Goal: Task Accomplishment & Management: Manage account settings

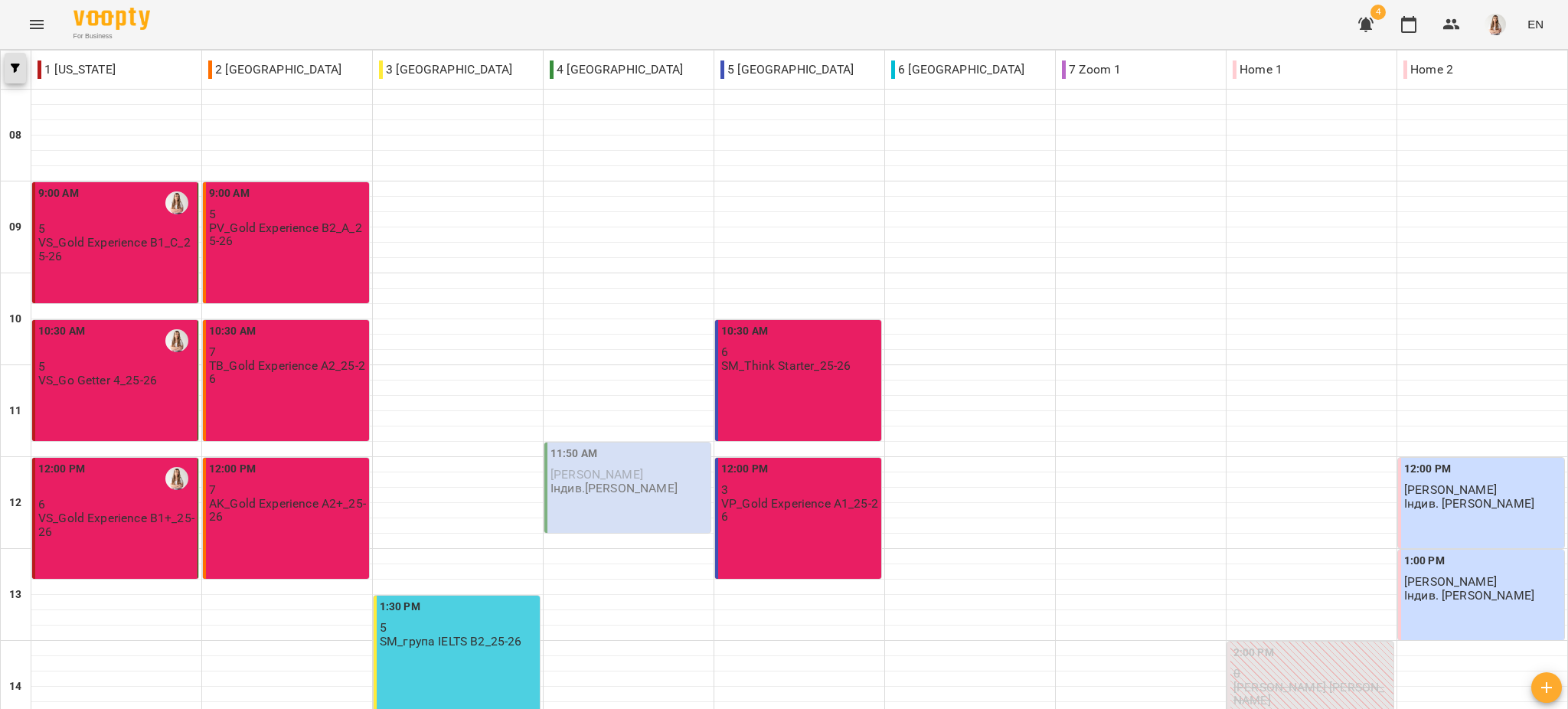
click at [9, 71] on span "button" at bounding box center [16, 68] width 22 height 9
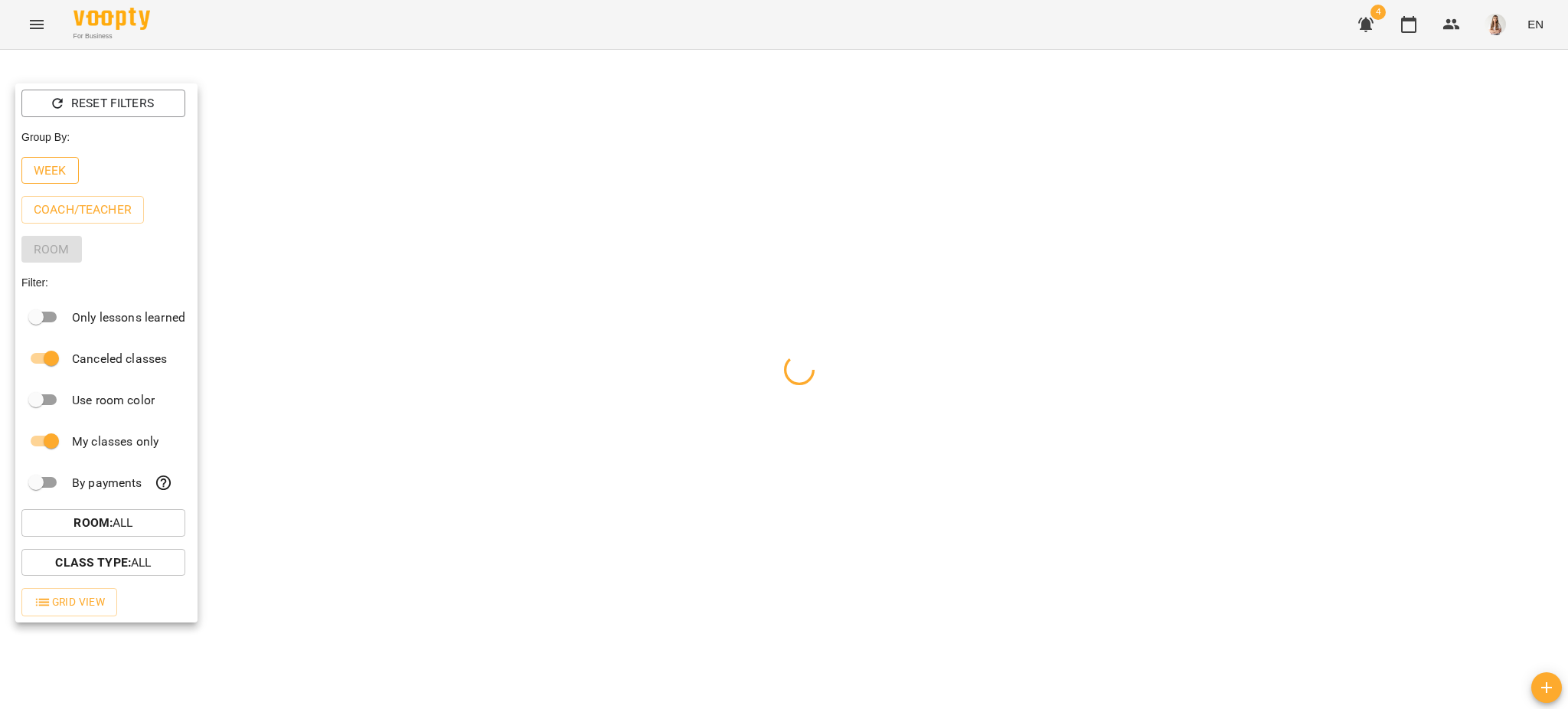
click at [52, 164] on p "Week" at bounding box center [50, 170] width 33 height 19
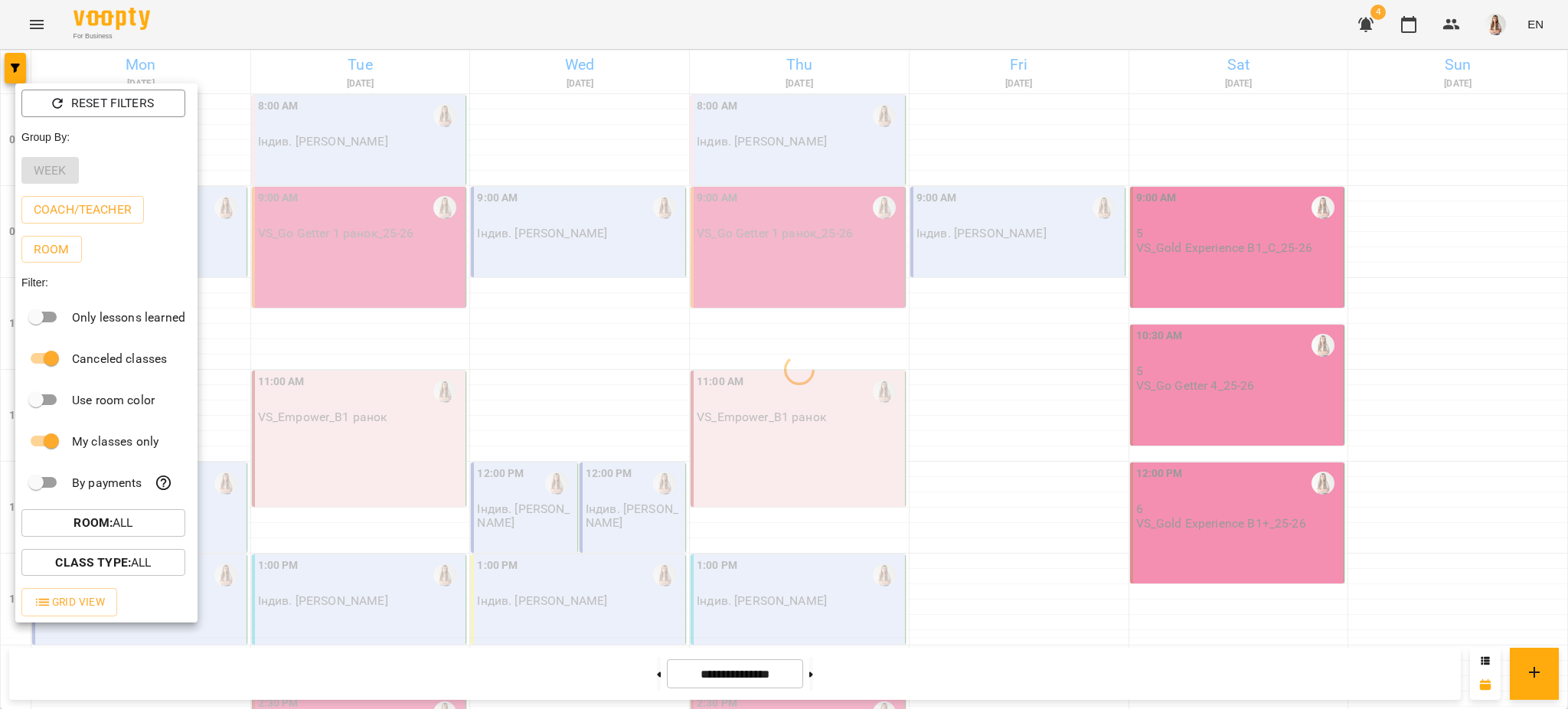
click at [32, 23] on div at bounding box center [784, 354] width 1568 height 709
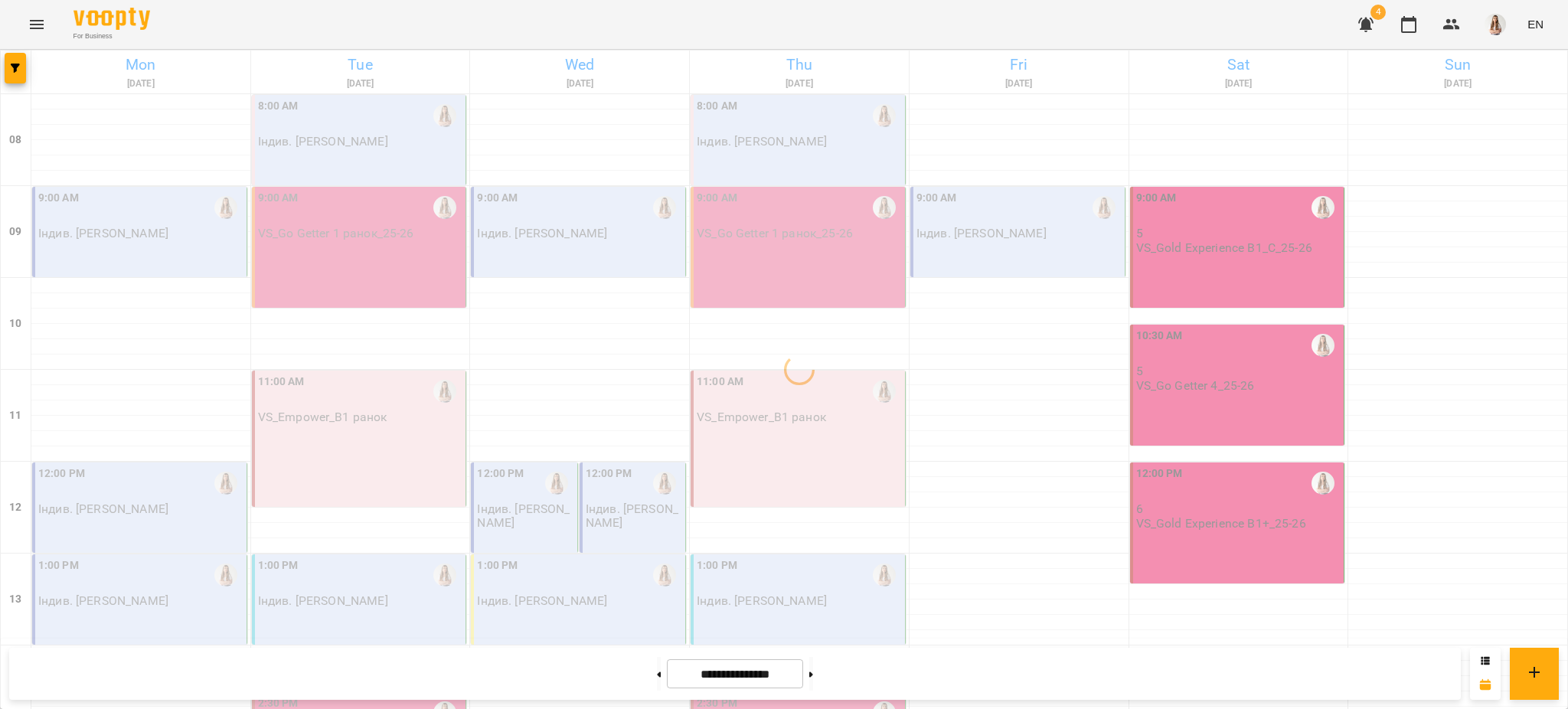
click at [39, 31] on div "Reset Filters Group By: Week Coach/Teacher Room Filter: Only lessons learned Ca…" at bounding box center [784, 354] width 1568 height 709
click at [37, 25] on icon "Menu" at bounding box center [37, 25] width 19 height 19
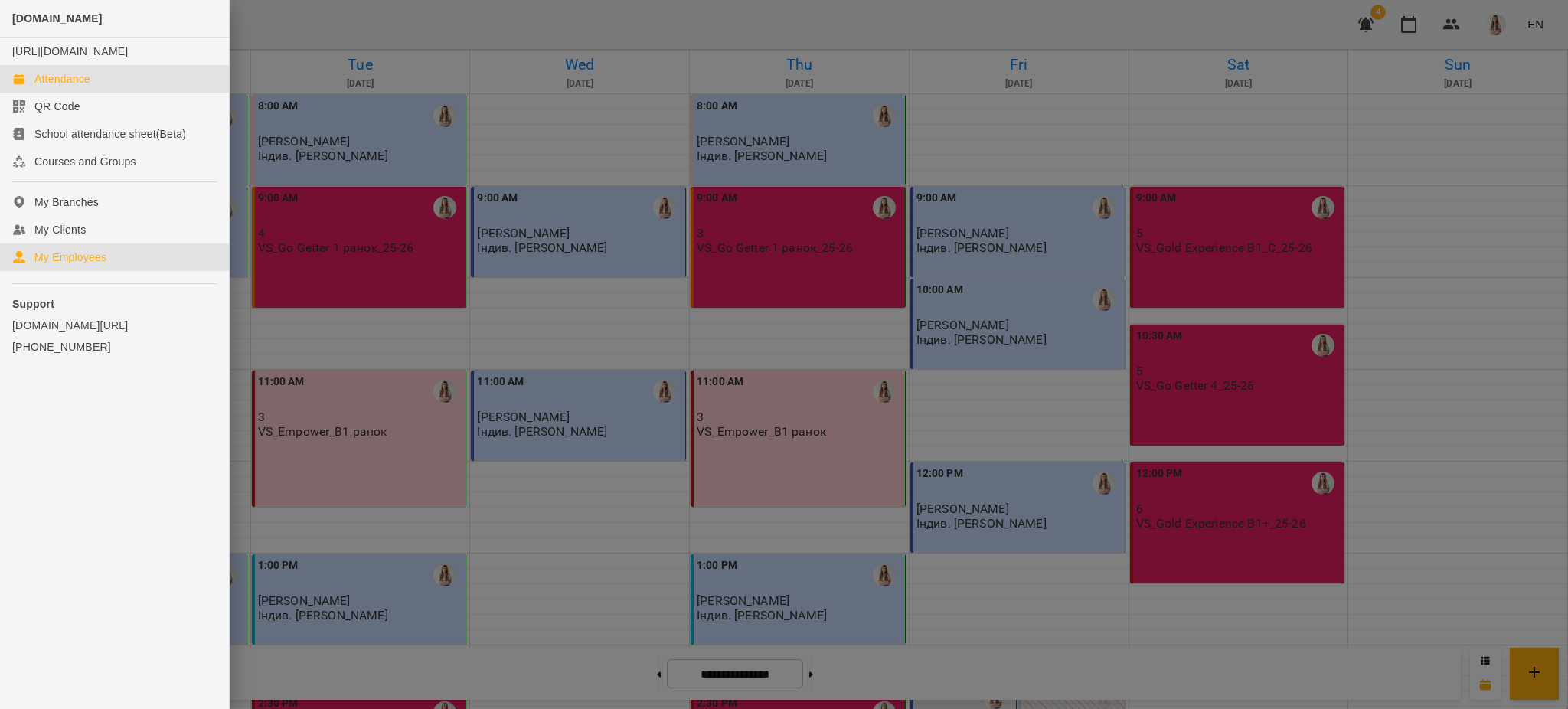
click at [68, 262] on link "My Employees" at bounding box center [114, 257] width 229 height 27
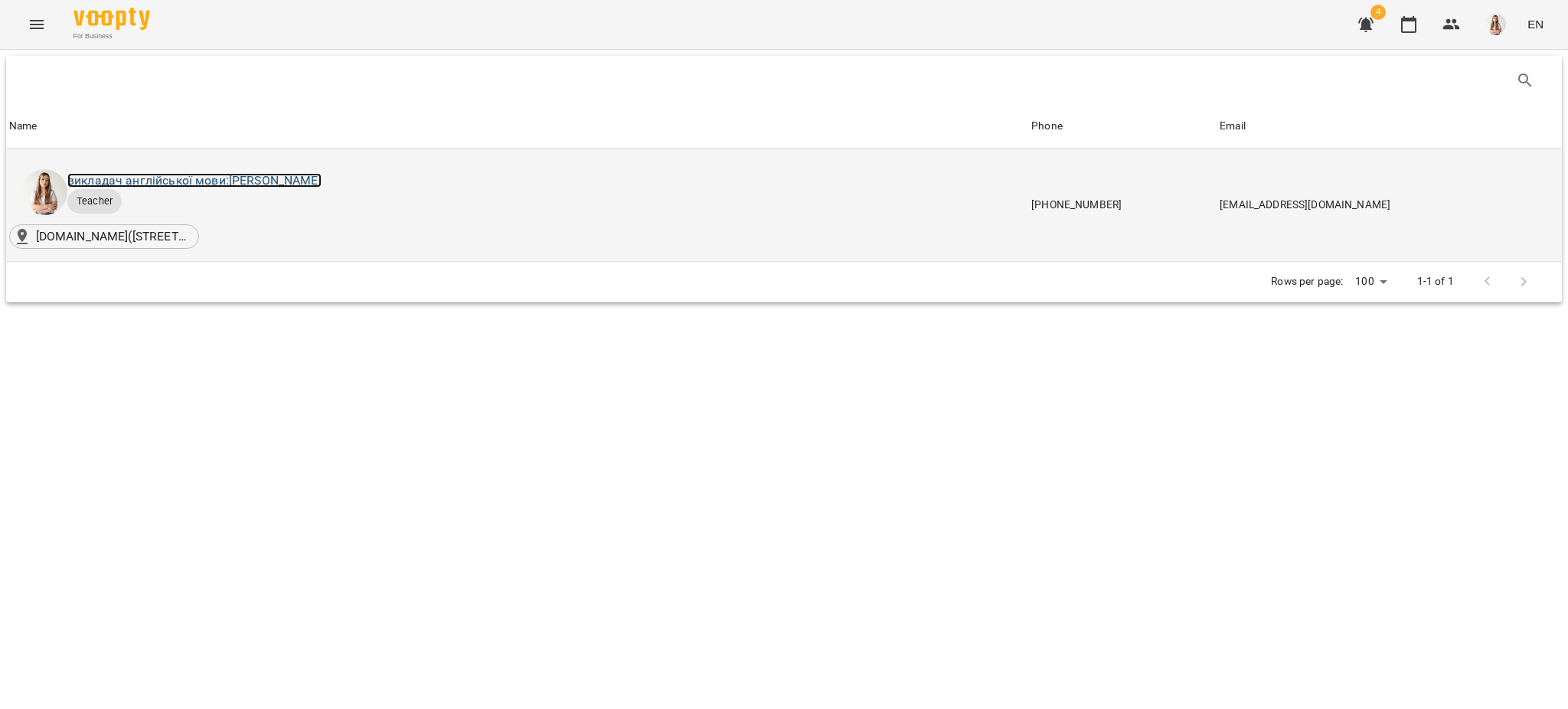
click at [322, 185] on link "викладач англійської мови: [PERSON_NAME]" at bounding box center [195, 180] width 254 height 15
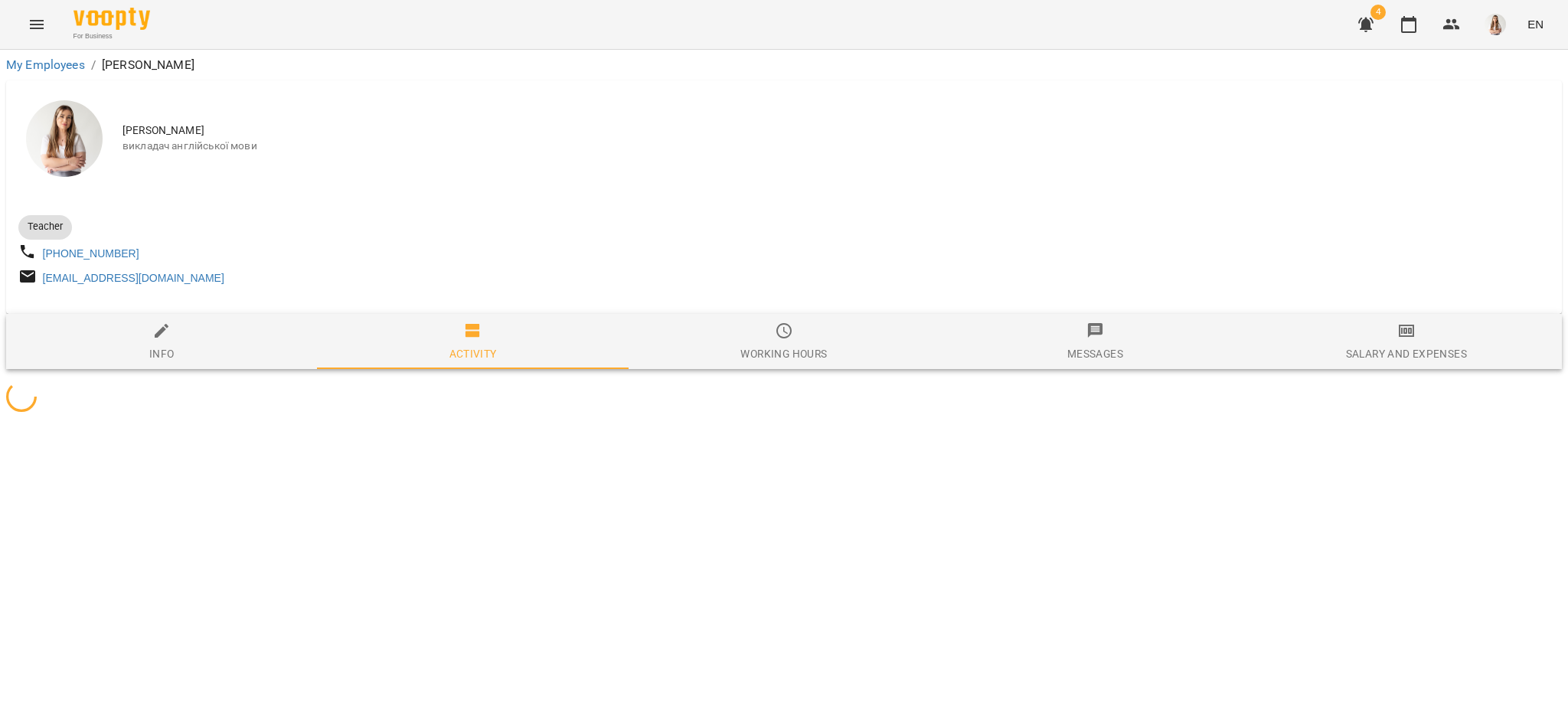
click at [1429, 342] on span "Salary and Expenses" at bounding box center [1407, 342] width 293 height 41
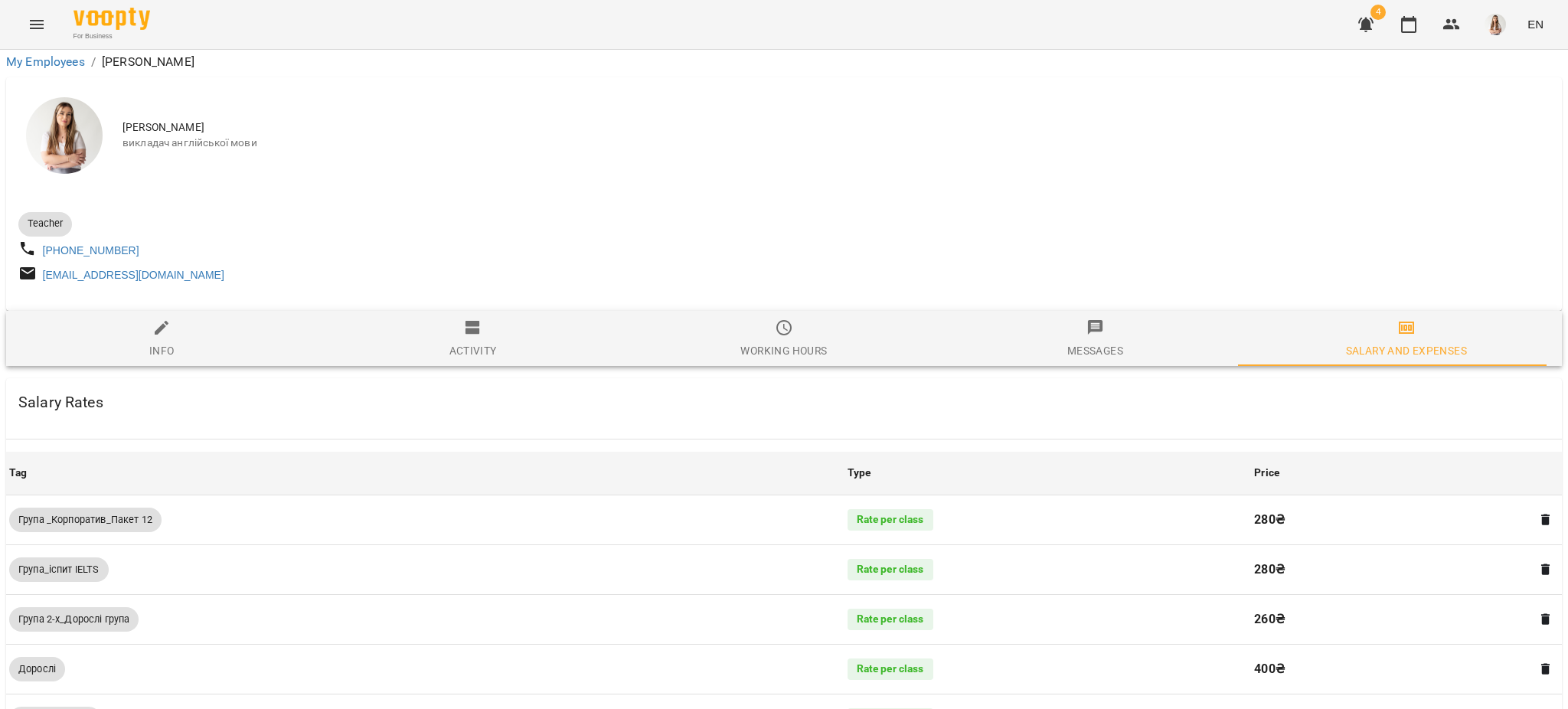
scroll to position [1099, 0]
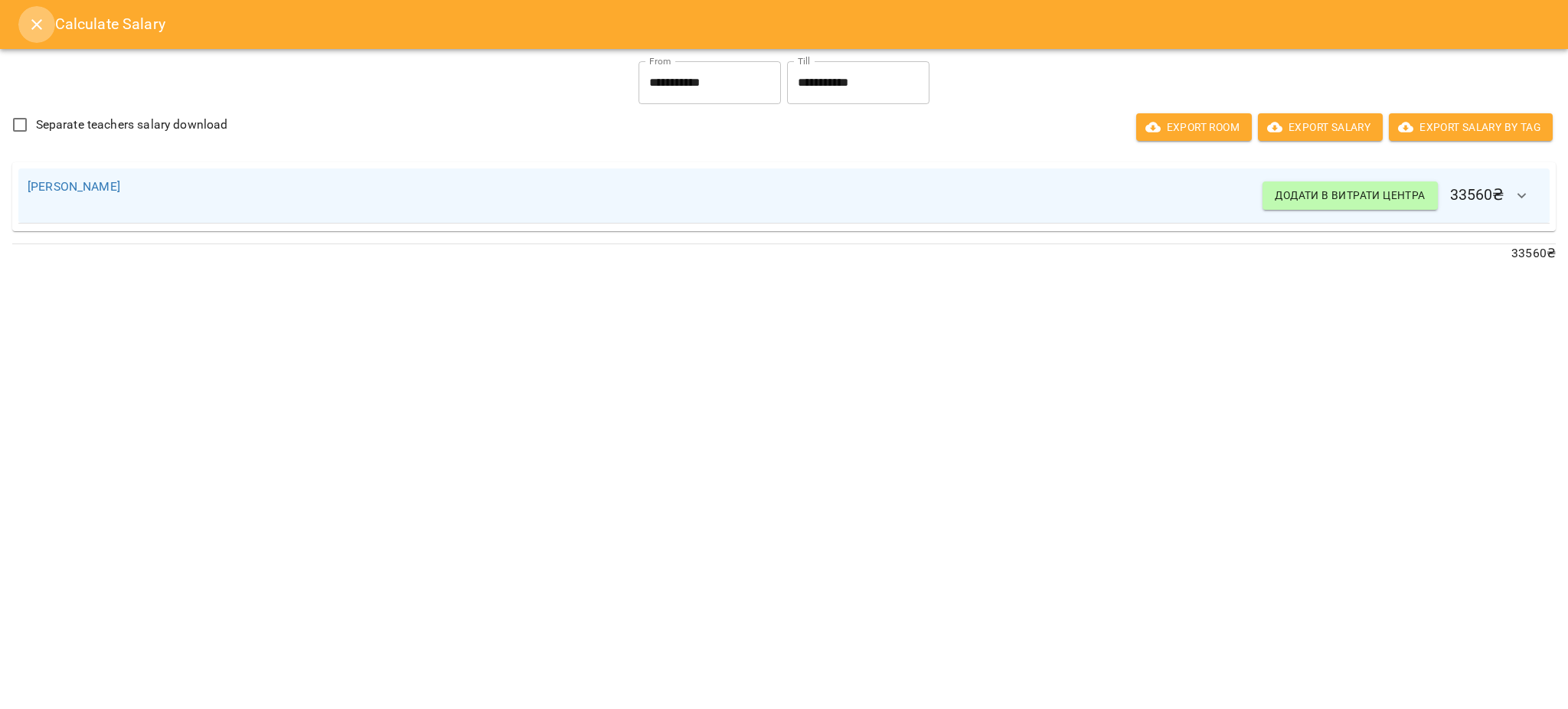
click at [30, 24] on icon "Close" at bounding box center [37, 25] width 19 height 19
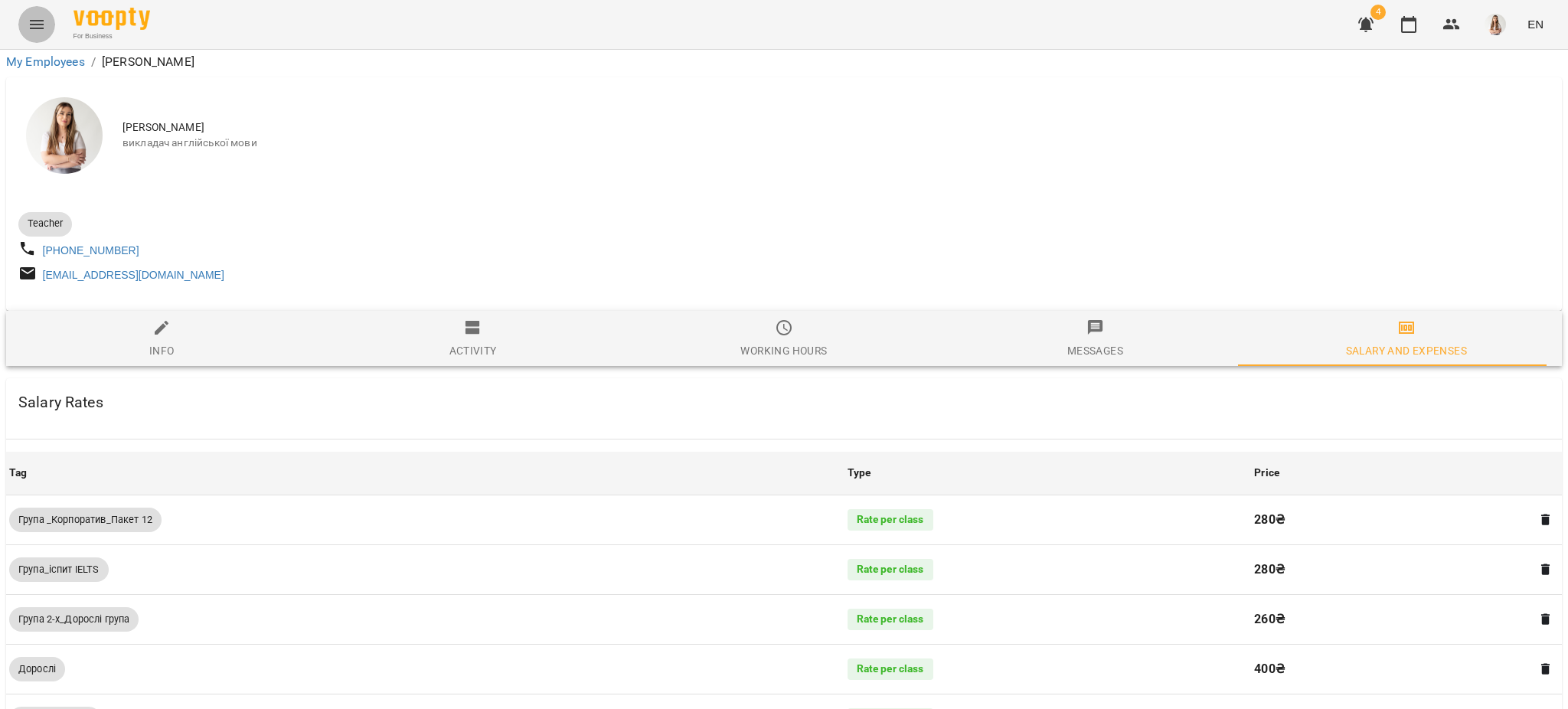
click at [30, 24] on icon "Menu" at bounding box center [37, 25] width 14 height 9
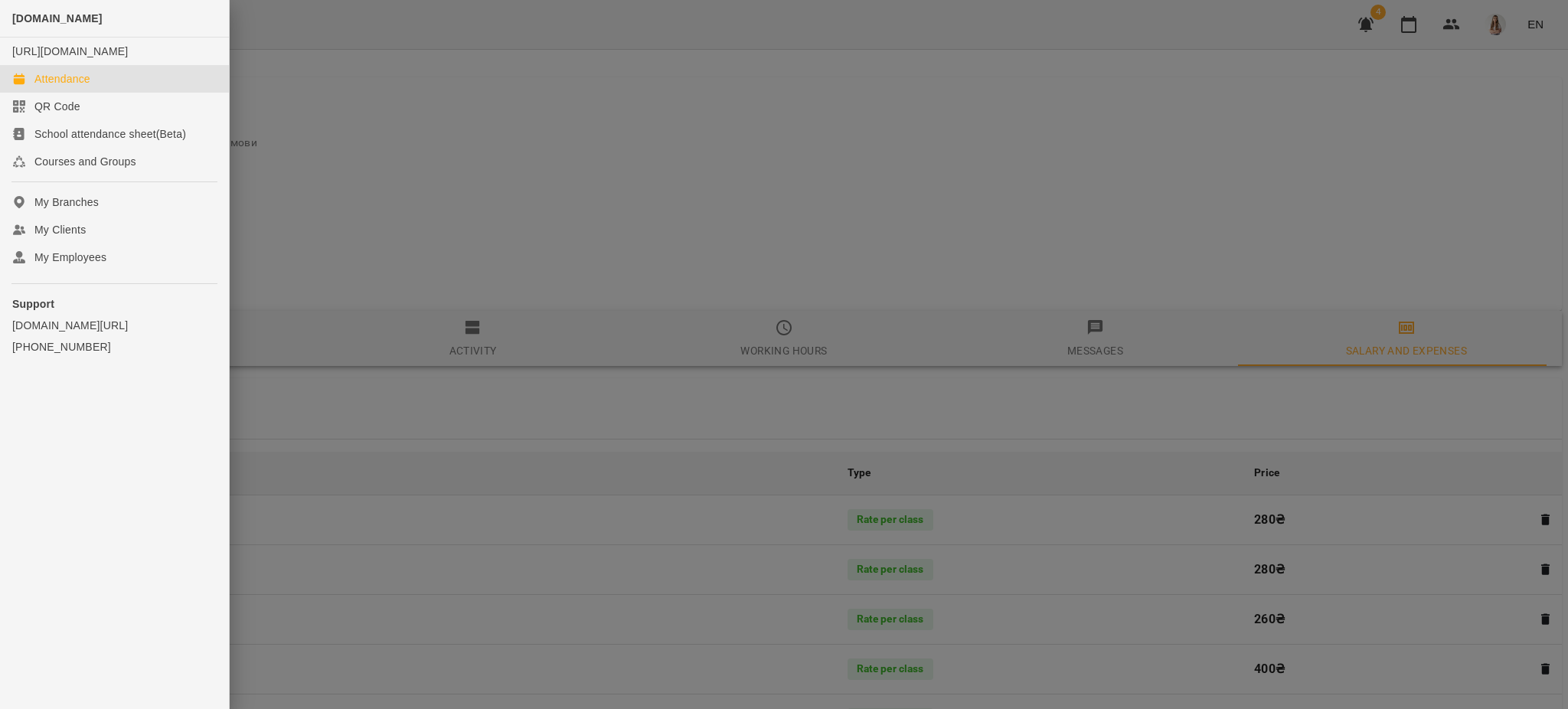
click at [47, 86] on div "Attendance" at bounding box center [62, 79] width 56 height 16
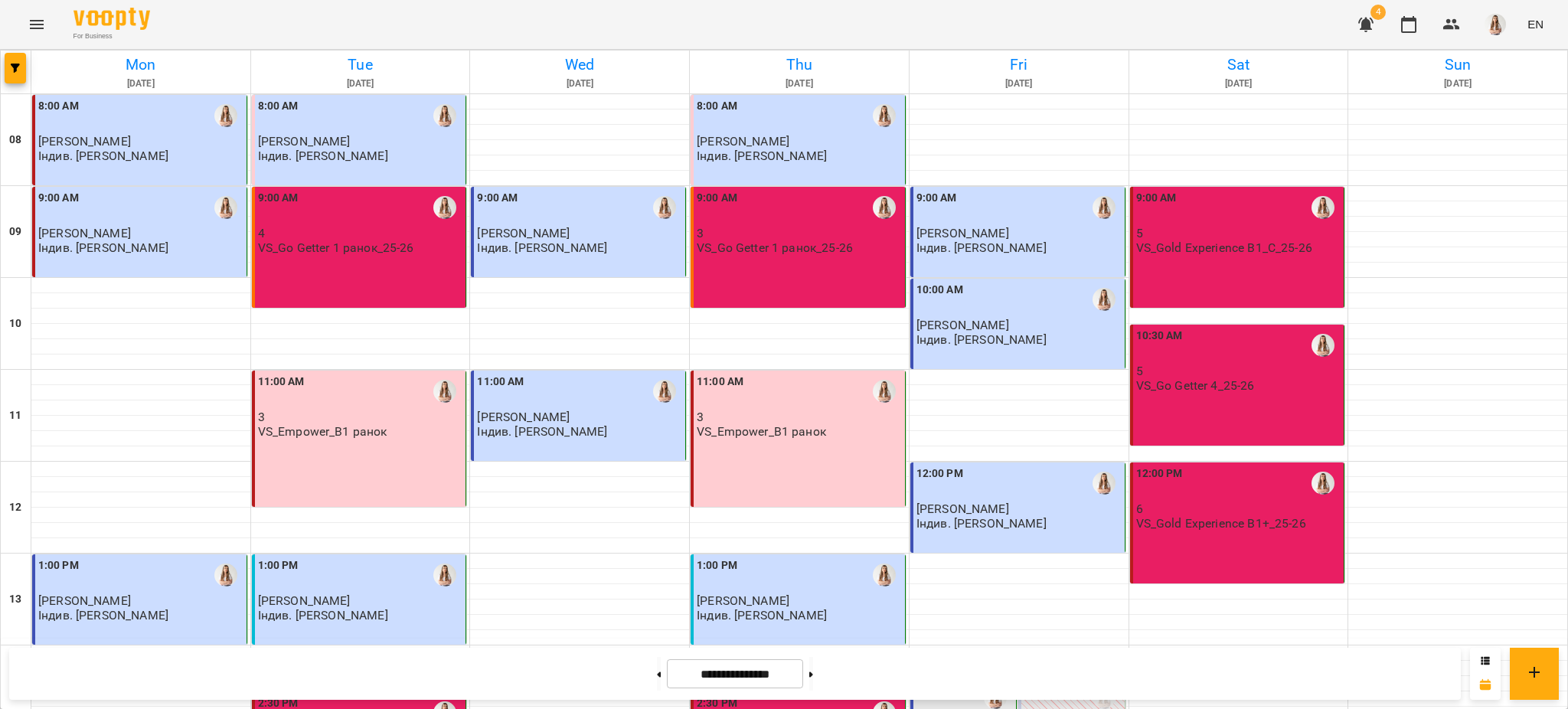
scroll to position [648, 0]
click at [813, 674] on button at bounding box center [810, 673] width 4 height 33
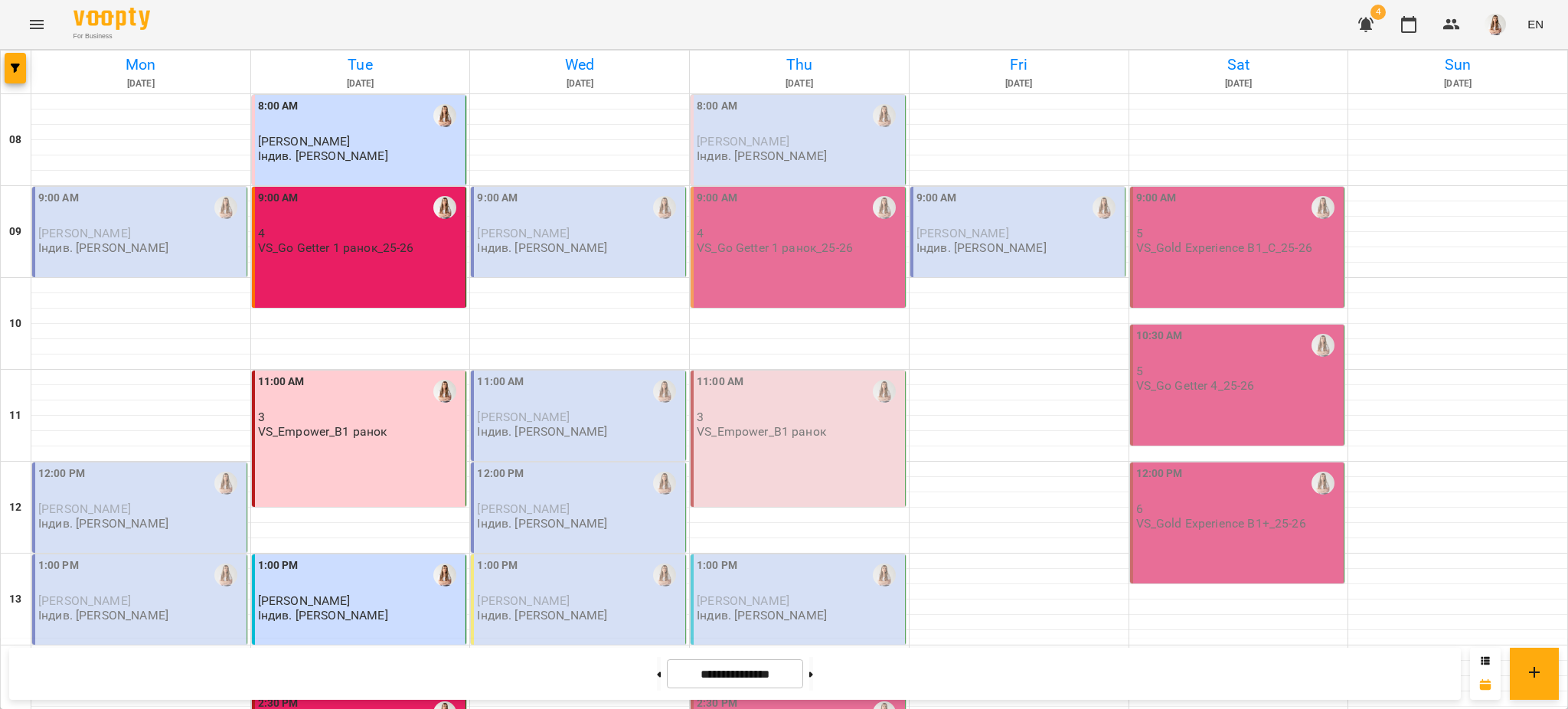
scroll to position [0, 0]
click at [813, 671] on button at bounding box center [810, 673] width 4 height 33
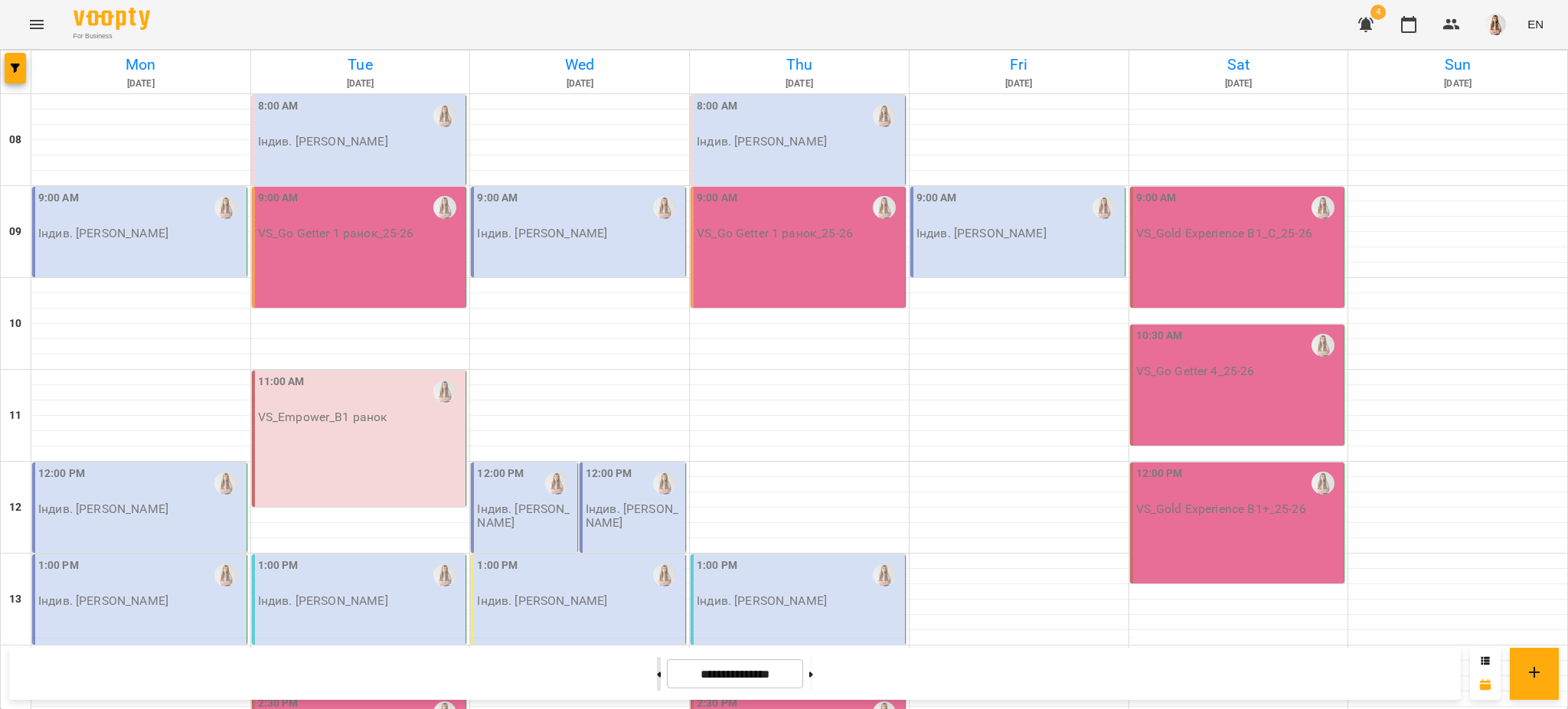
click at [657, 658] on button at bounding box center [659, 673] width 4 height 33
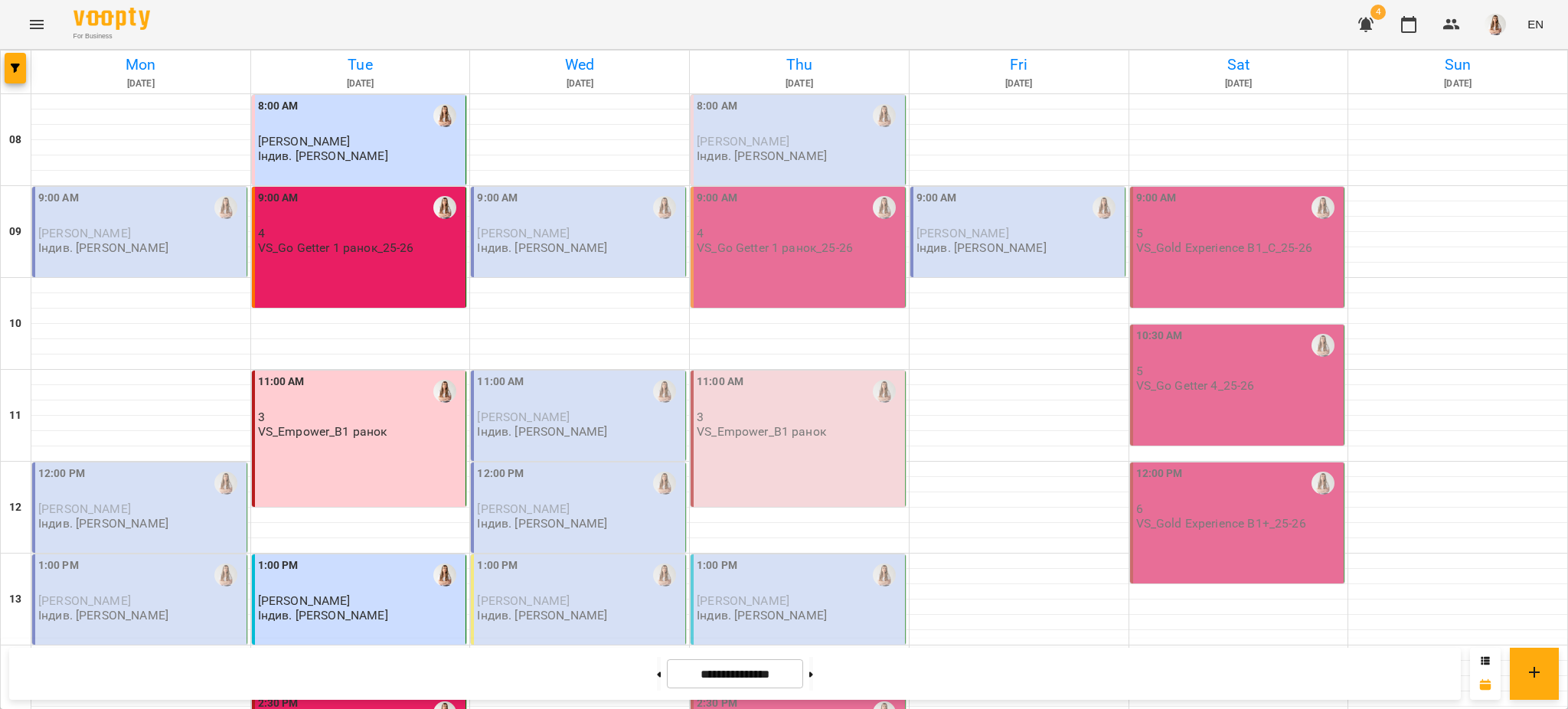
scroll to position [204, 0]
click at [657, 665] on button at bounding box center [659, 673] width 4 height 33
type input "**********"
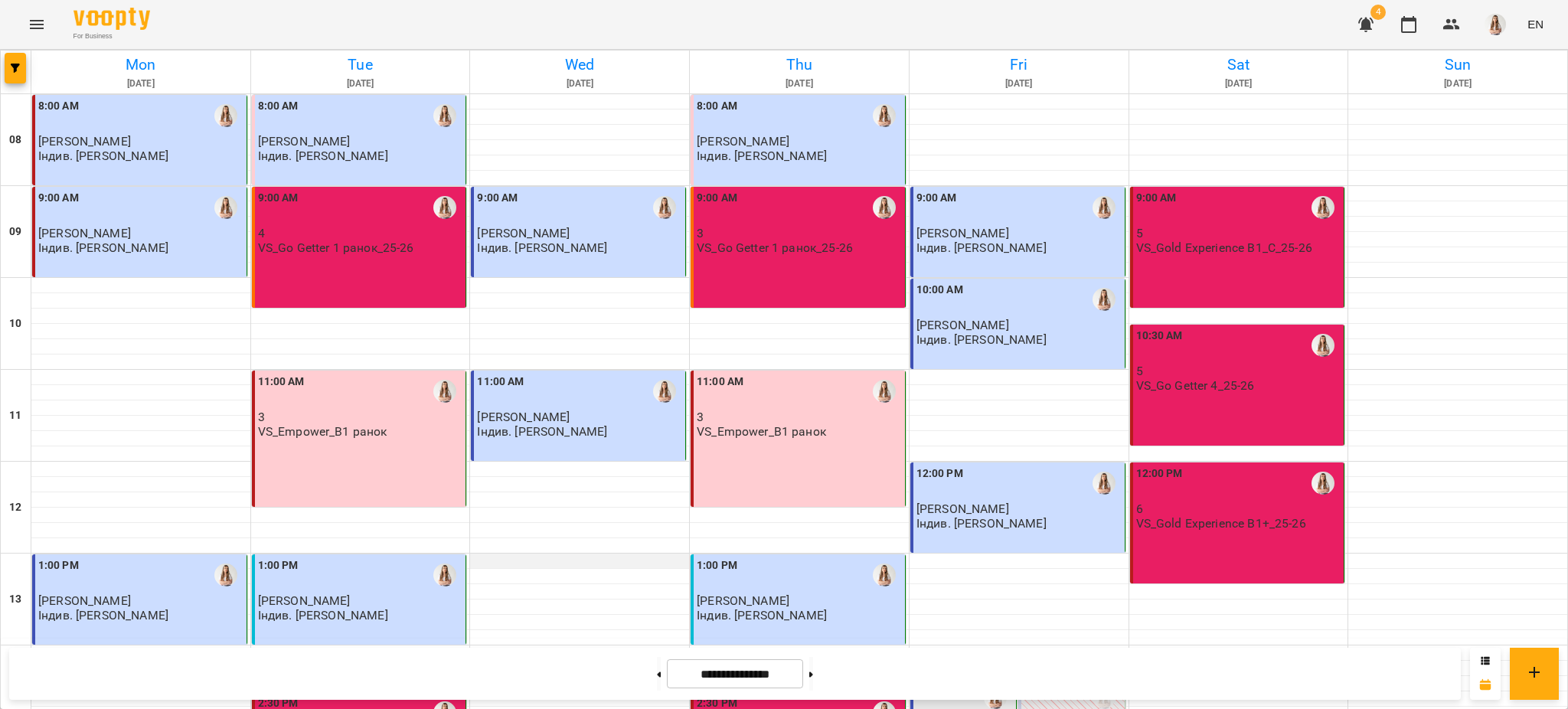
scroll to position [0, 0]
click at [131, 237] on p "[PERSON_NAME]" at bounding box center [141, 233] width 206 height 13
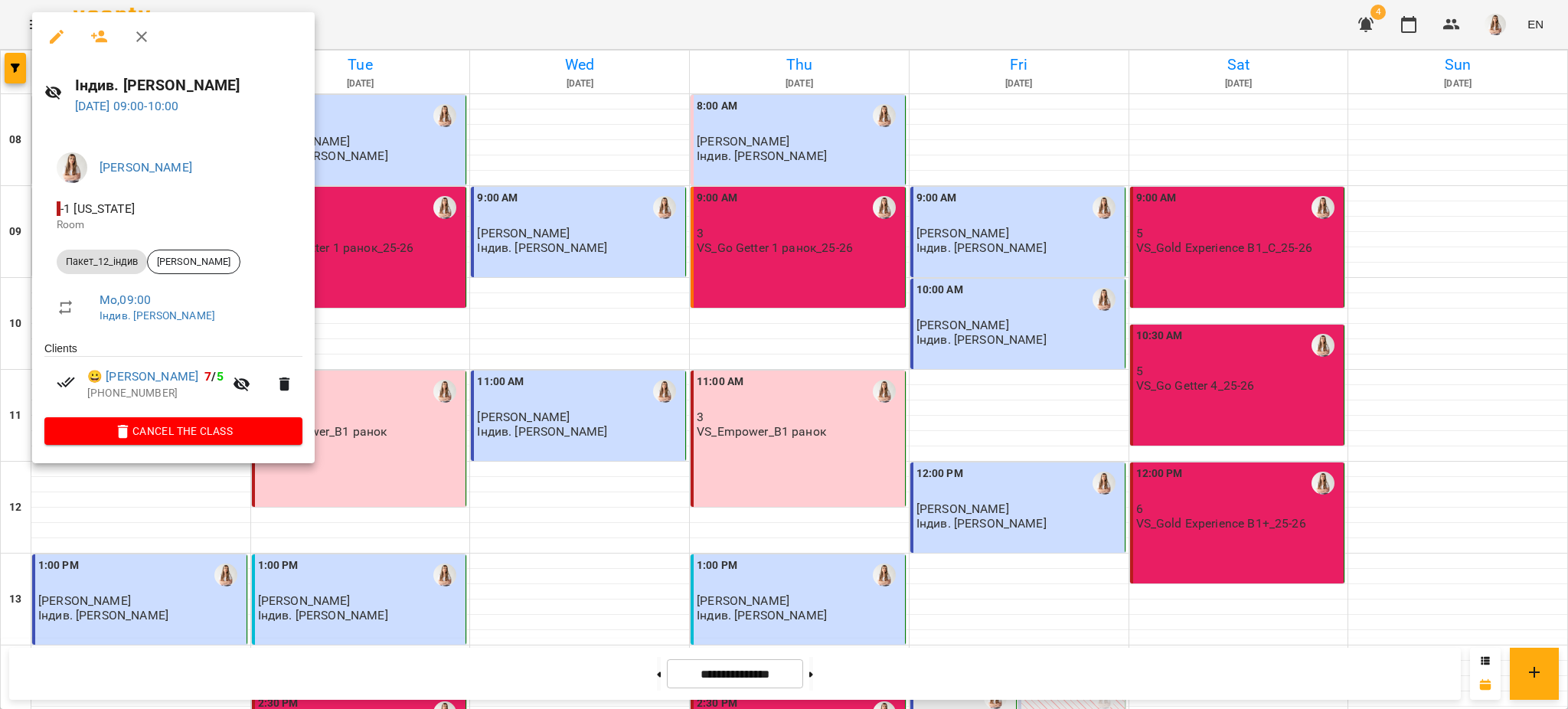
click at [55, 30] on icon "button" at bounding box center [57, 37] width 19 height 19
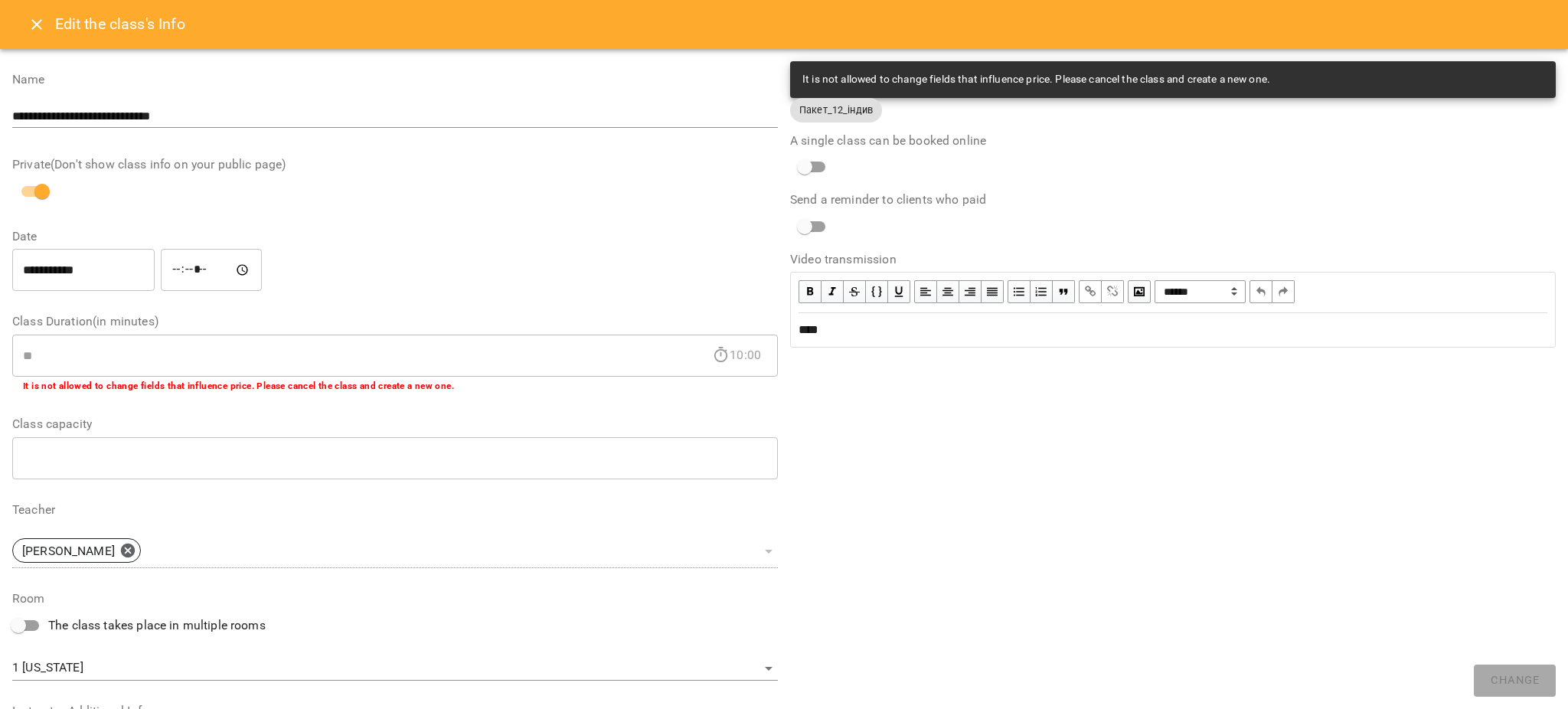
click at [37, 30] on icon "Close" at bounding box center [37, 25] width 19 height 19
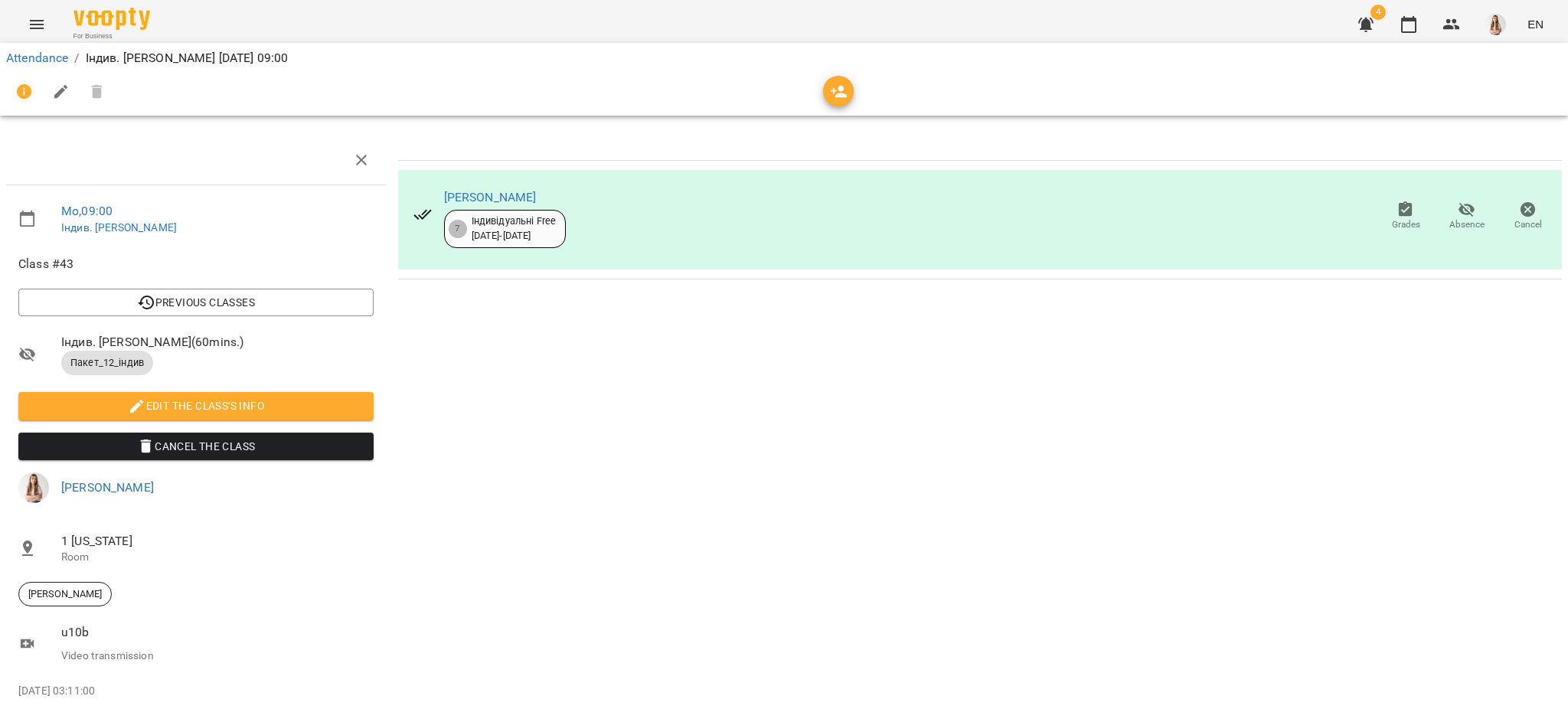
click at [37, 30] on icon "Menu" at bounding box center [37, 25] width 19 height 19
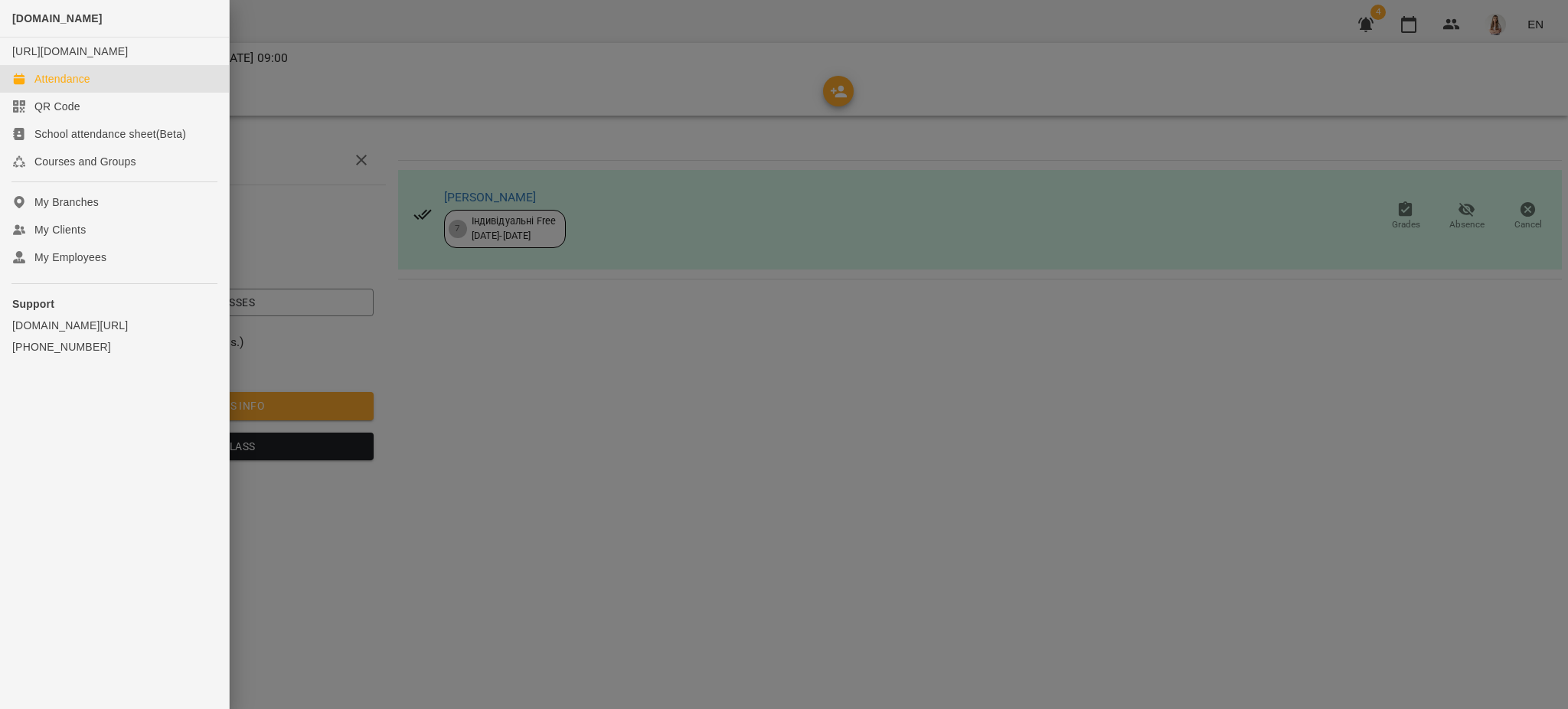
click at [69, 86] on div "Attendance" at bounding box center [62, 79] width 56 height 16
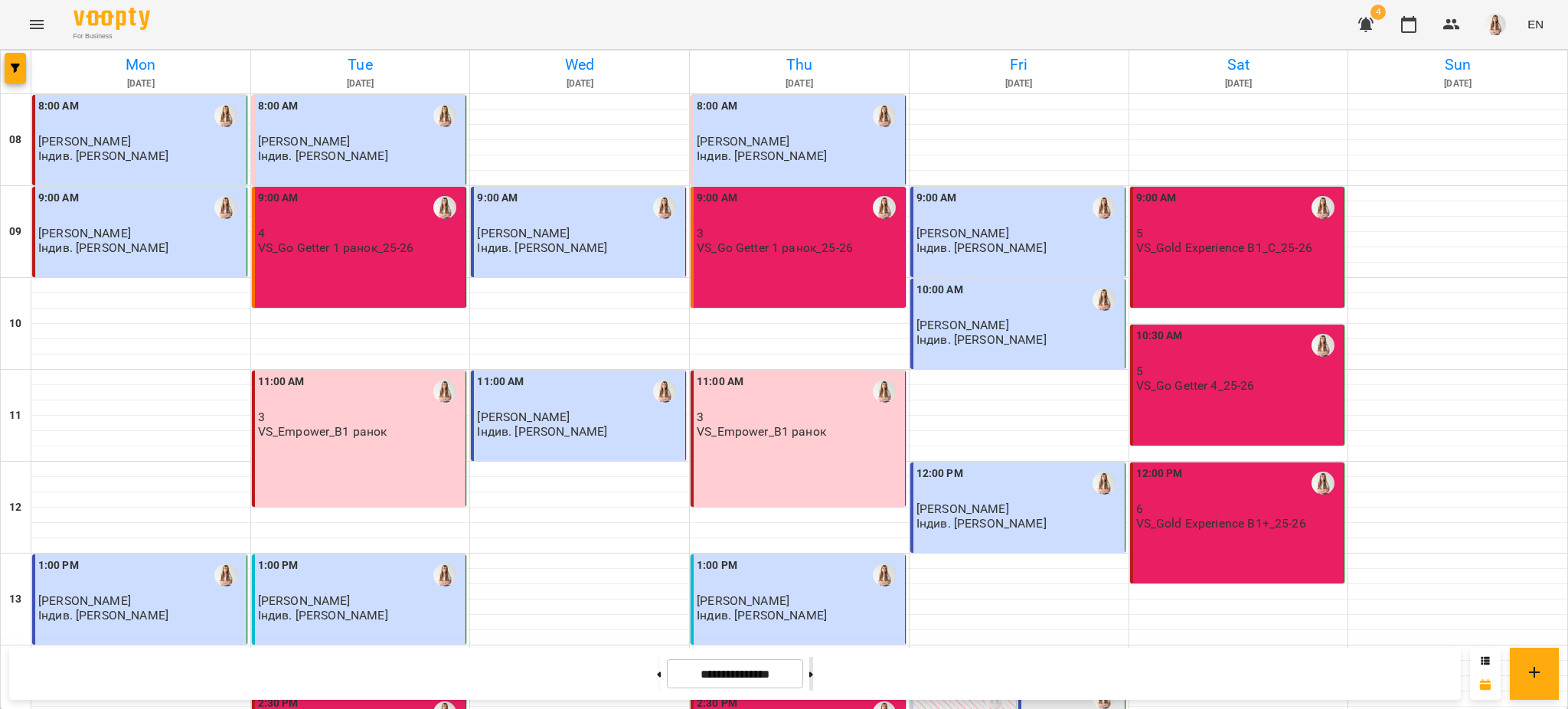
click at [813, 672] on button at bounding box center [810, 673] width 4 height 33
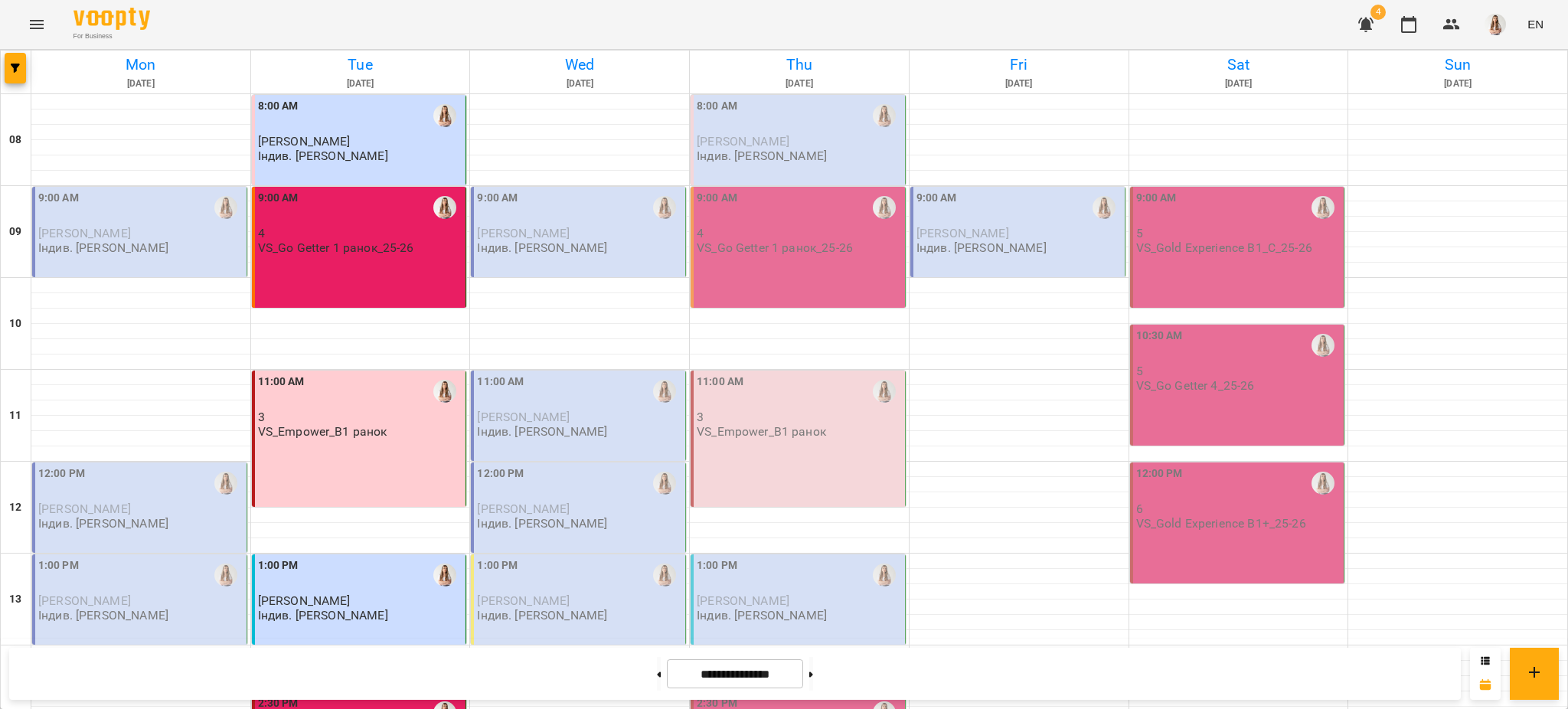
scroll to position [204, 0]
click at [657, 665] on button at bounding box center [659, 673] width 4 height 33
type input "**********"
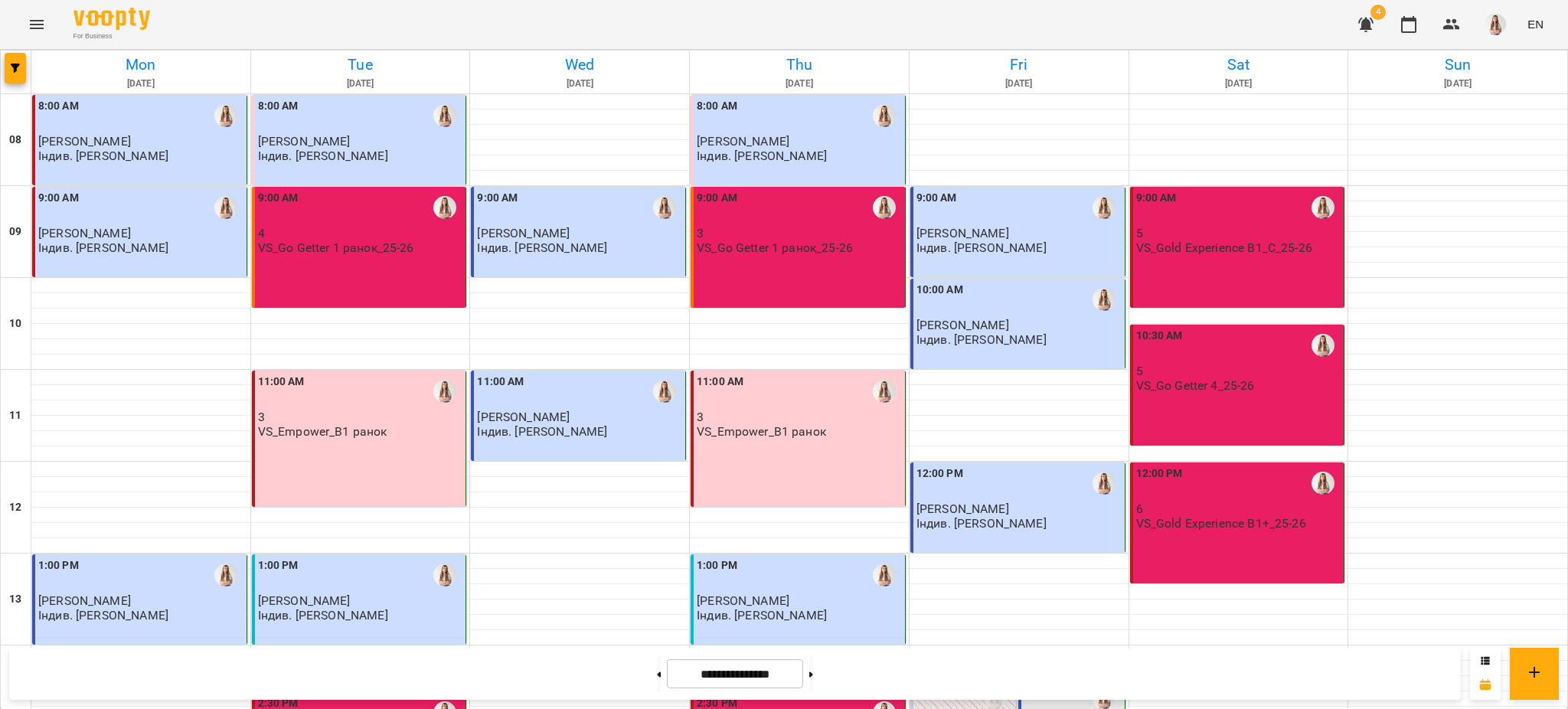
scroll to position [0, 0]
click at [1024, 325] on p "[PERSON_NAME]" at bounding box center [1019, 325] width 206 height 13
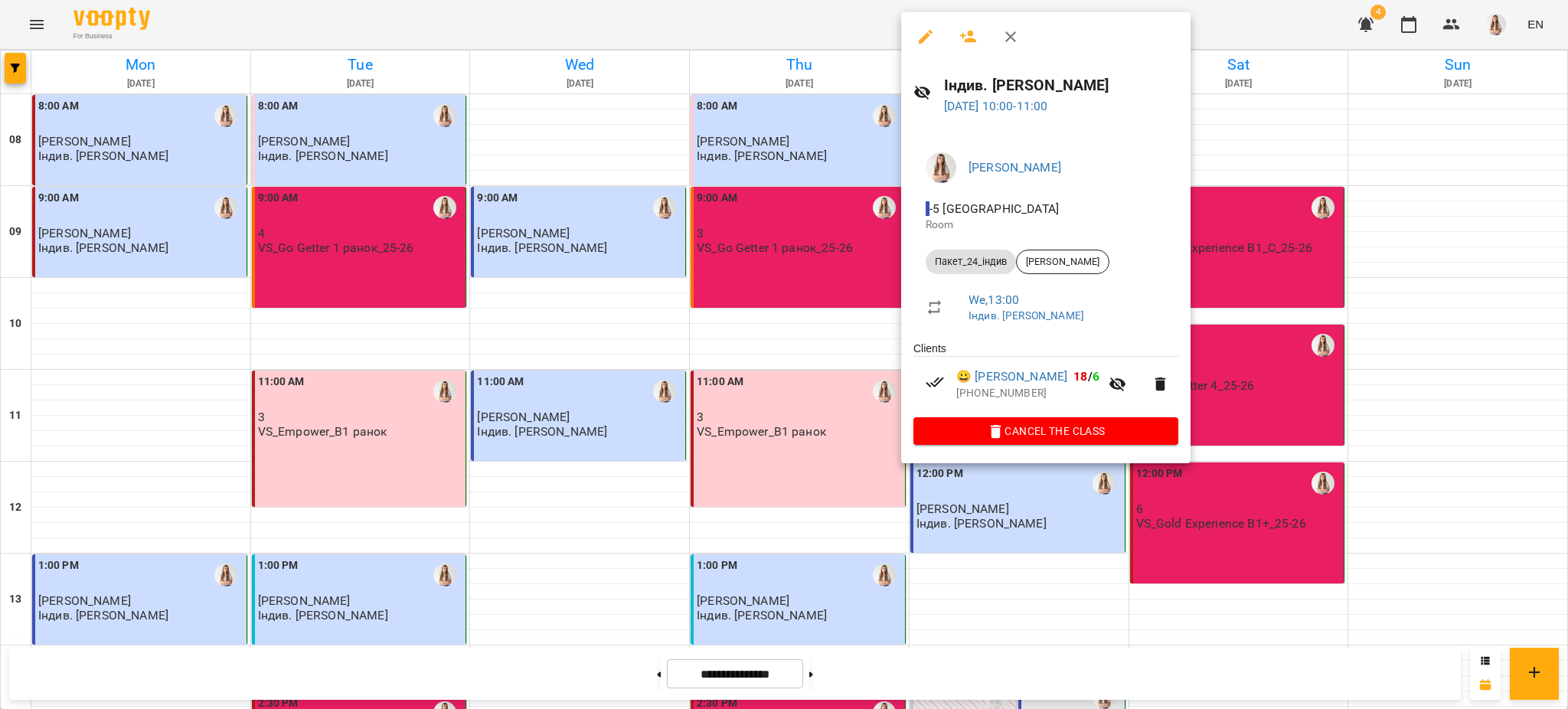
click at [925, 23] on button "button" at bounding box center [925, 37] width 37 height 37
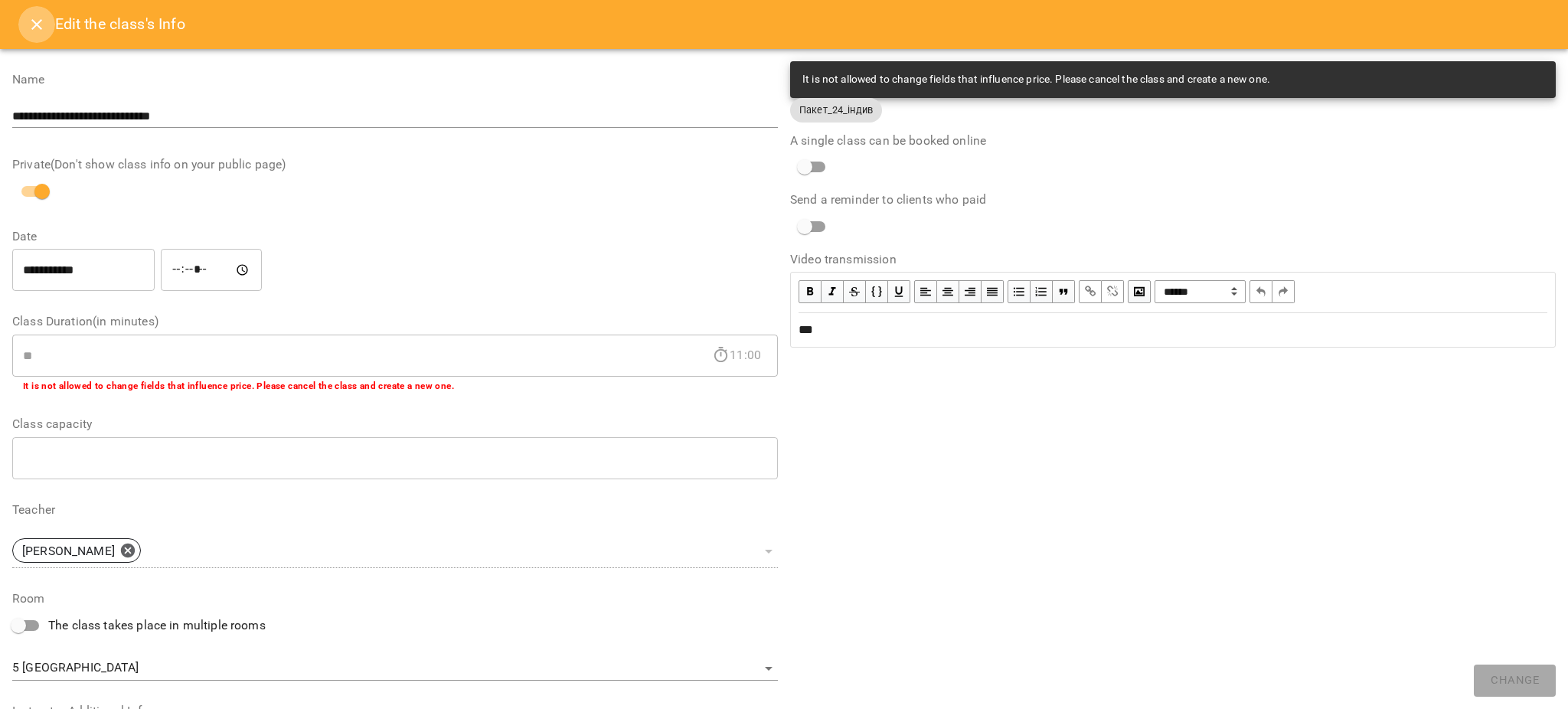
click at [33, 25] on icon "Close" at bounding box center [37, 25] width 19 height 19
click at [33, 25] on icon "Menu" at bounding box center [37, 25] width 19 height 19
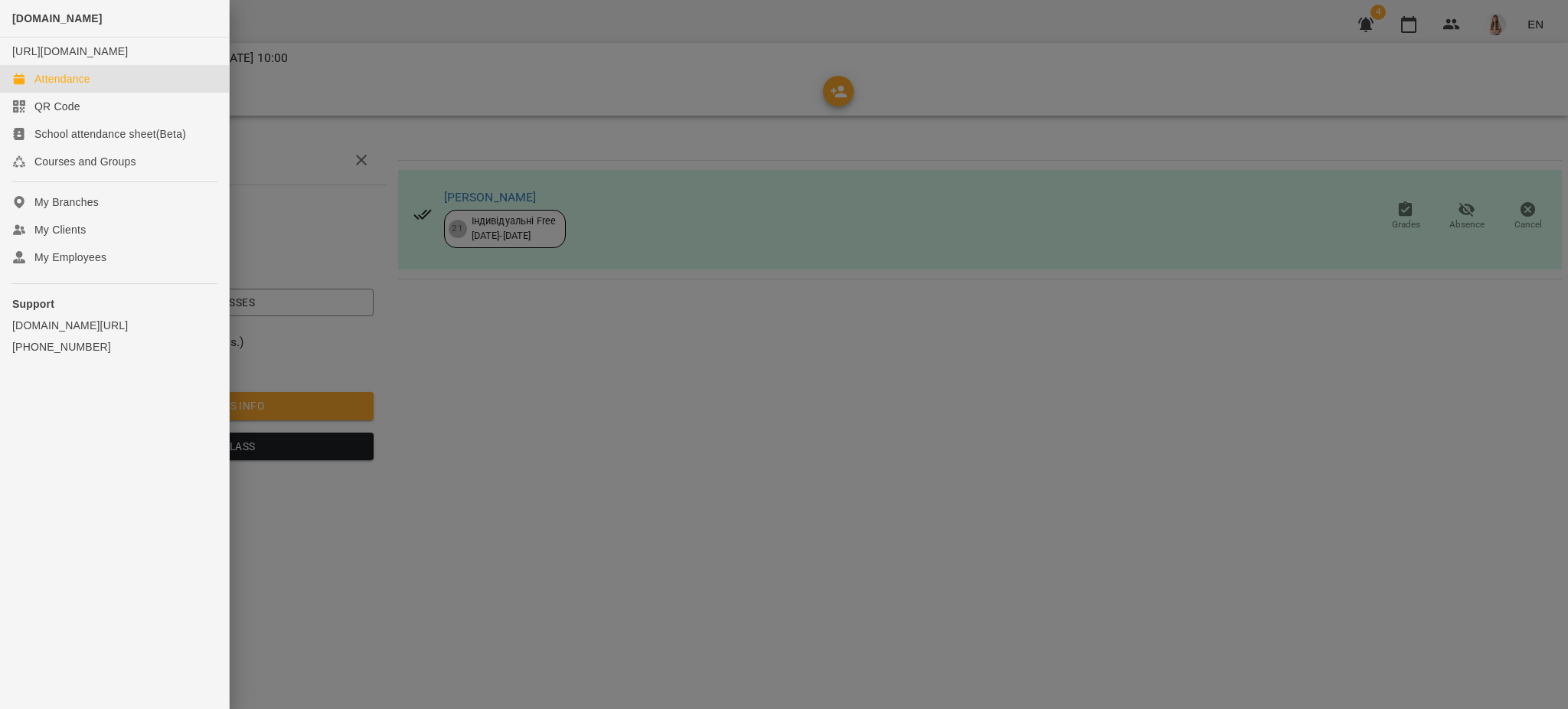
click at [86, 86] on div "Attendance" at bounding box center [62, 79] width 56 height 16
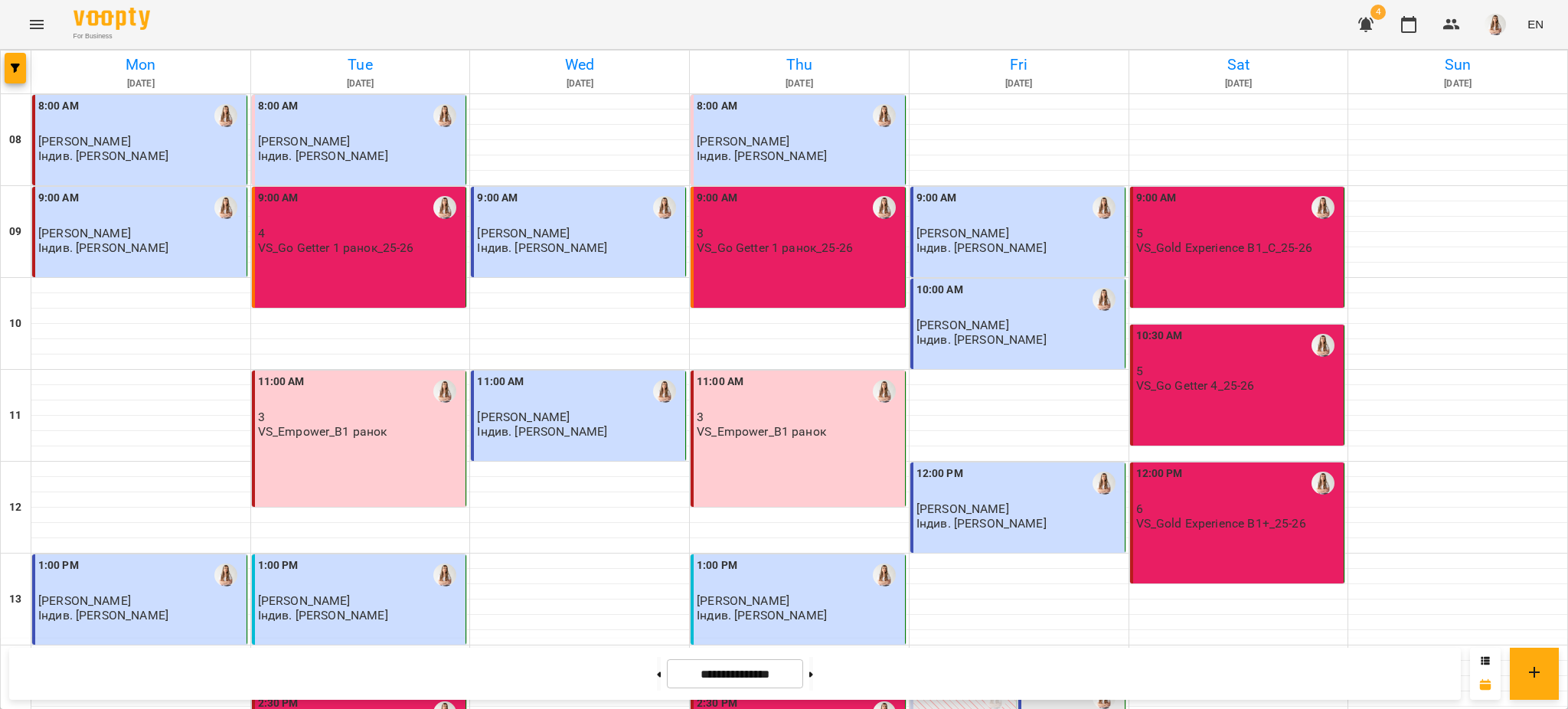
scroll to position [306, 0]
click at [813, 666] on button at bounding box center [810, 673] width 4 height 33
type input "**********"
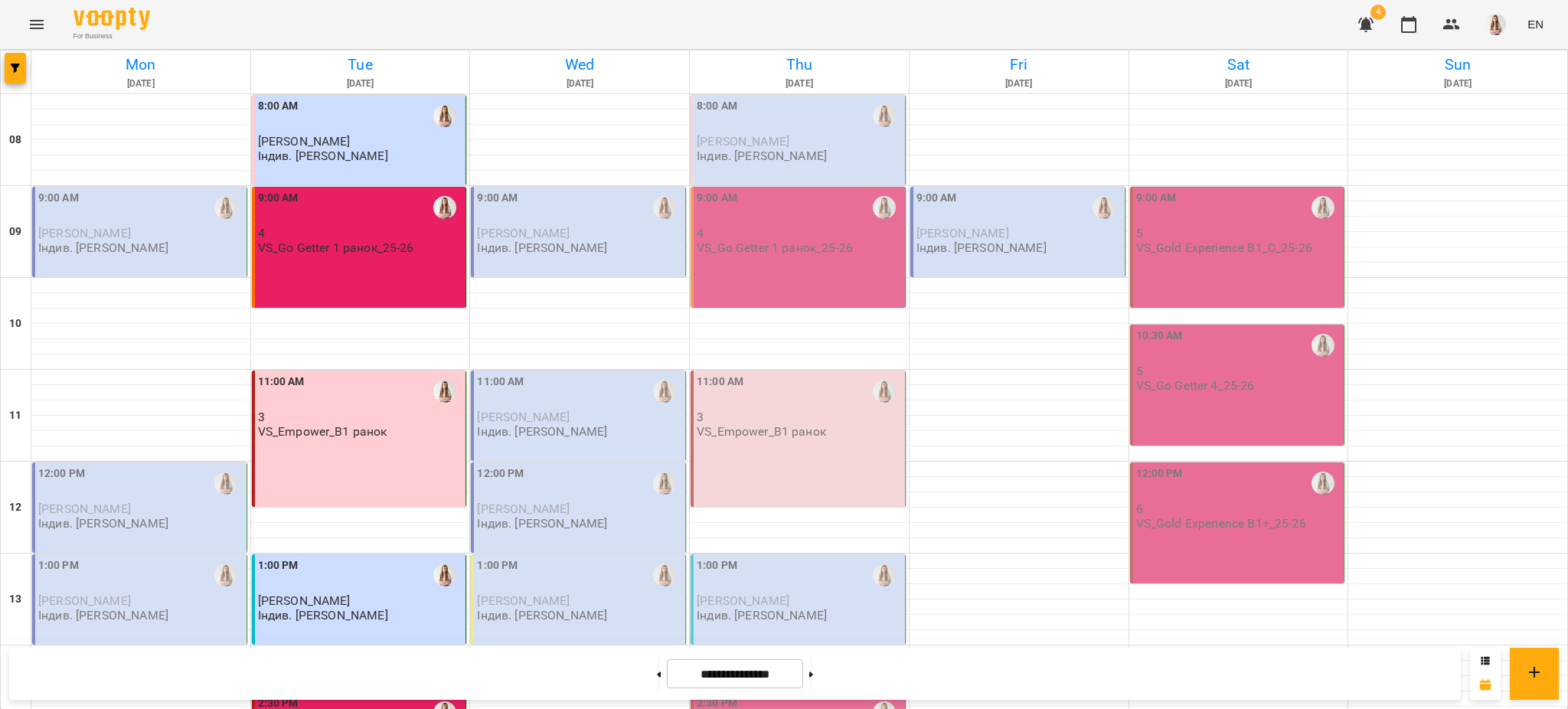
scroll to position [648, 0]
click at [54, 19] on div "For Business 4 EN" at bounding box center [784, 24] width 1568 height 49
click at [44, 22] on icon "Menu" at bounding box center [37, 25] width 19 height 19
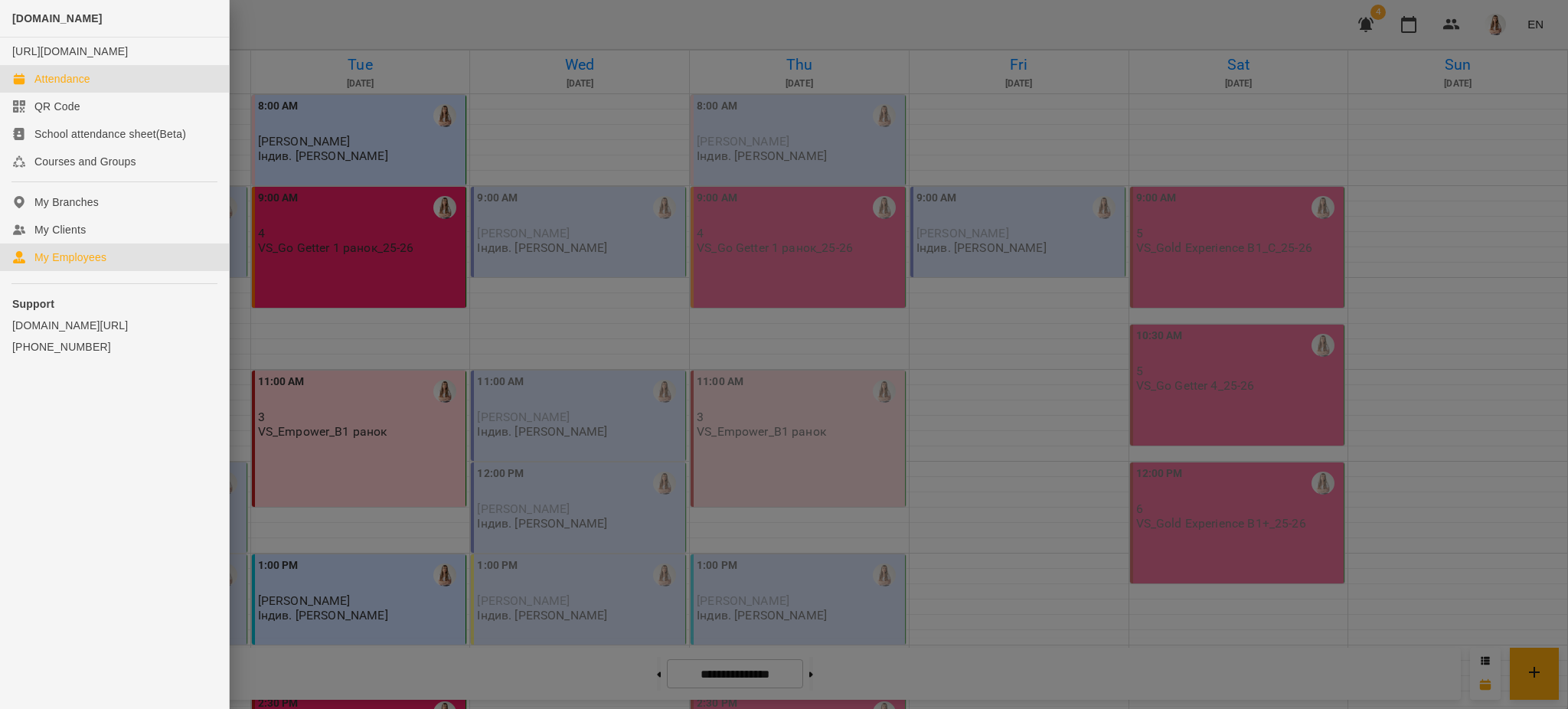
click at [74, 271] on link "My Employees" at bounding box center [114, 257] width 229 height 27
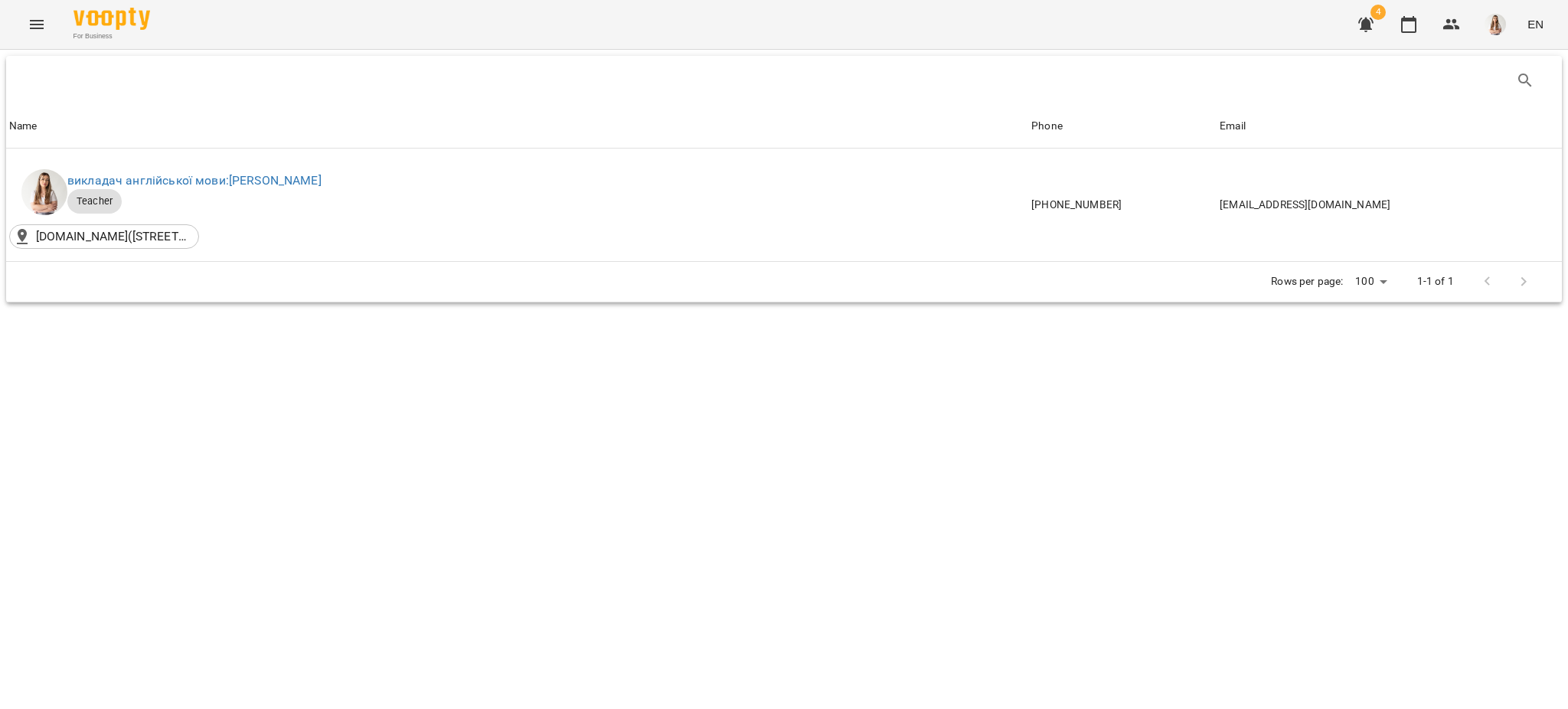
click at [40, 25] on icon "Menu" at bounding box center [37, 25] width 19 height 19
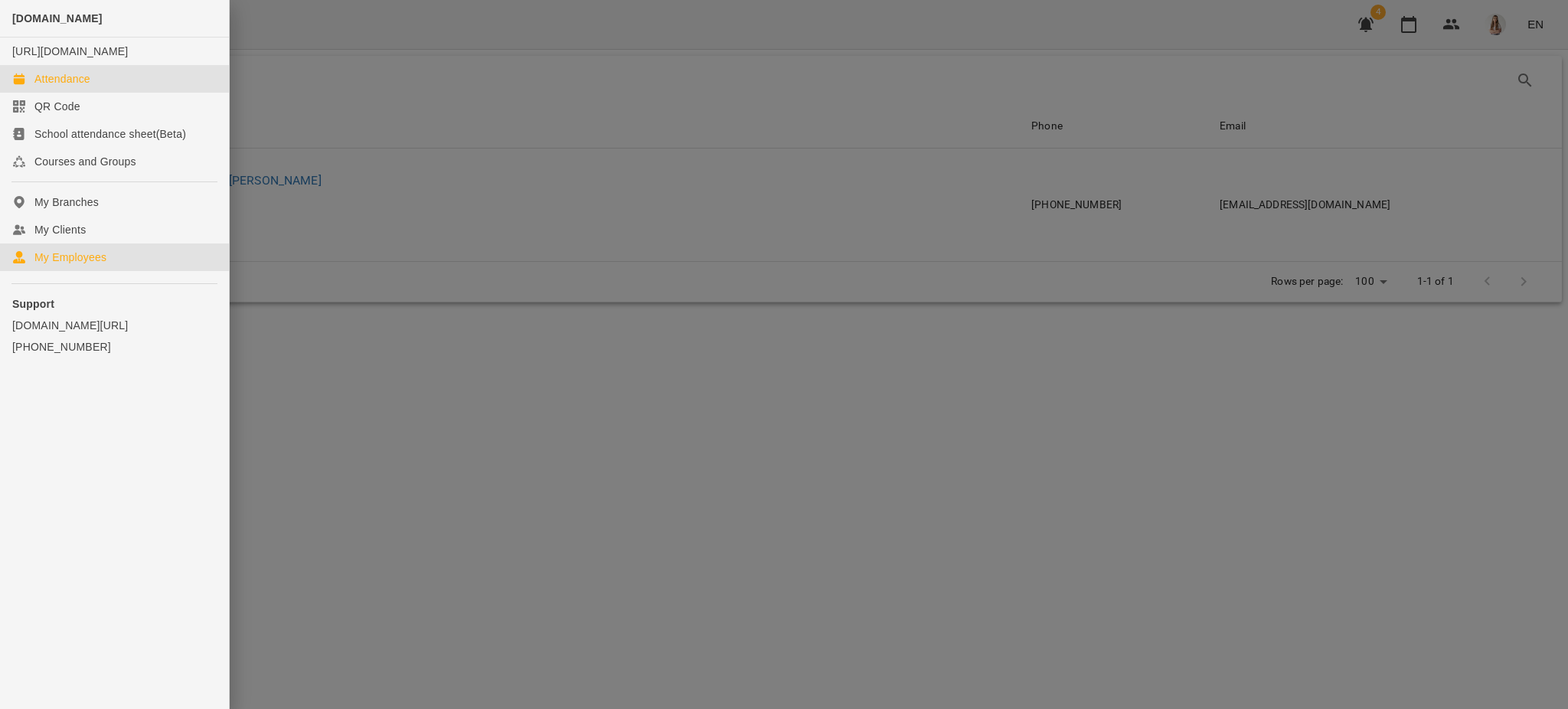
click at [71, 86] on div "Attendance" at bounding box center [62, 79] width 56 height 16
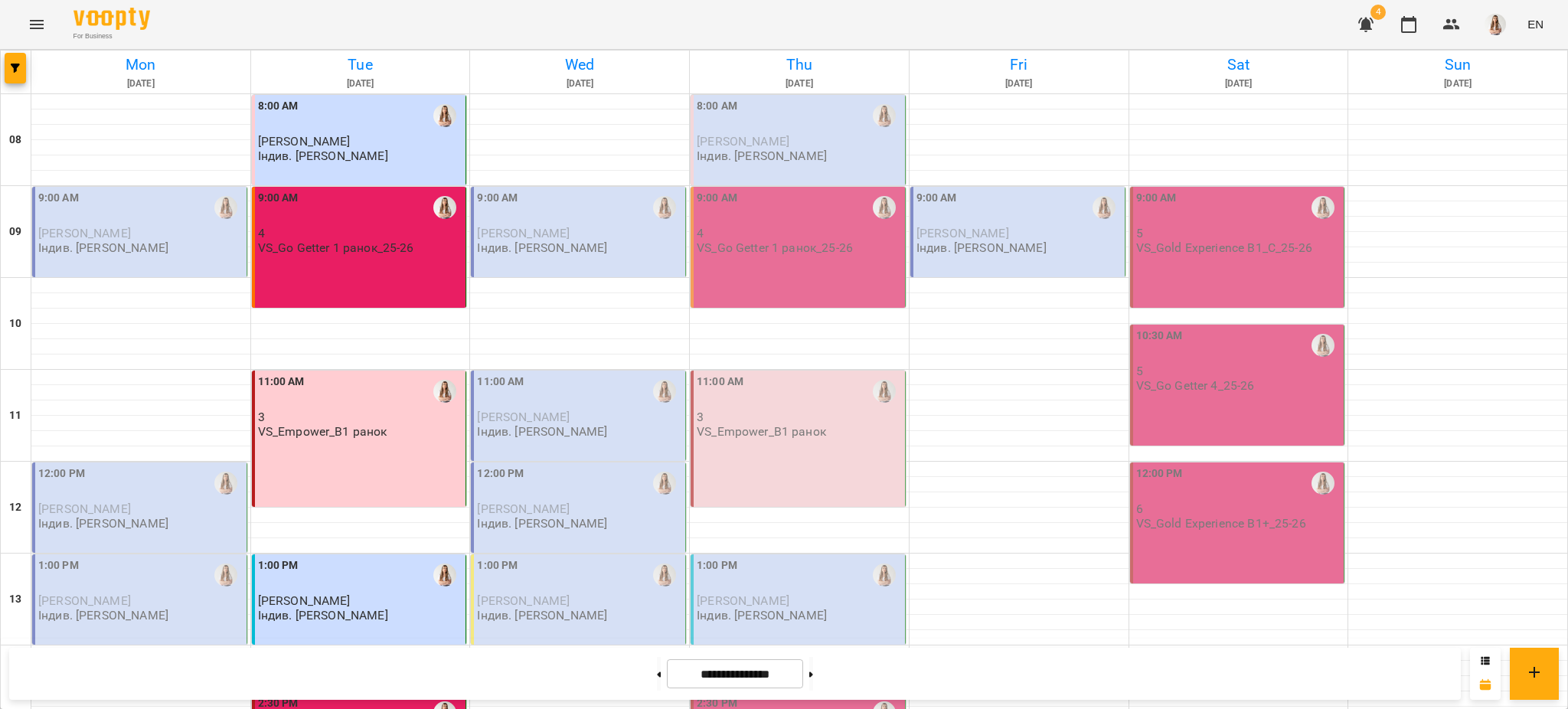
scroll to position [648, 0]
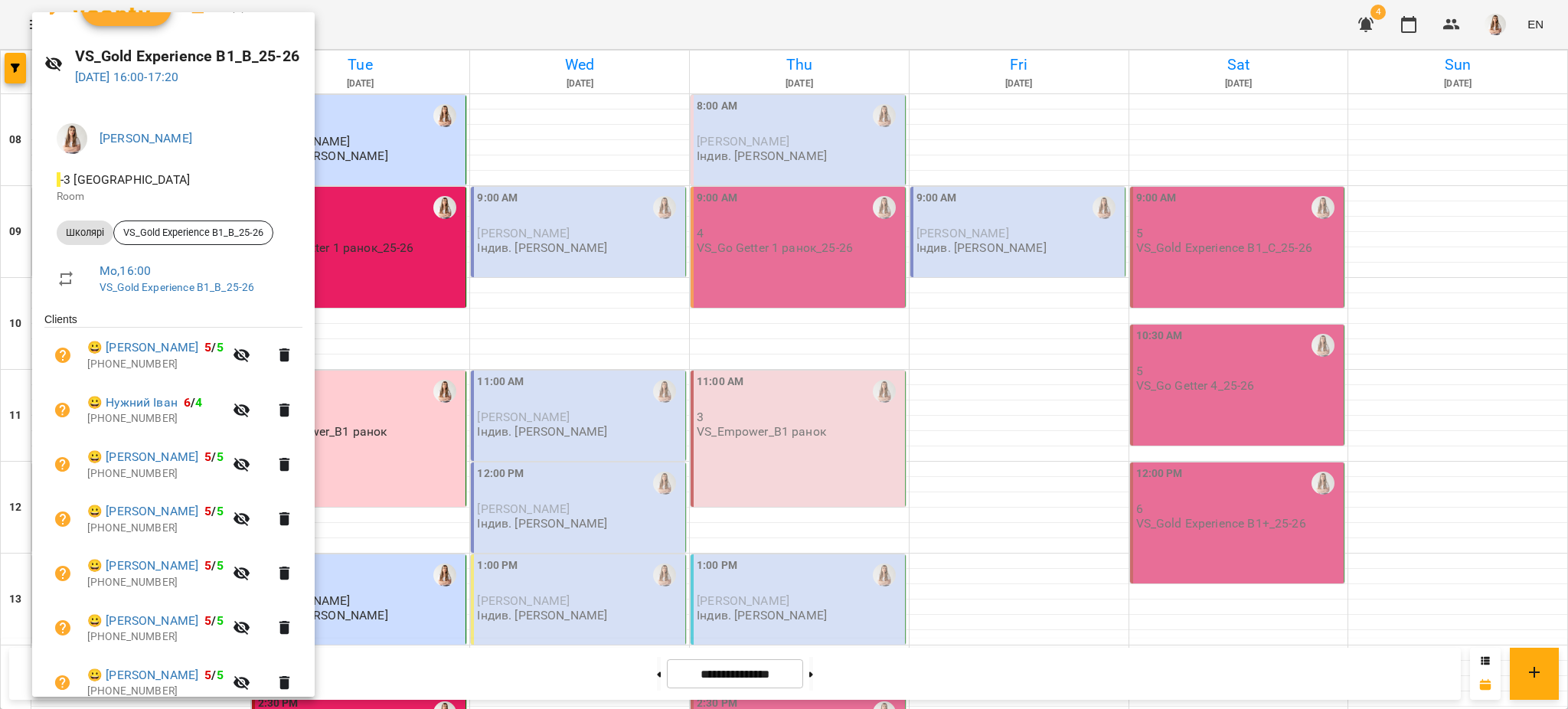
scroll to position [0, 0]
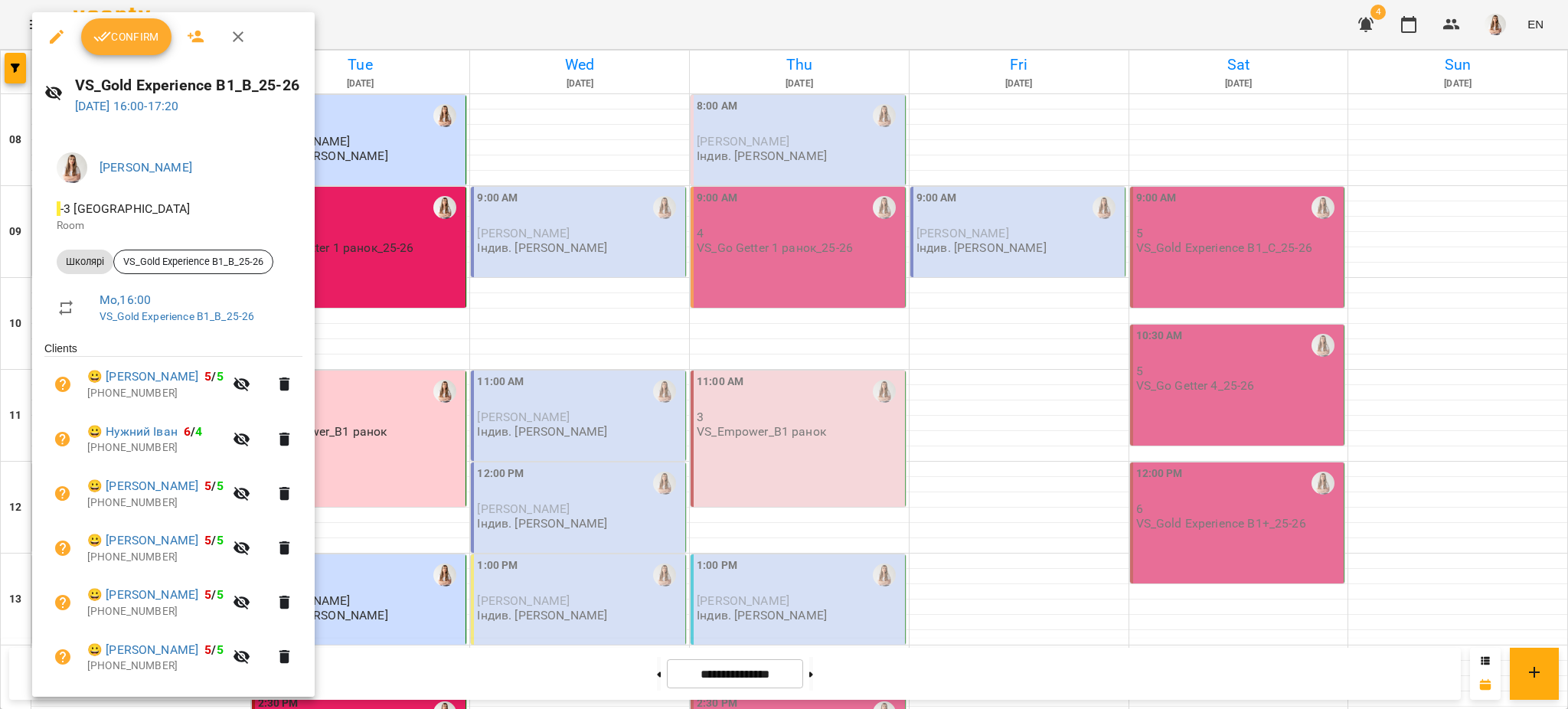
click at [863, 327] on div at bounding box center [784, 354] width 1568 height 709
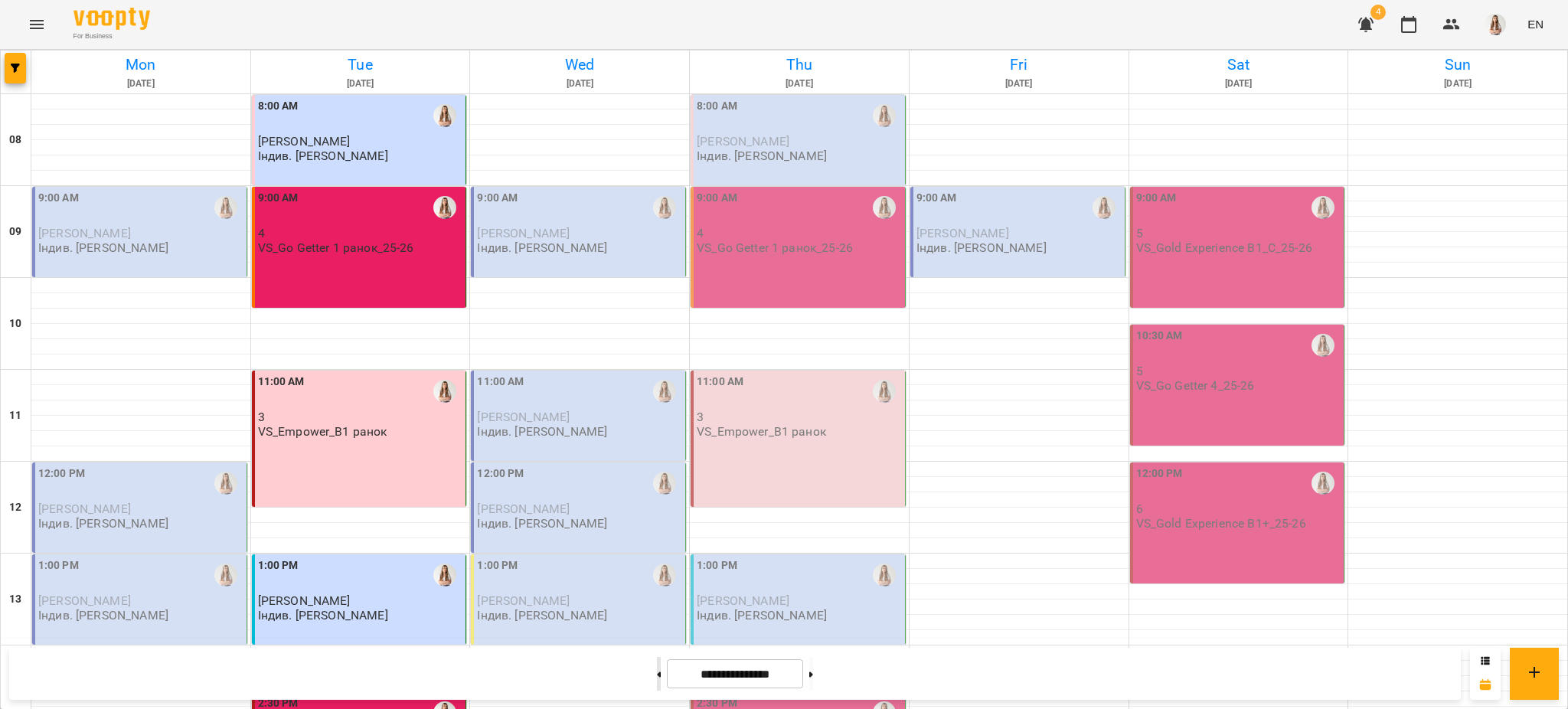
click at [657, 672] on button at bounding box center [659, 673] width 4 height 33
type input "**********"
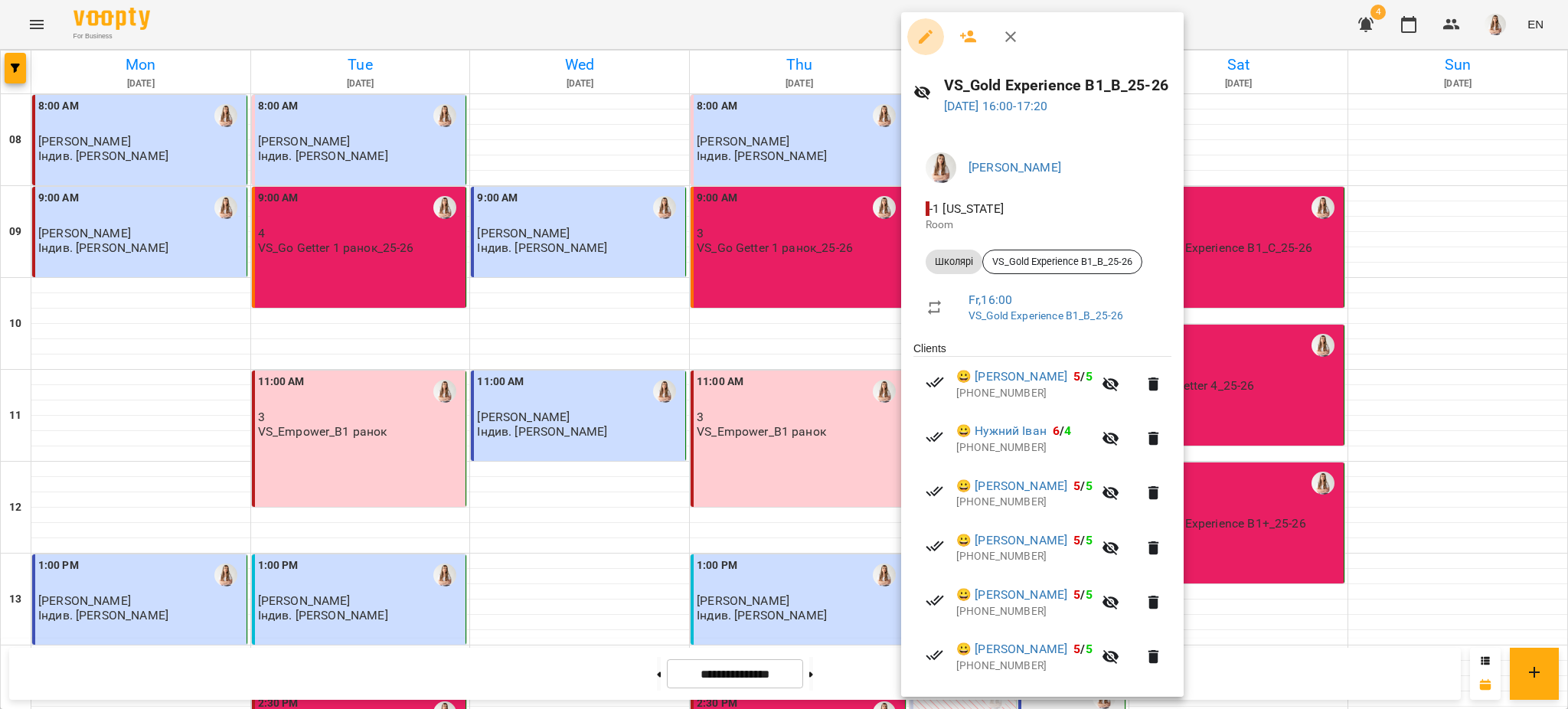
click at [926, 41] on icon "button" at bounding box center [926, 37] width 19 height 19
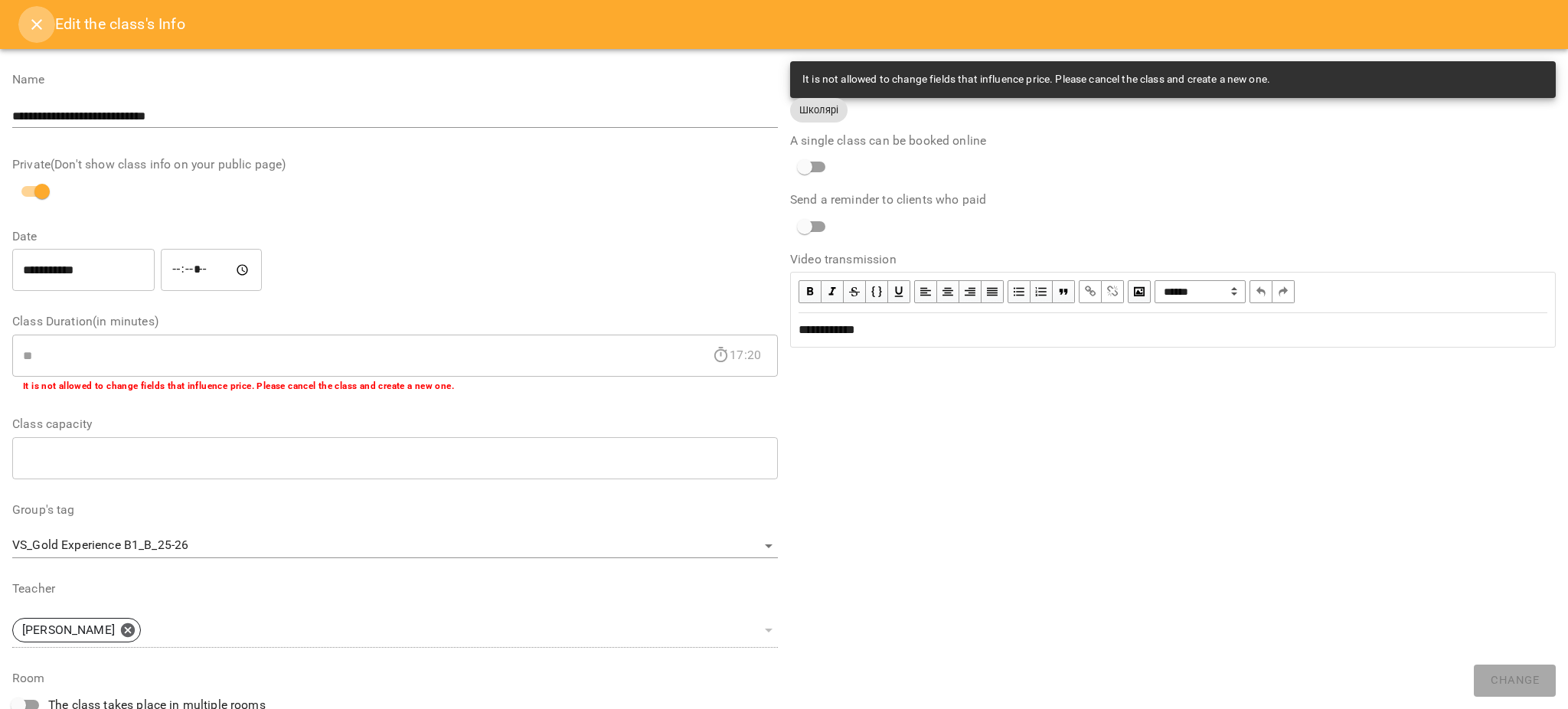
click at [31, 14] on button "Close" at bounding box center [37, 24] width 37 height 37
click at [31, 14] on button "Menu" at bounding box center [37, 24] width 37 height 37
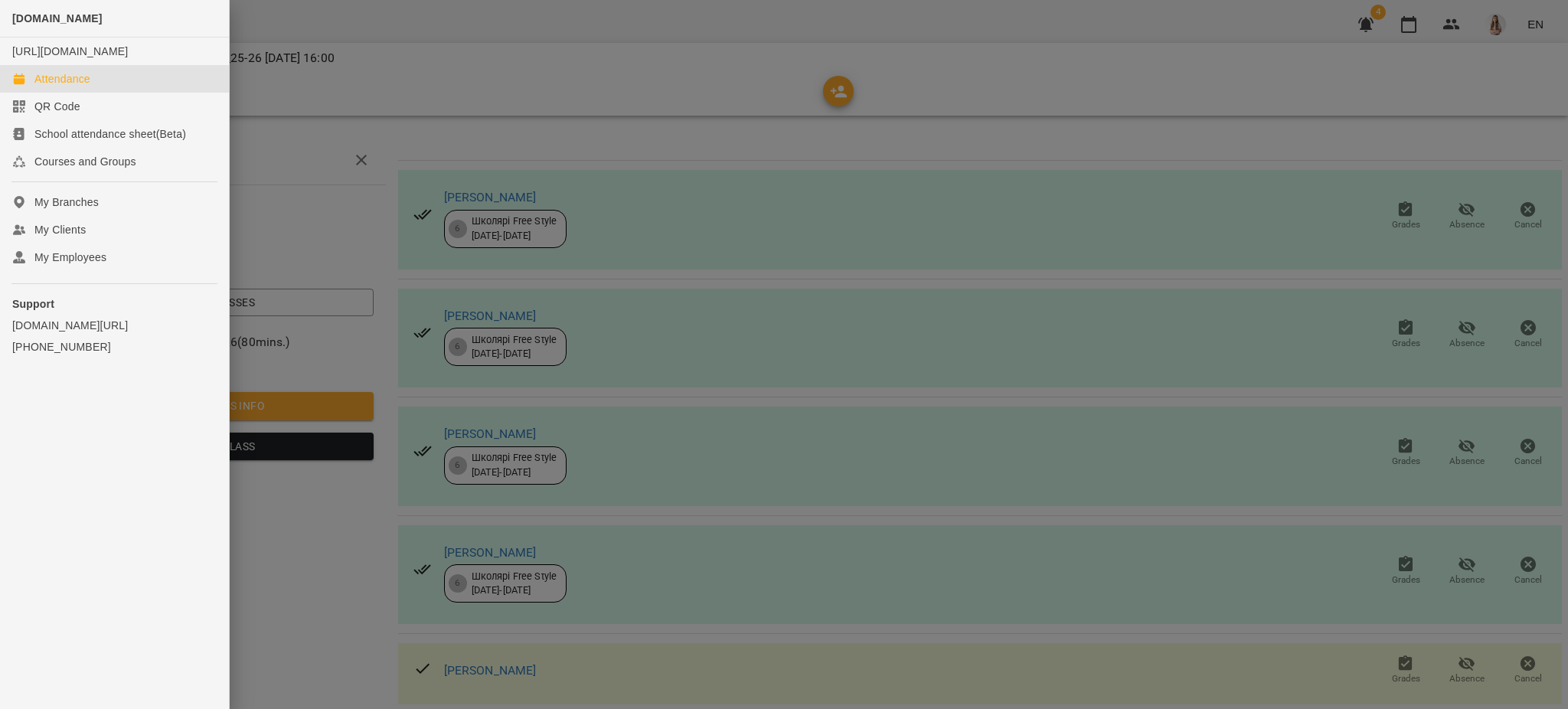
click at [46, 86] on div "Attendance" at bounding box center [62, 79] width 56 height 16
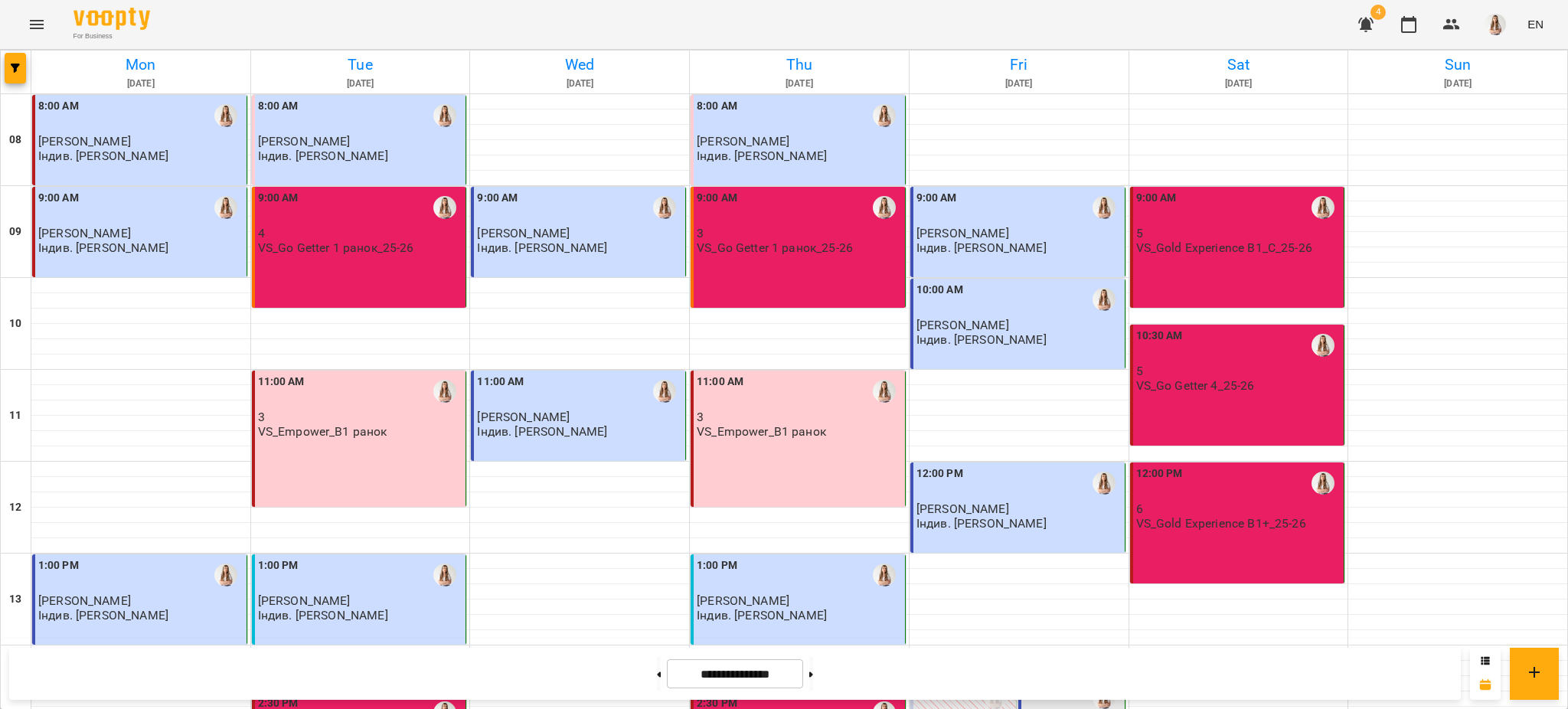
scroll to position [510, 0]
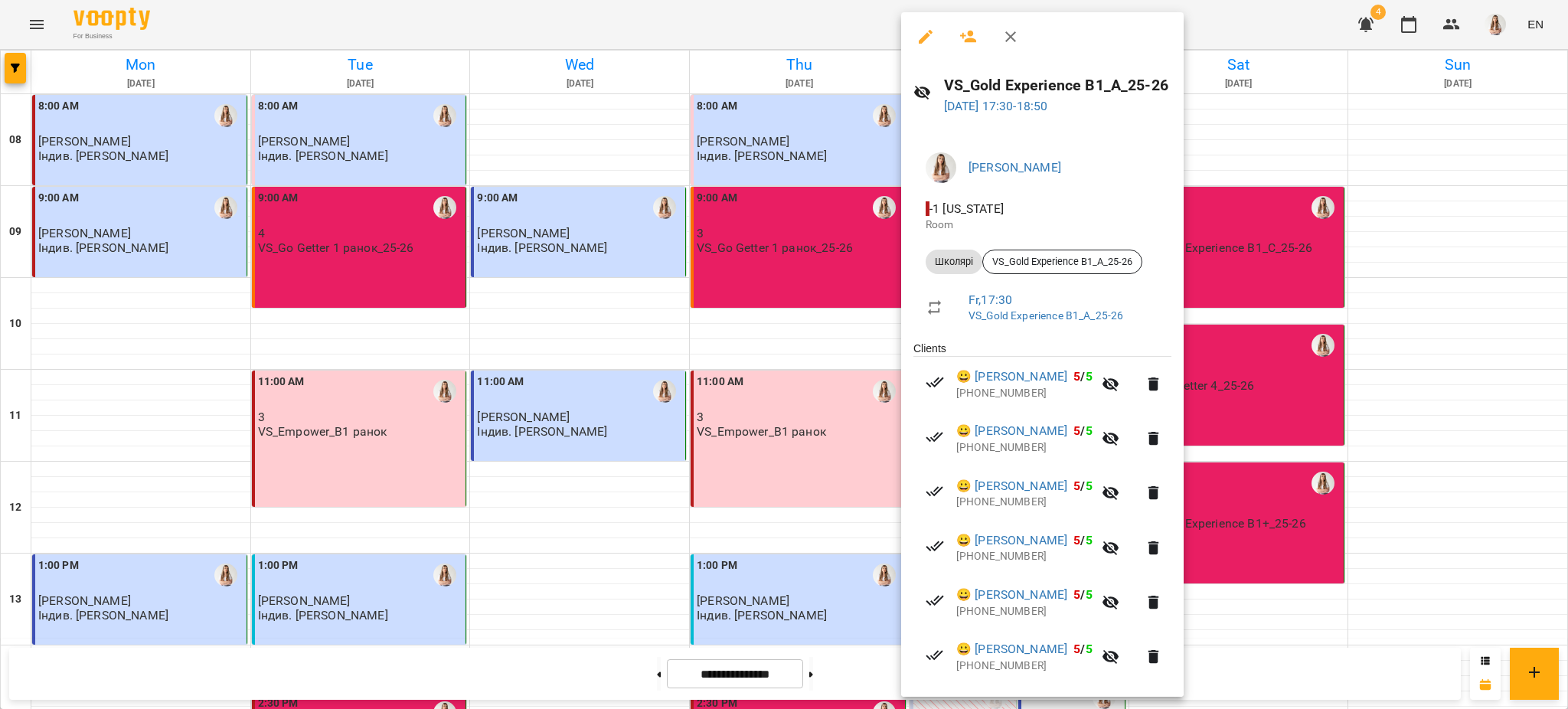
click at [926, 27] on icon "button" at bounding box center [926, 37] width 19 height 19
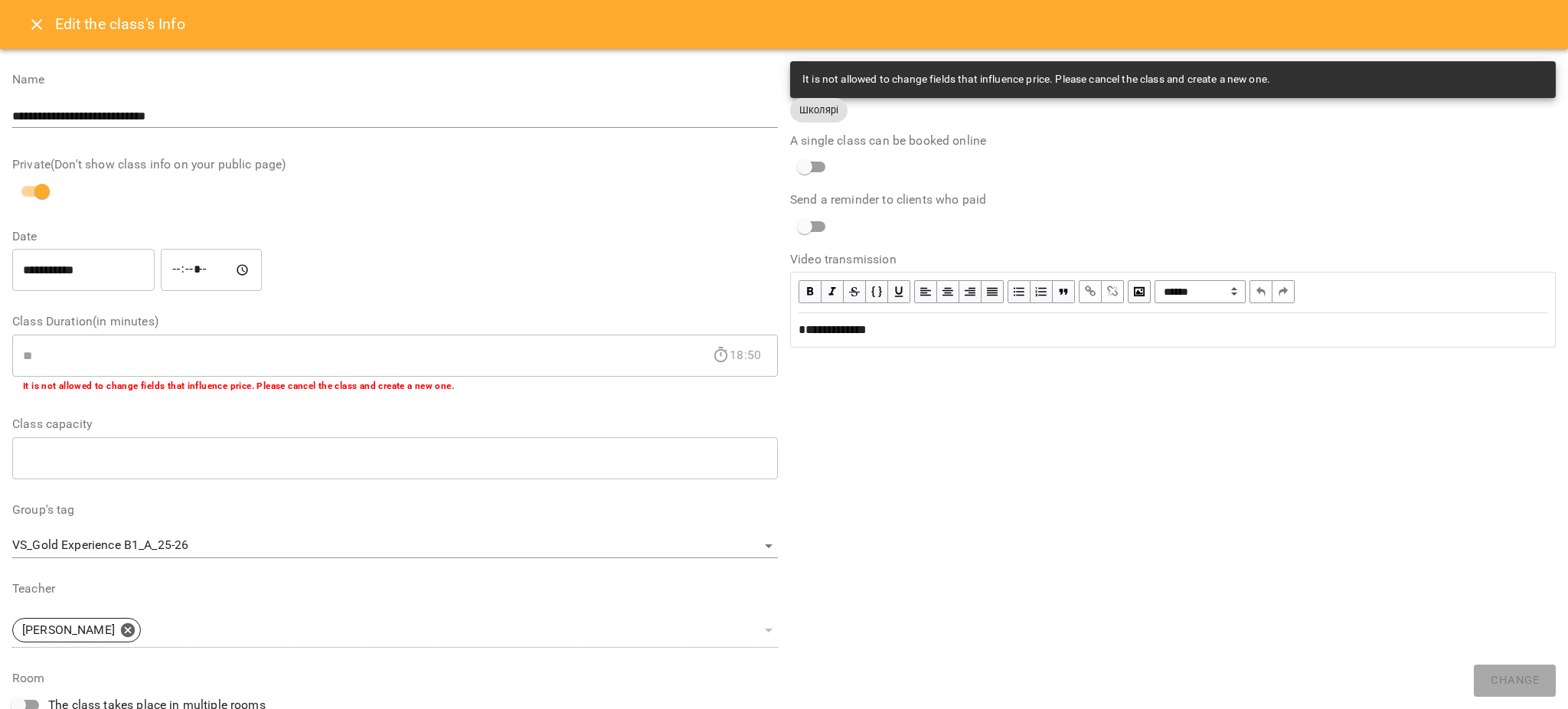
click at [31, 33] on button "Close" at bounding box center [37, 24] width 37 height 37
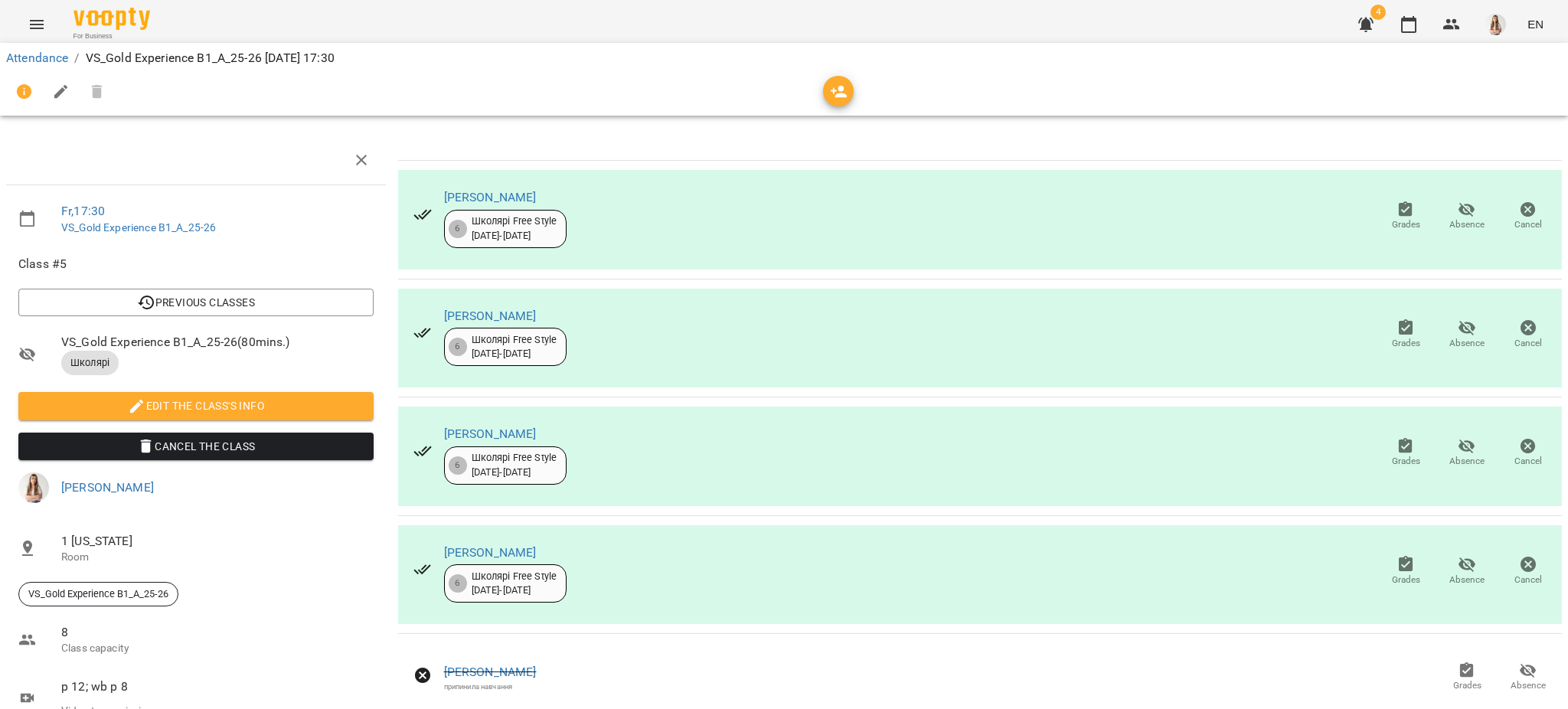
click at [28, 21] on icon "Menu" at bounding box center [37, 25] width 19 height 19
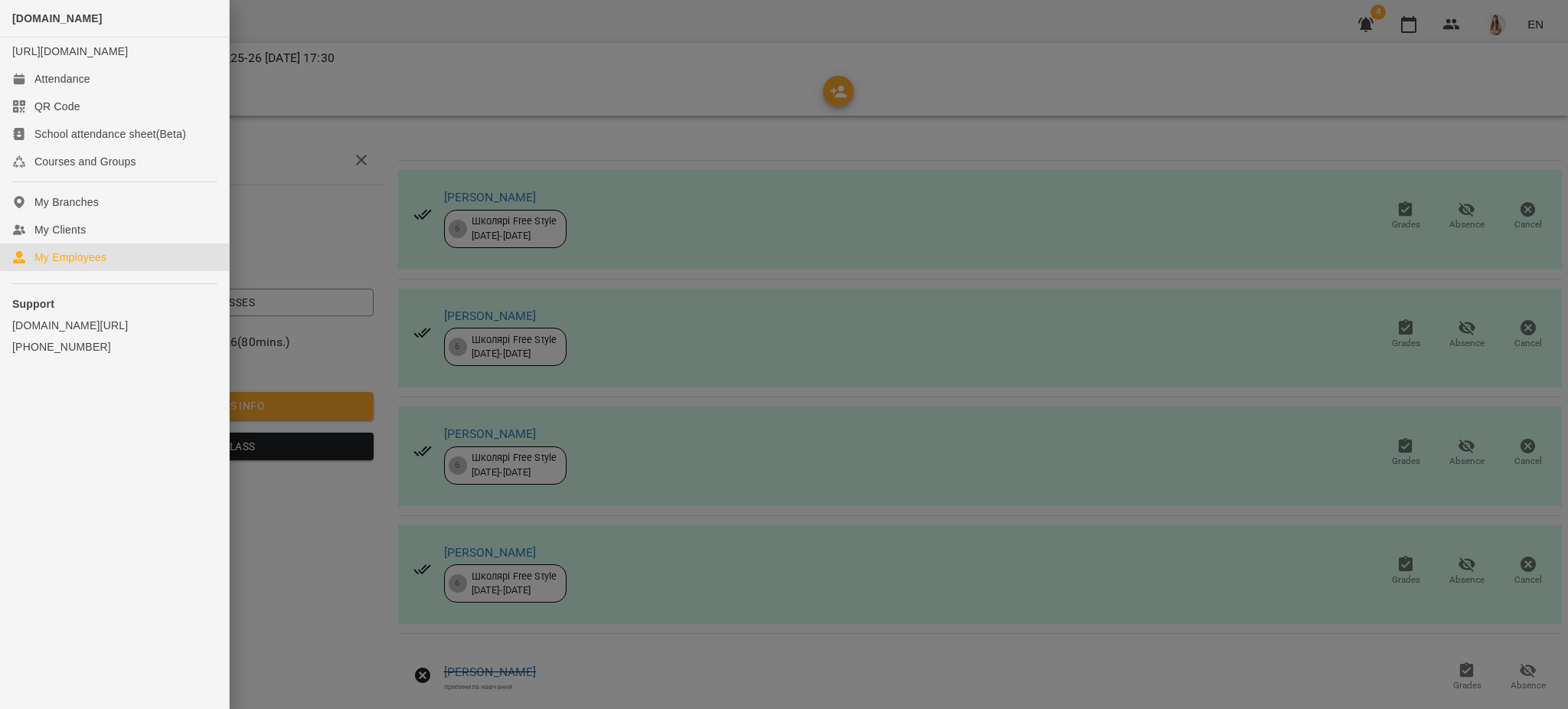
click at [86, 265] on div "My Employees" at bounding box center [70, 258] width 72 height 16
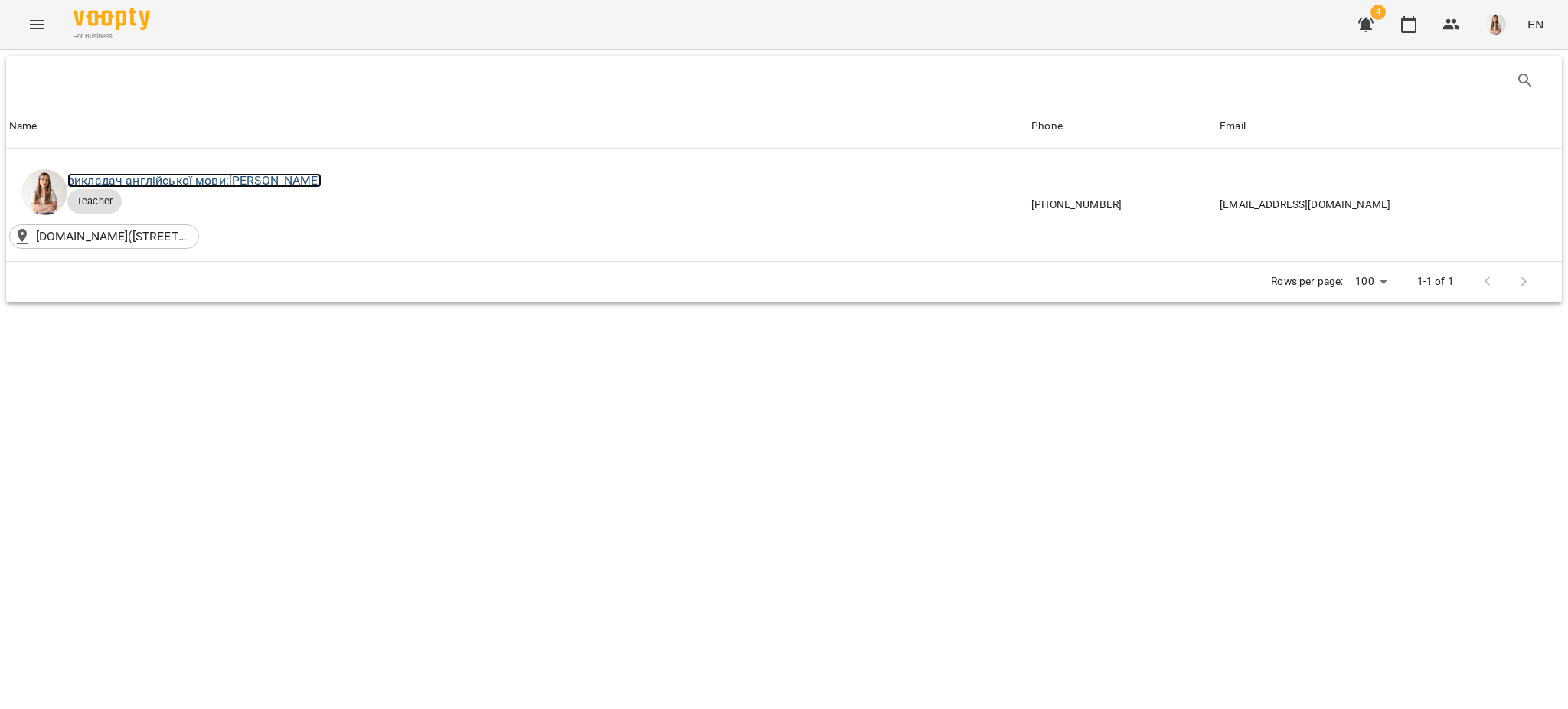
drag, startPoint x: 242, startPoint y: 179, endPoint x: 515, endPoint y: 271, distance: 288.1
click at [242, 179] on link "викладач англійської мови: [PERSON_NAME]" at bounding box center [195, 180] width 254 height 15
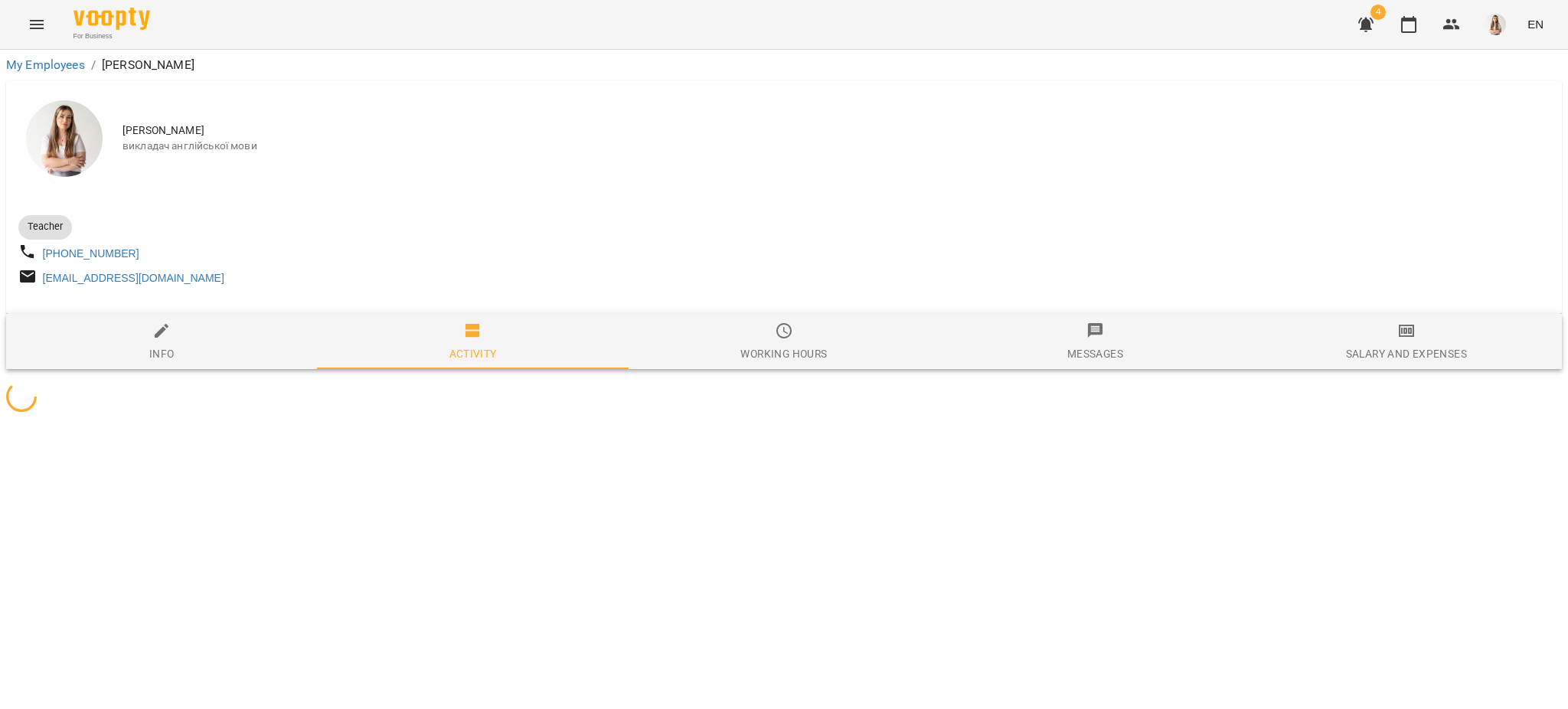
click at [1440, 356] on div "Salary and Expenses" at bounding box center [1406, 354] width 121 height 19
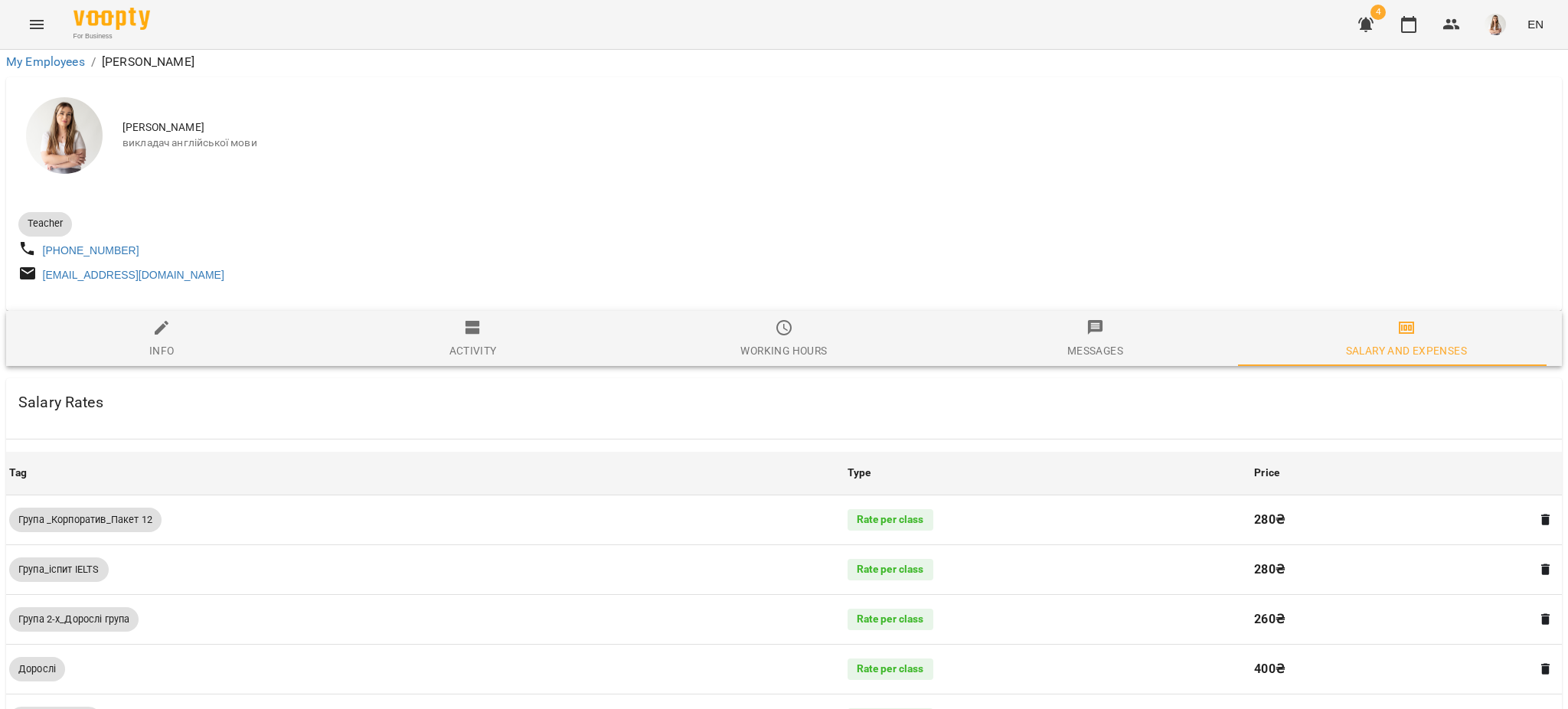
scroll to position [1099, 0]
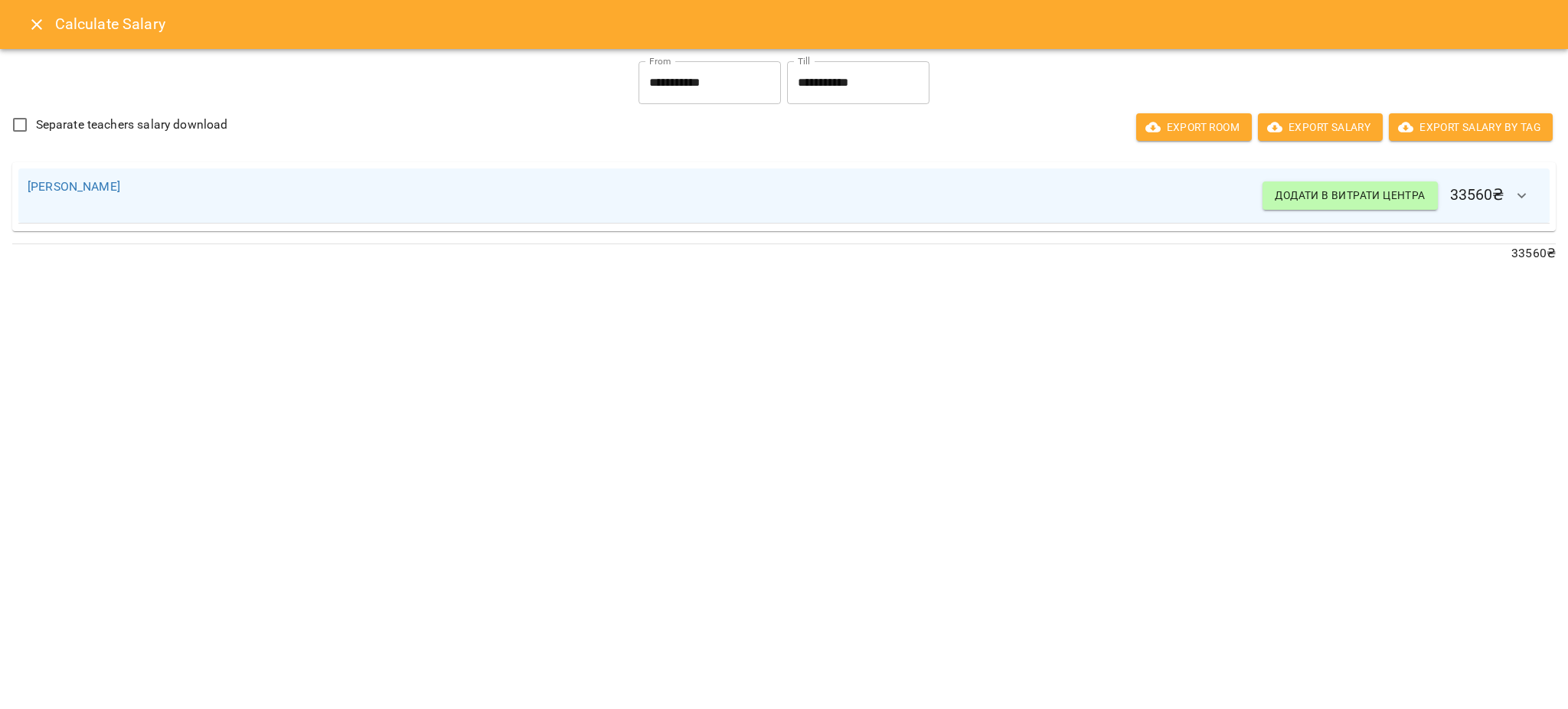
click at [39, 20] on icon "Close" at bounding box center [37, 25] width 19 height 19
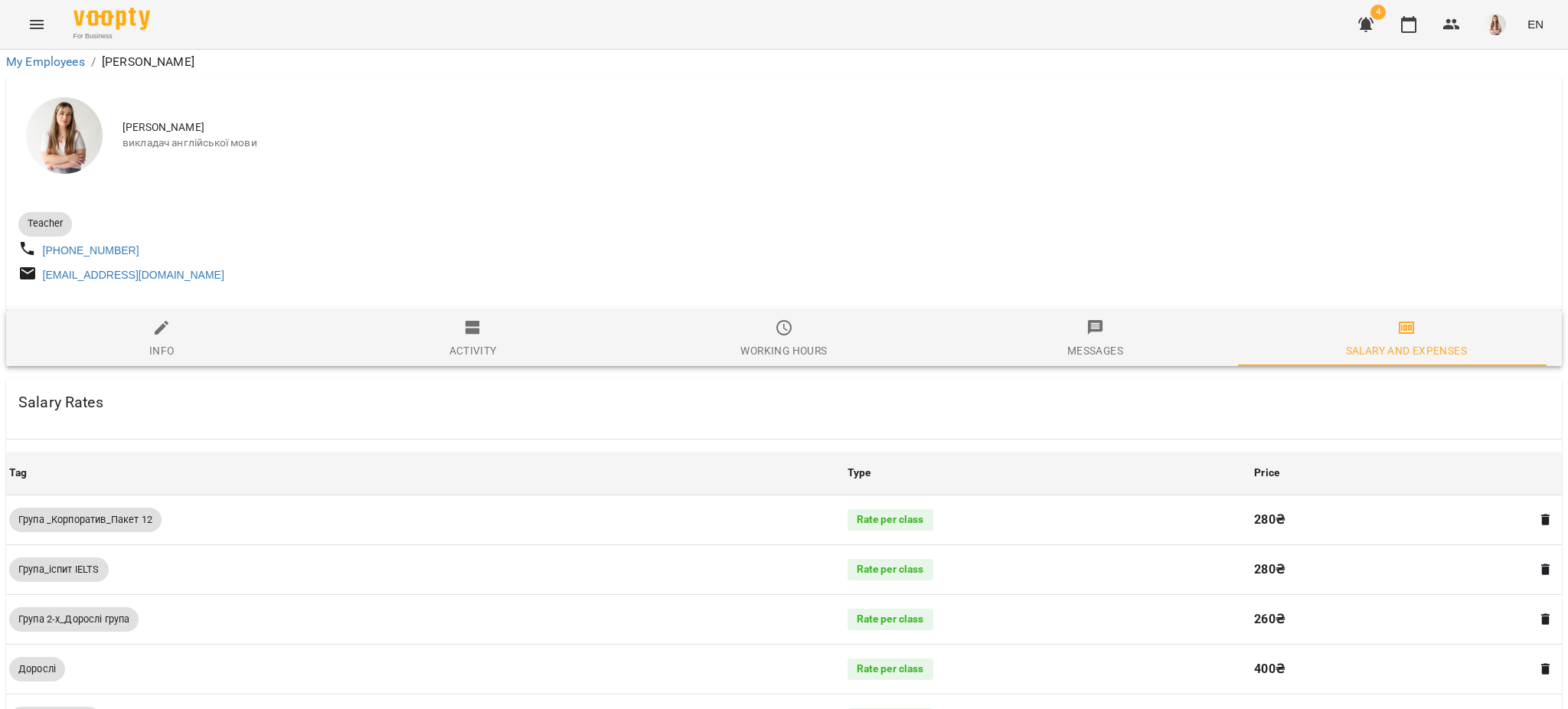
click at [39, 20] on icon "Menu" at bounding box center [37, 25] width 14 height 9
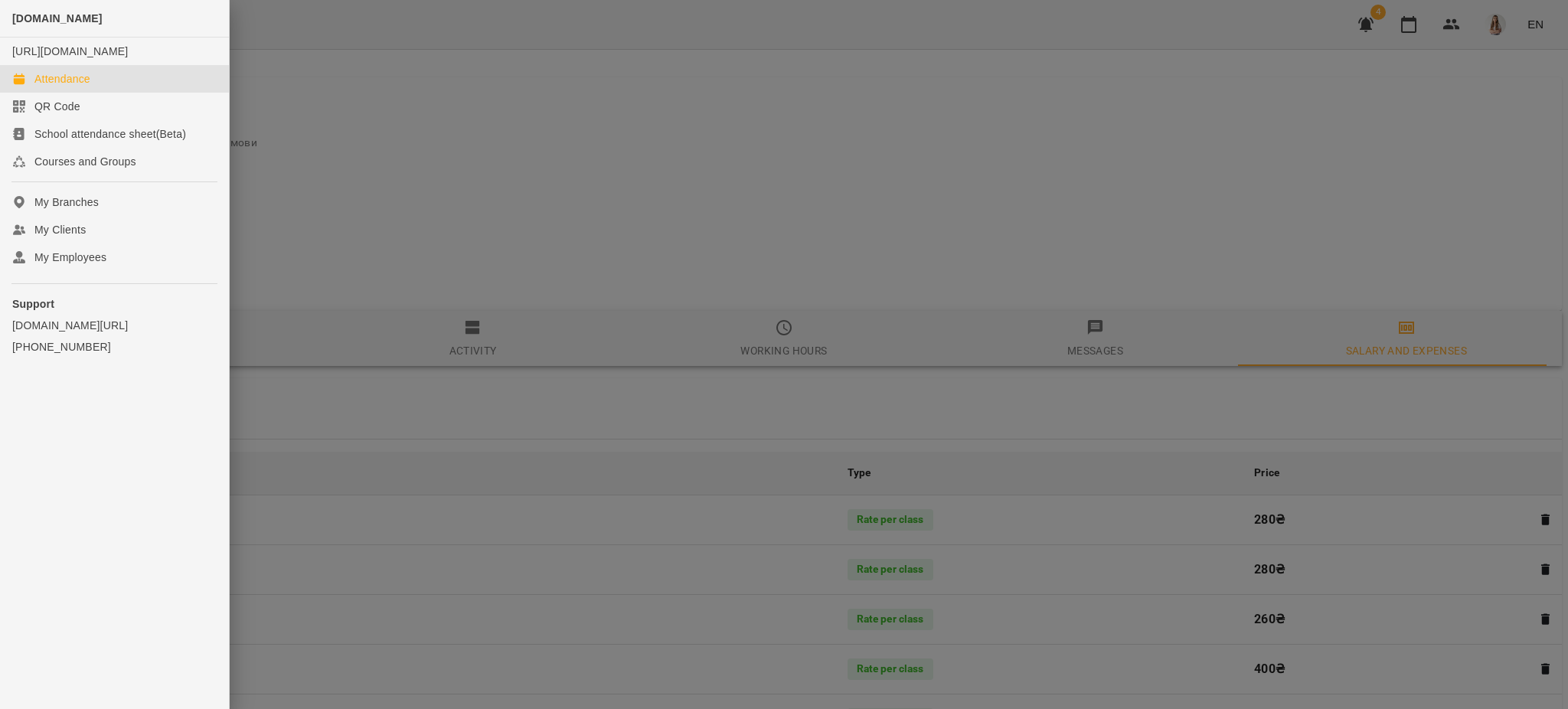
click at [54, 86] on div "Attendance" at bounding box center [62, 79] width 56 height 16
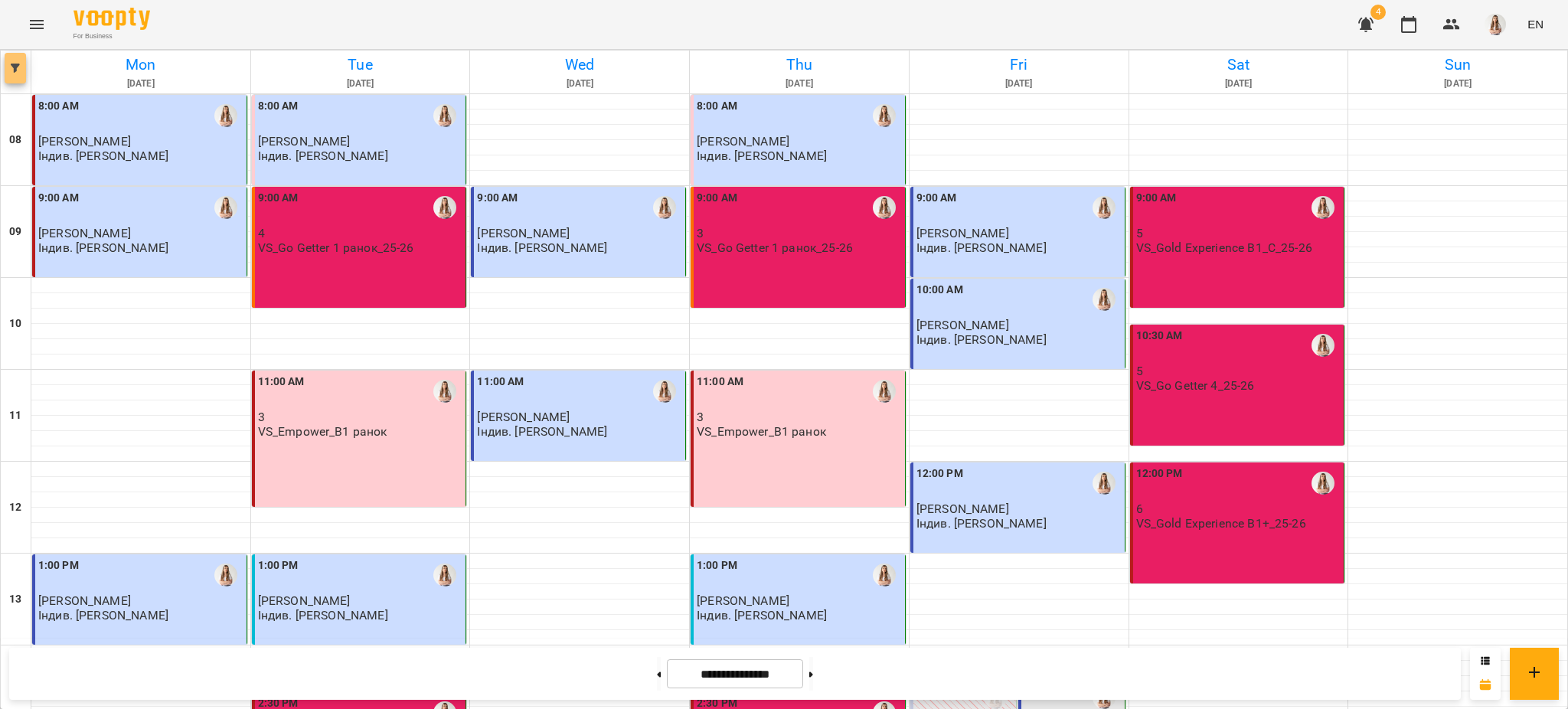
click at [6, 74] on button "button" at bounding box center [16, 68] width 22 height 30
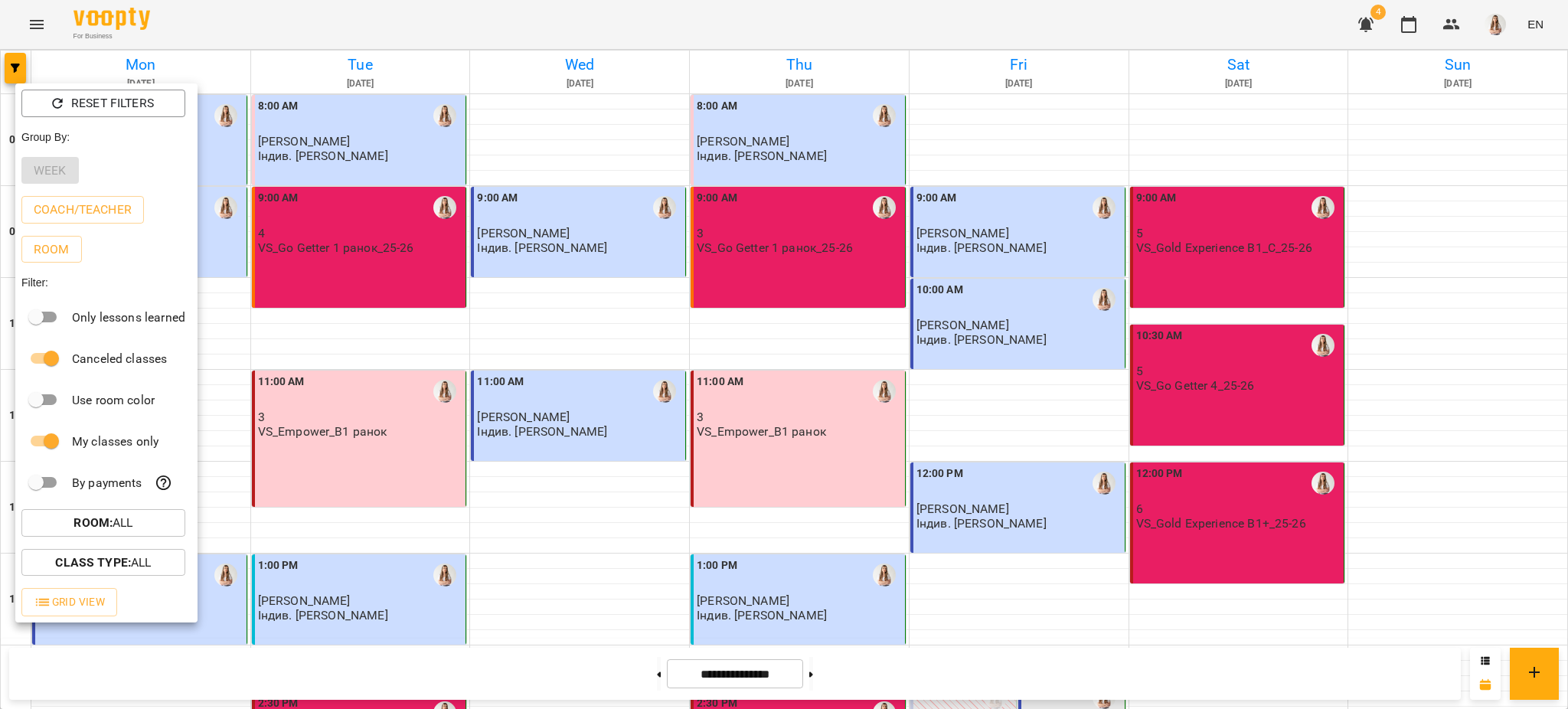
click at [829, 670] on div at bounding box center [784, 354] width 1568 height 709
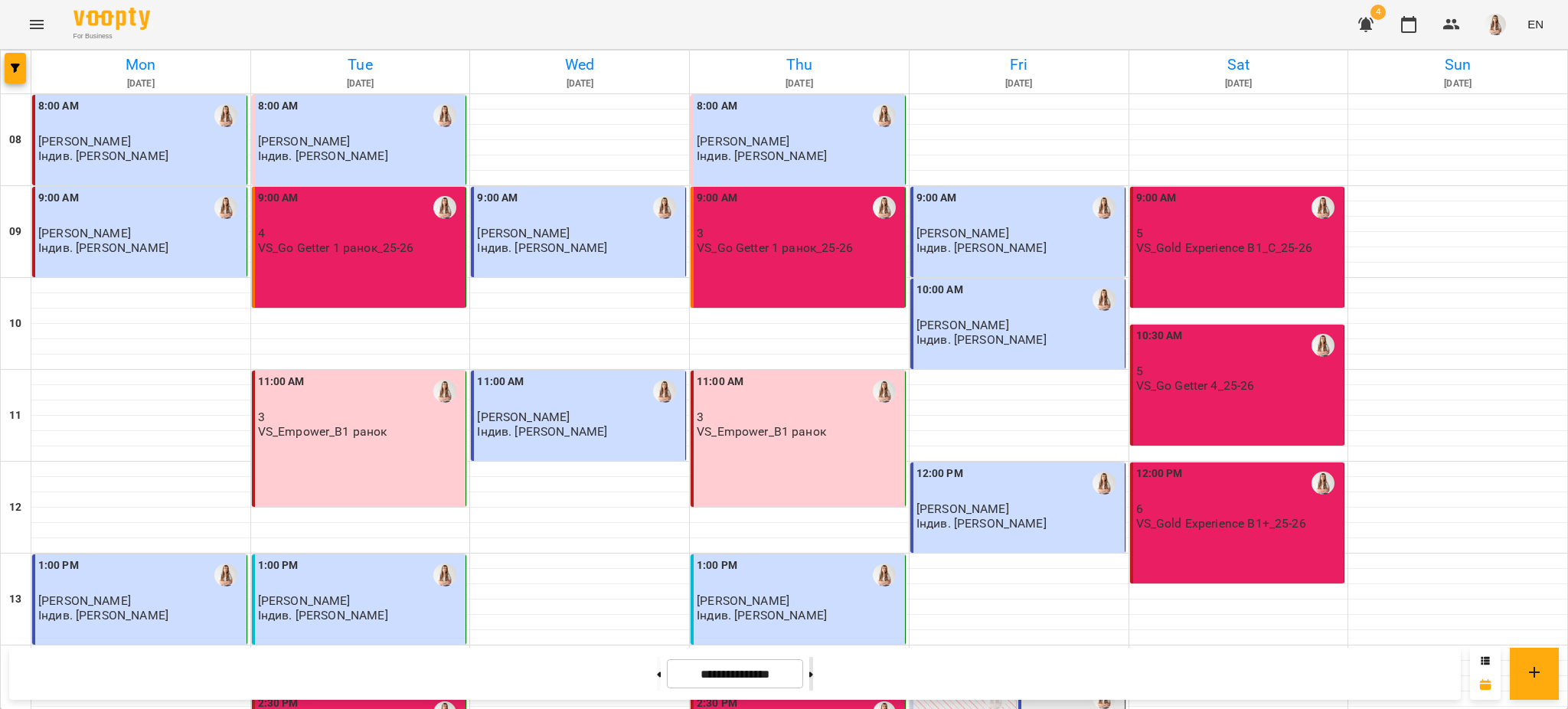
click at [813, 672] on button at bounding box center [810, 673] width 4 height 33
type input "**********"
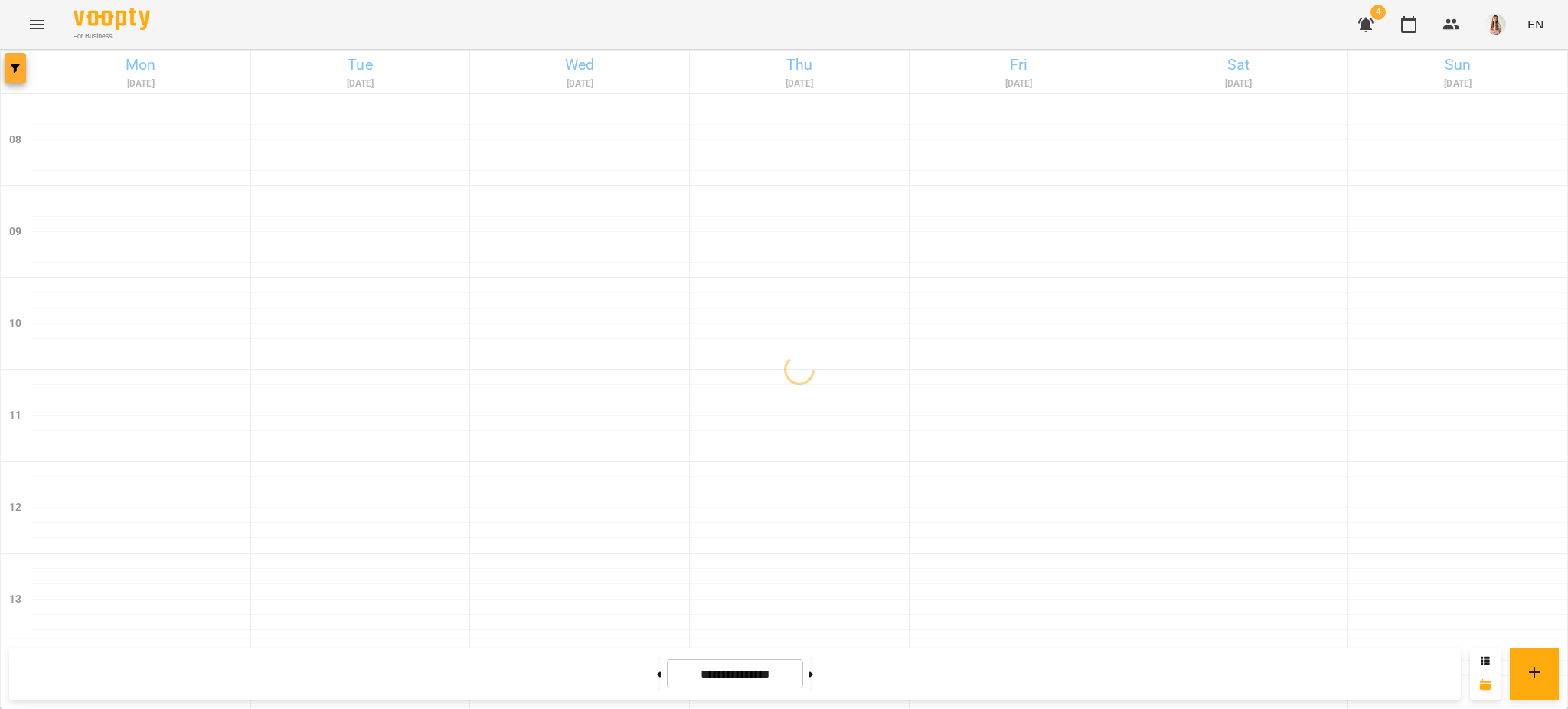
click at [23, 69] on span "button" at bounding box center [16, 68] width 22 height 9
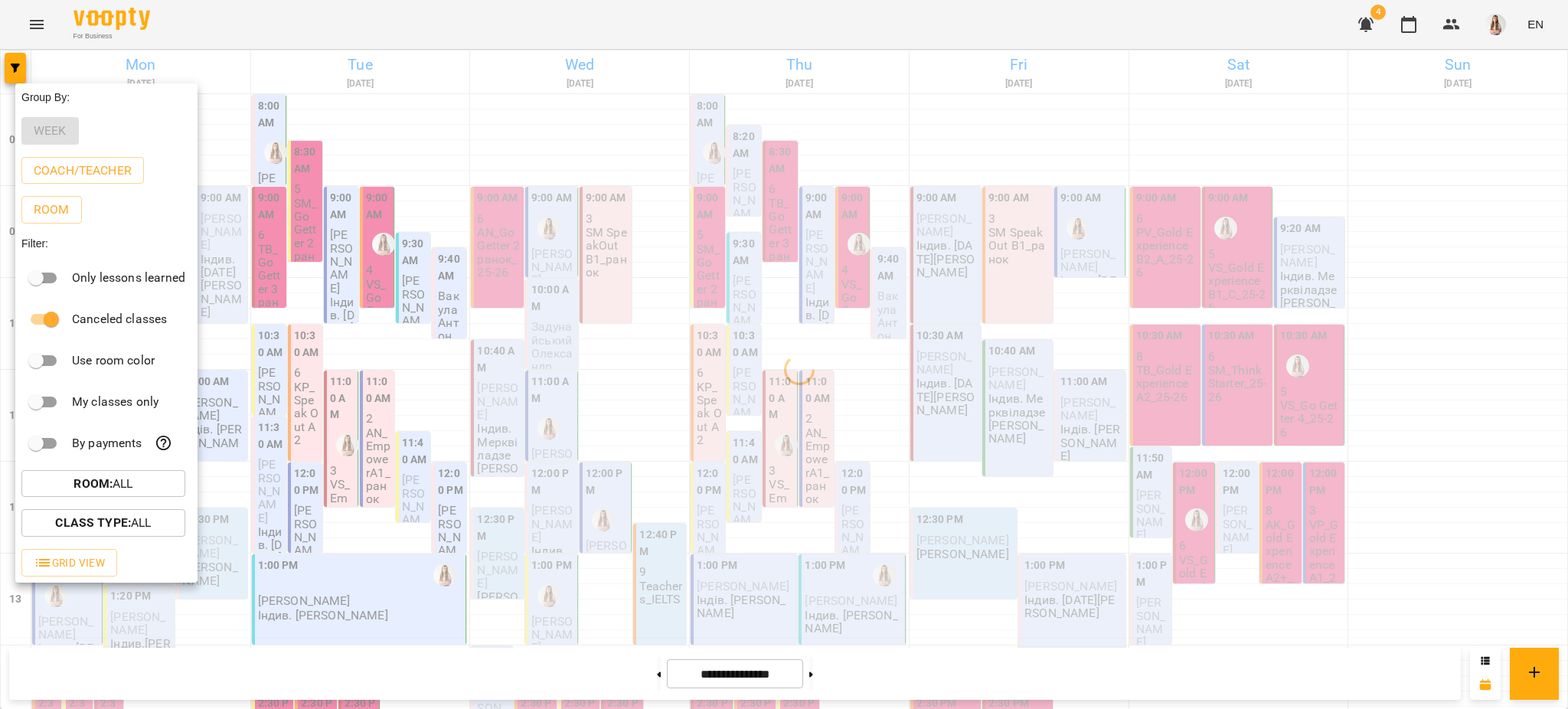
click at [276, 38] on div at bounding box center [784, 354] width 1568 height 709
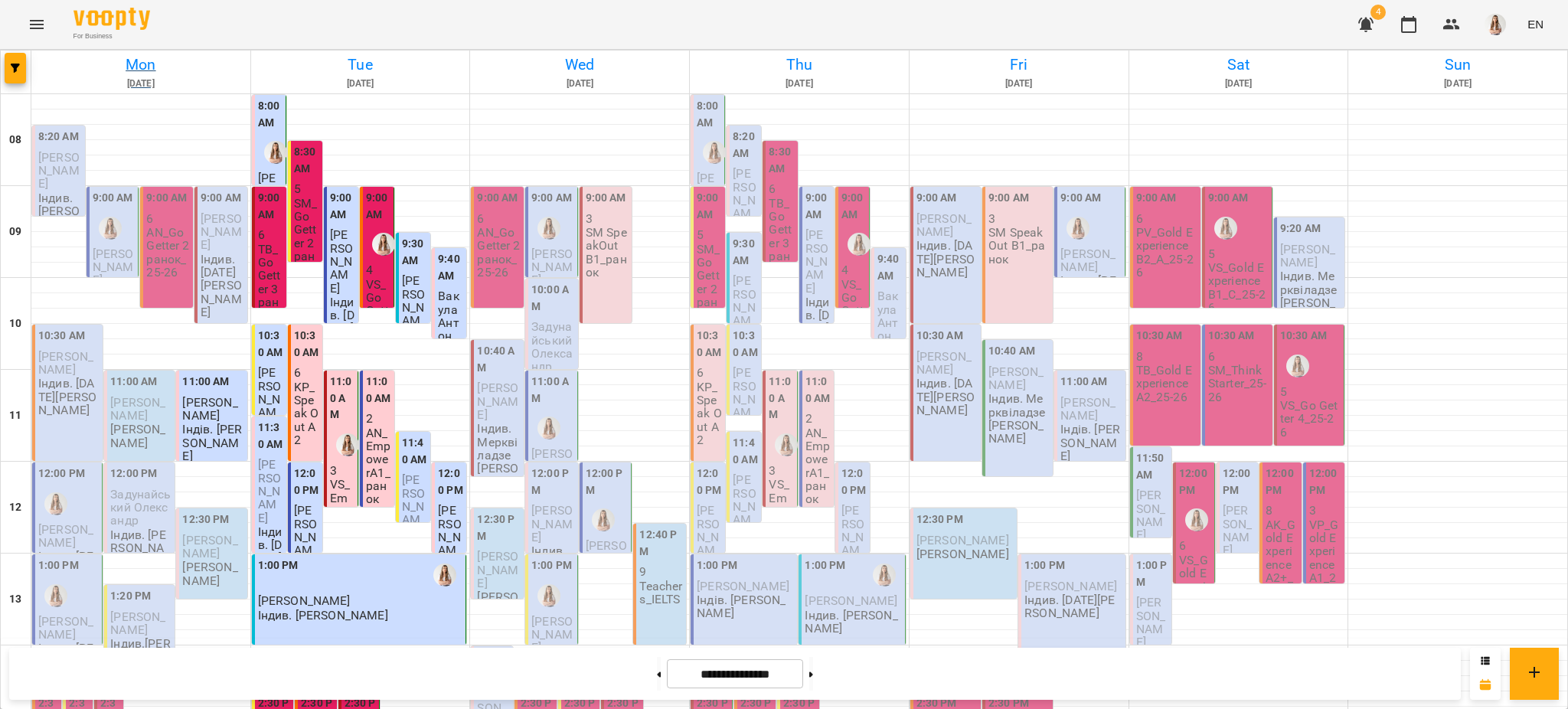
click at [142, 72] on h6 "Mon" at bounding box center [140, 65] width 214 height 23
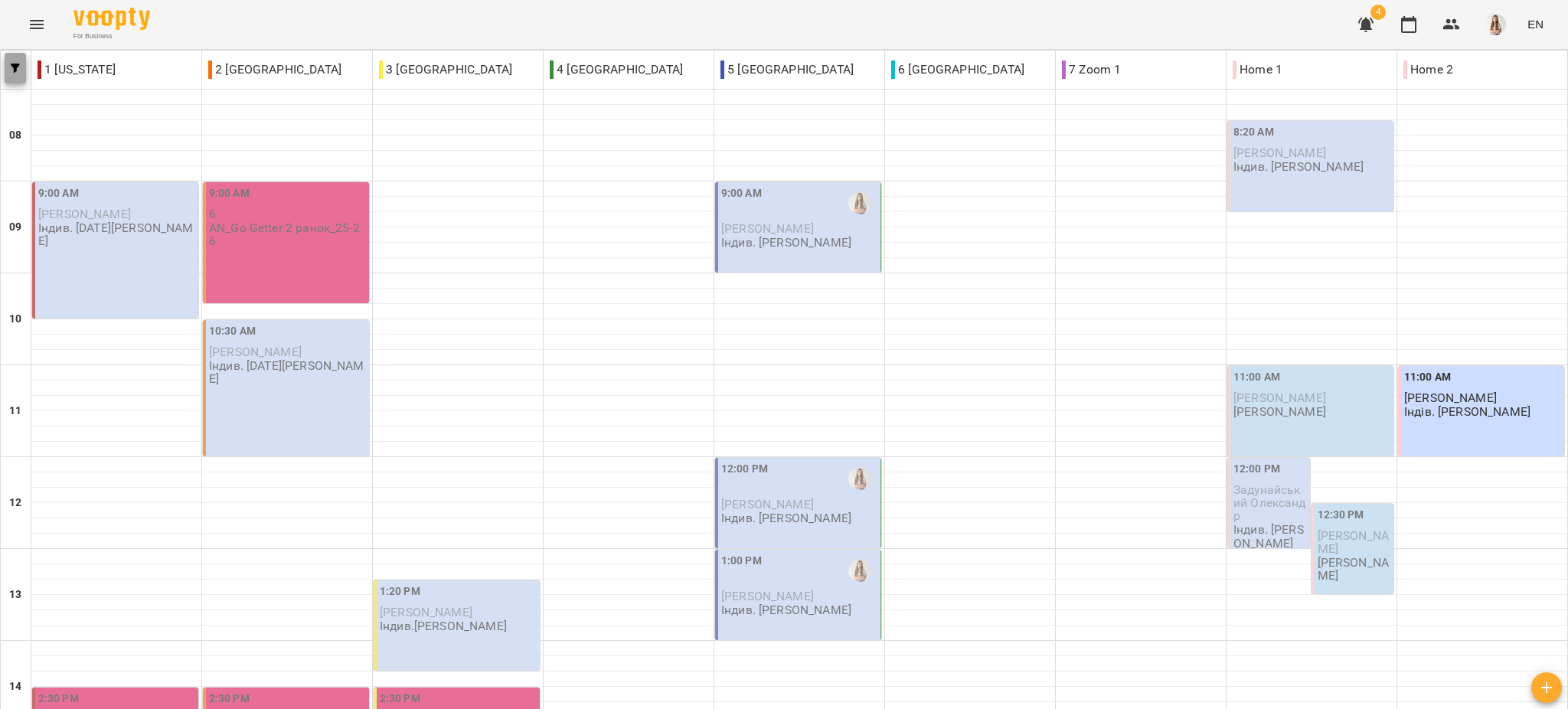
click at [24, 61] on button "button" at bounding box center [16, 68] width 22 height 30
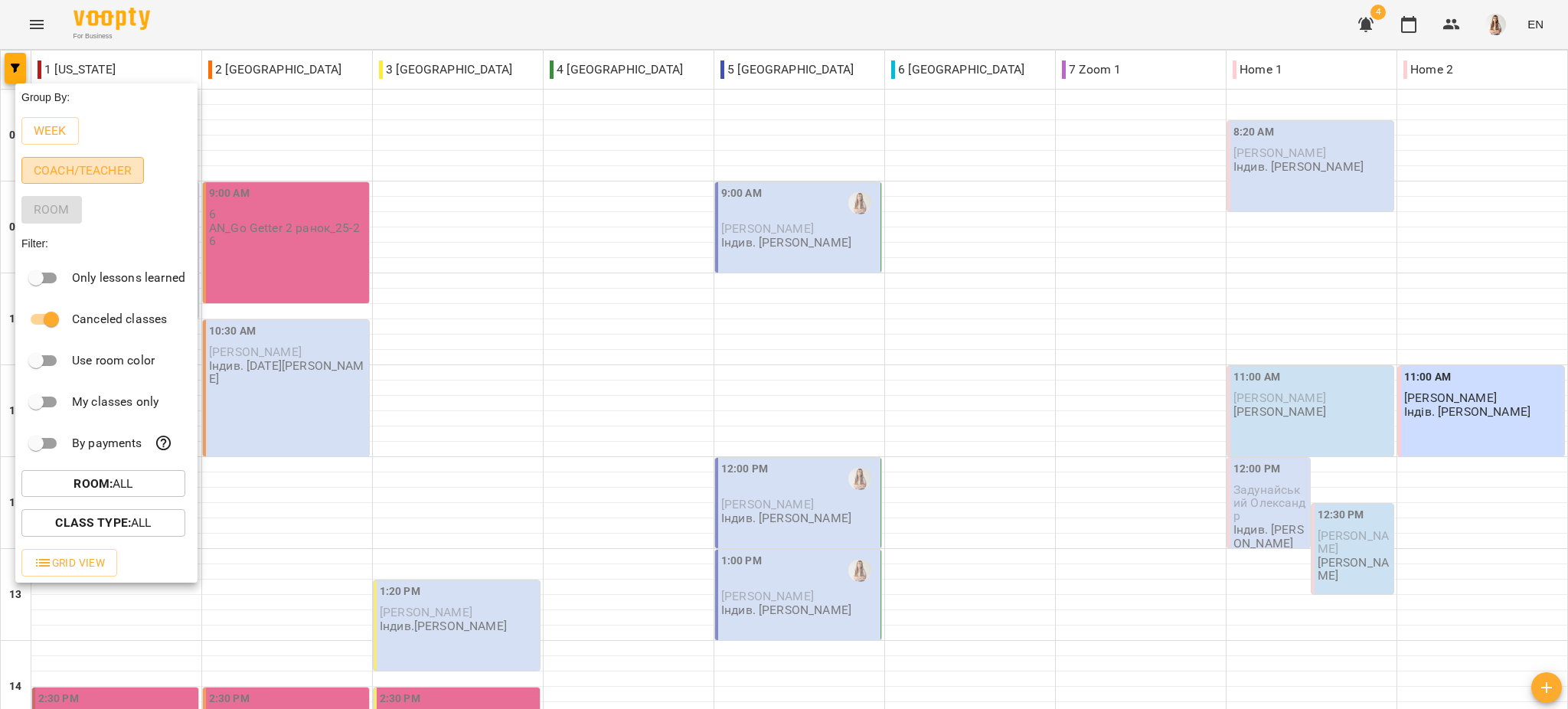
click at [60, 177] on p "Coach/Teacher" at bounding box center [83, 170] width 98 height 19
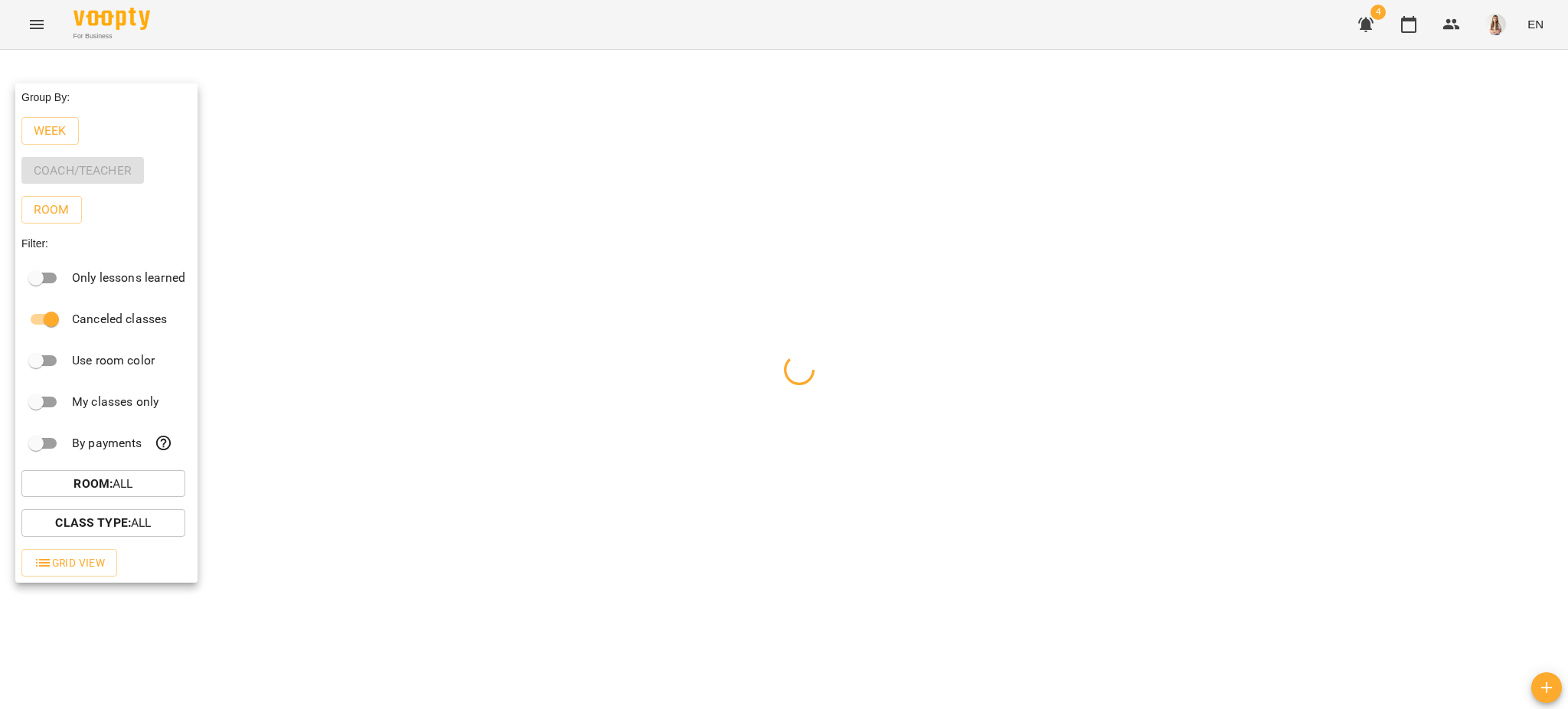
click at [310, 9] on div at bounding box center [784, 354] width 1568 height 709
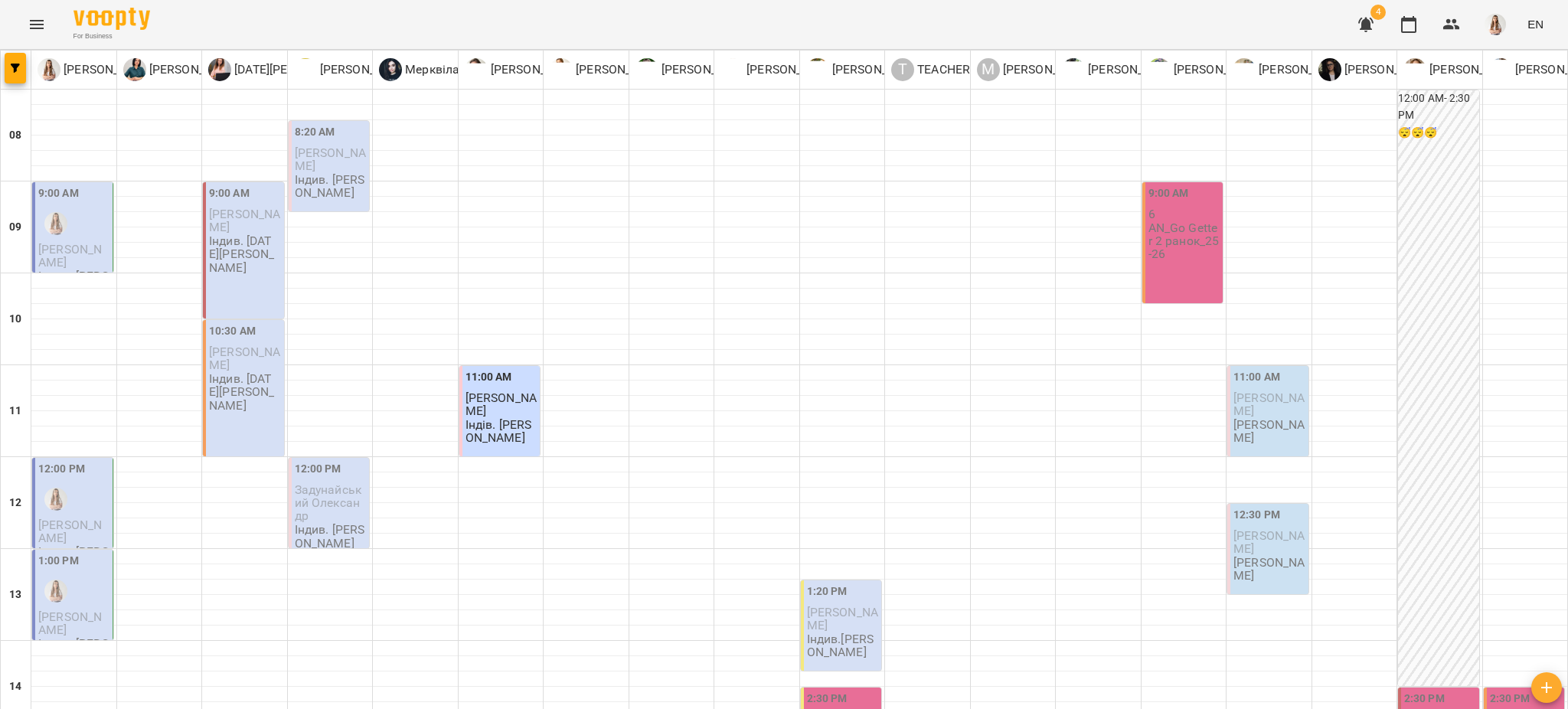
scroll to position [676, 0]
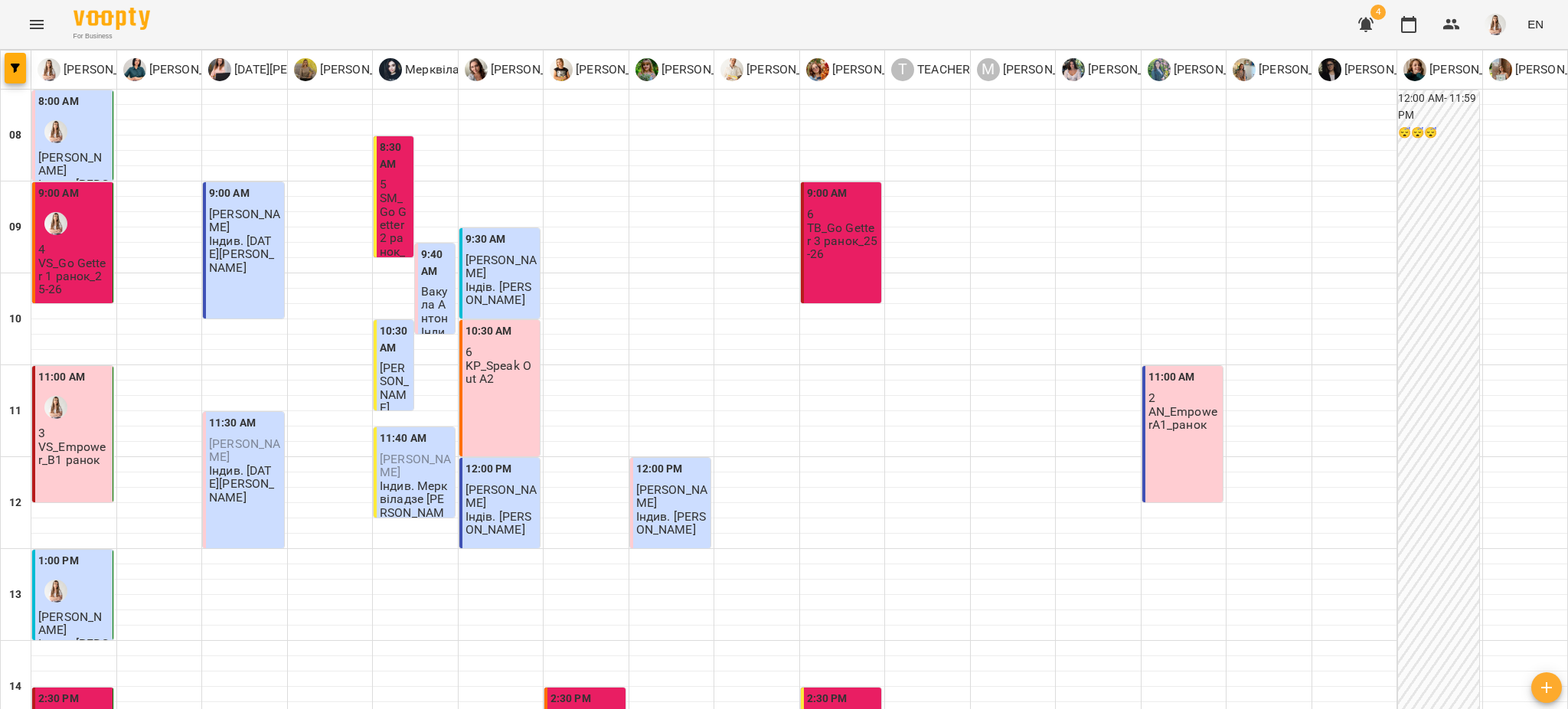
scroll to position [574, 0]
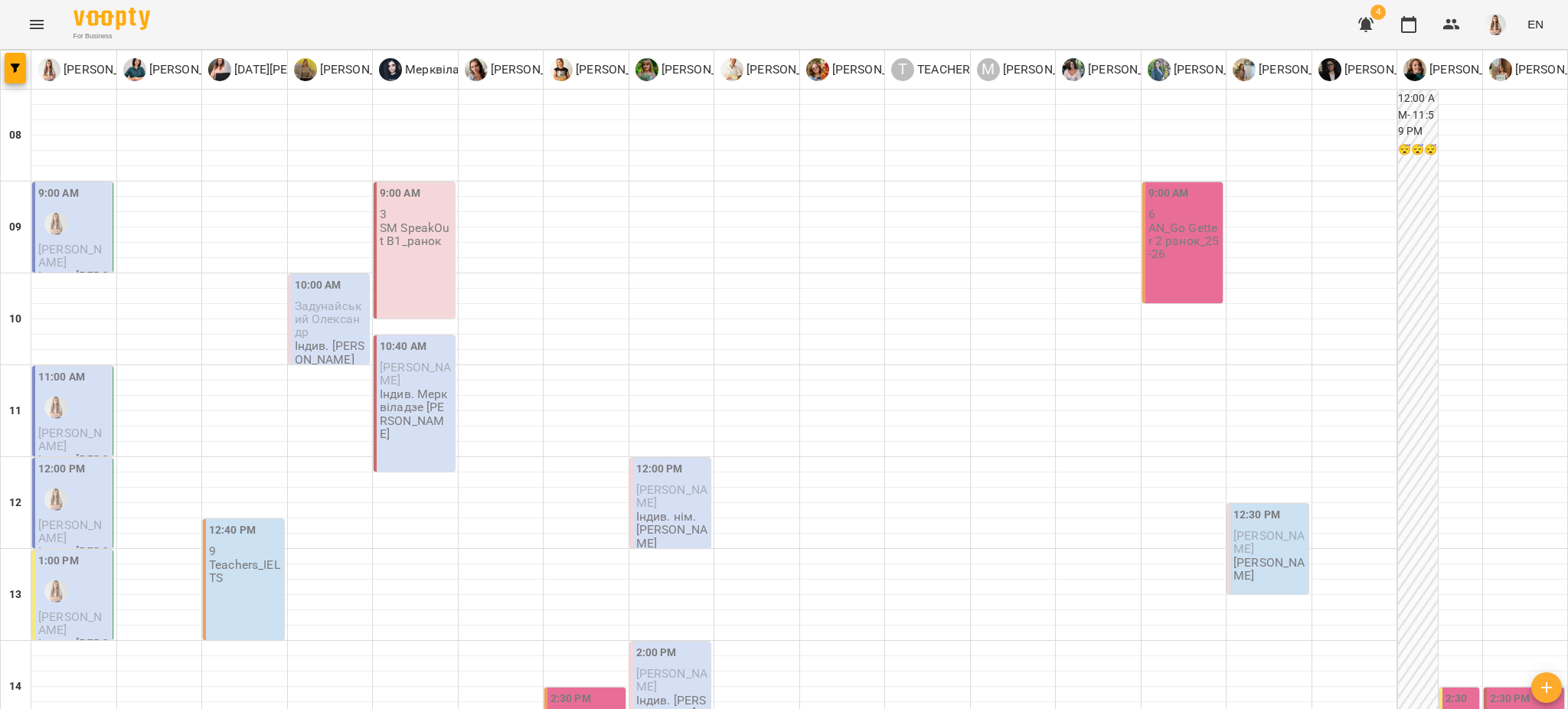
scroll to position [676, 0]
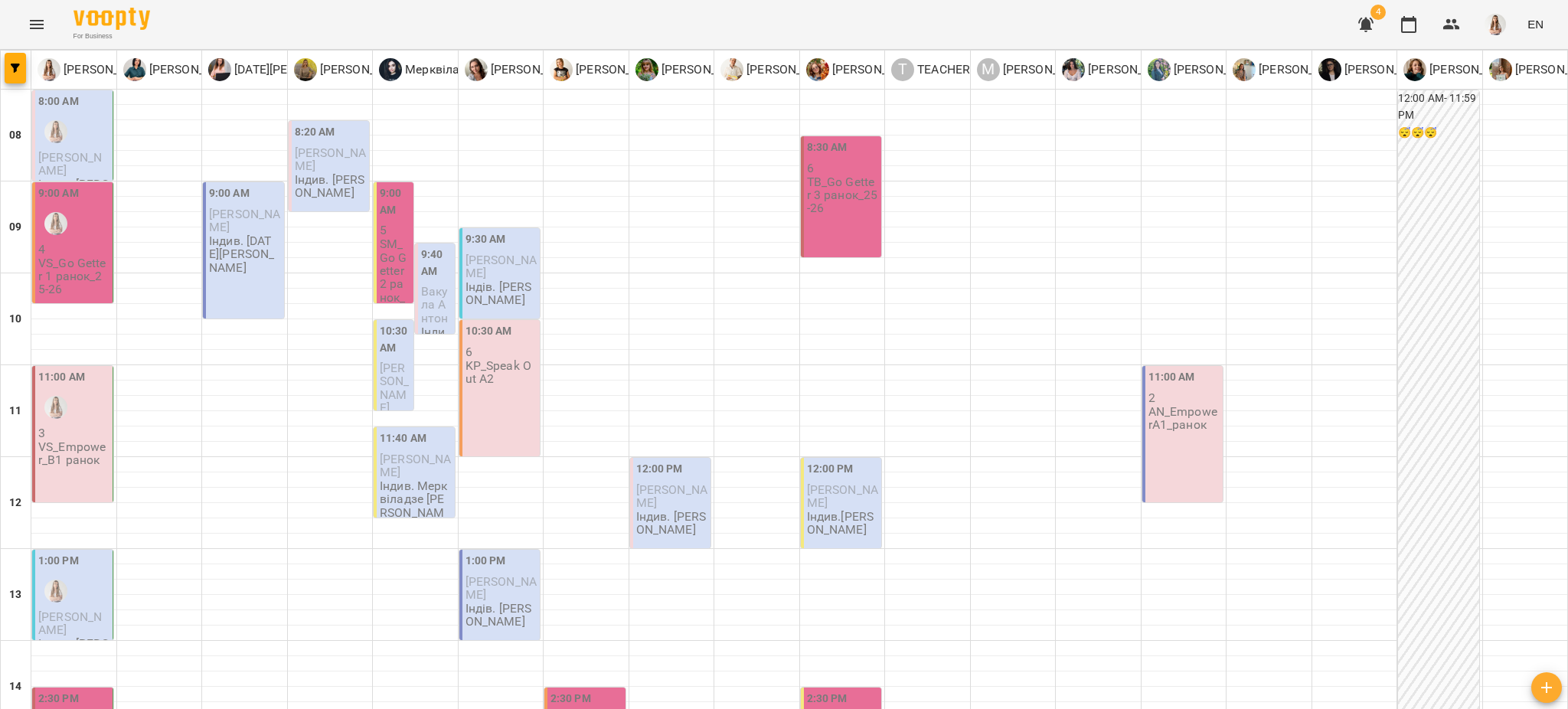
scroll to position [0, 0]
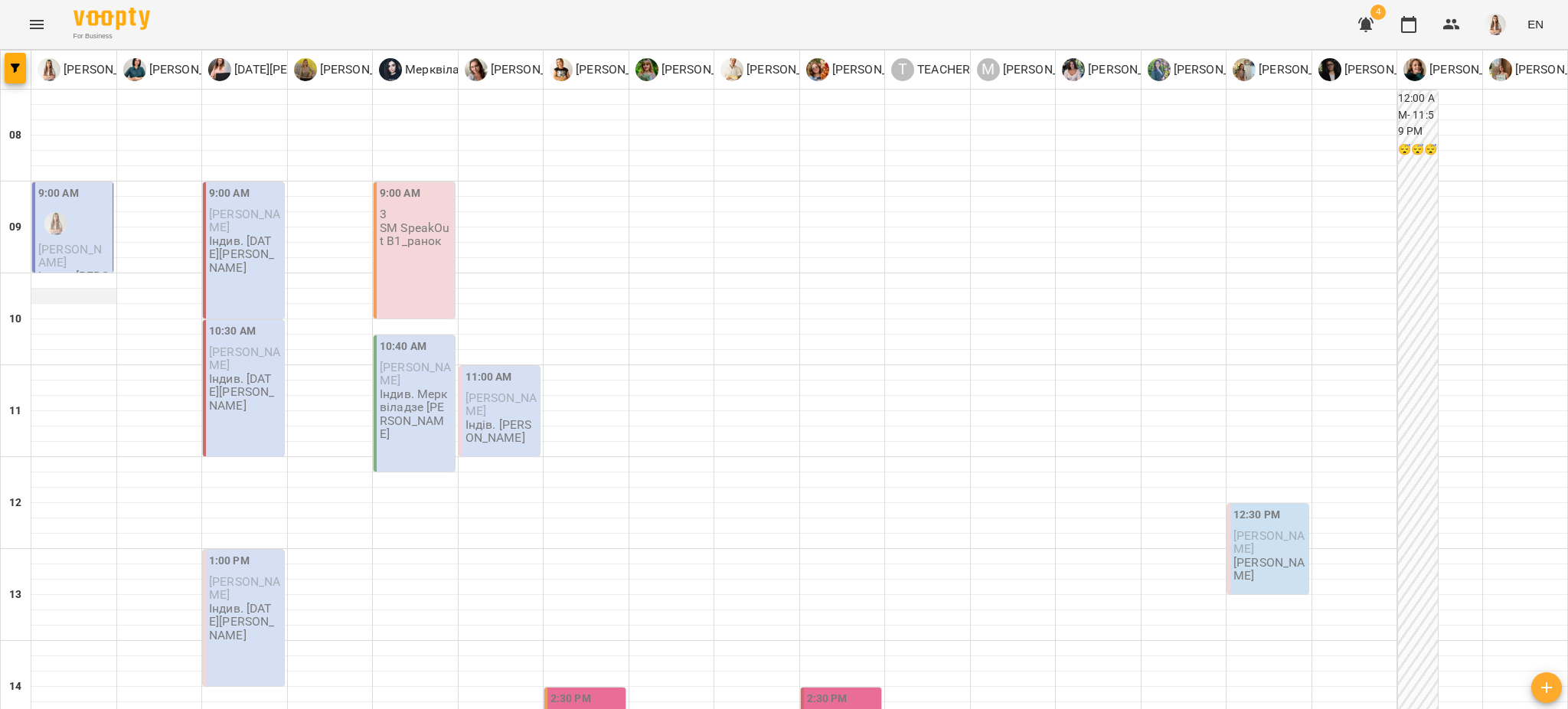
scroll to position [204, 0]
click at [15, 59] on button "button" at bounding box center [16, 68] width 22 height 30
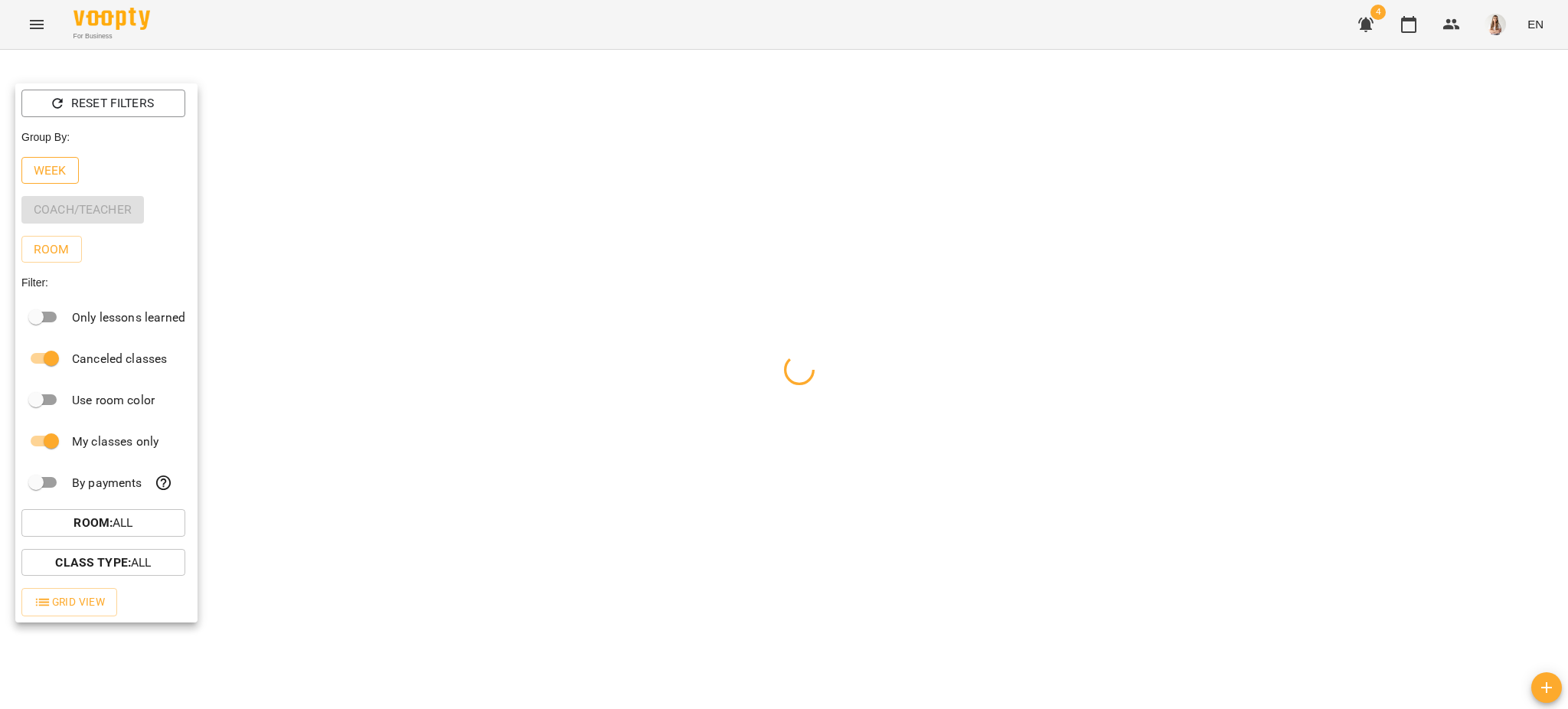
click at [54, 170] on p "Week" at bounding box center [50, 170] width 33 height 19
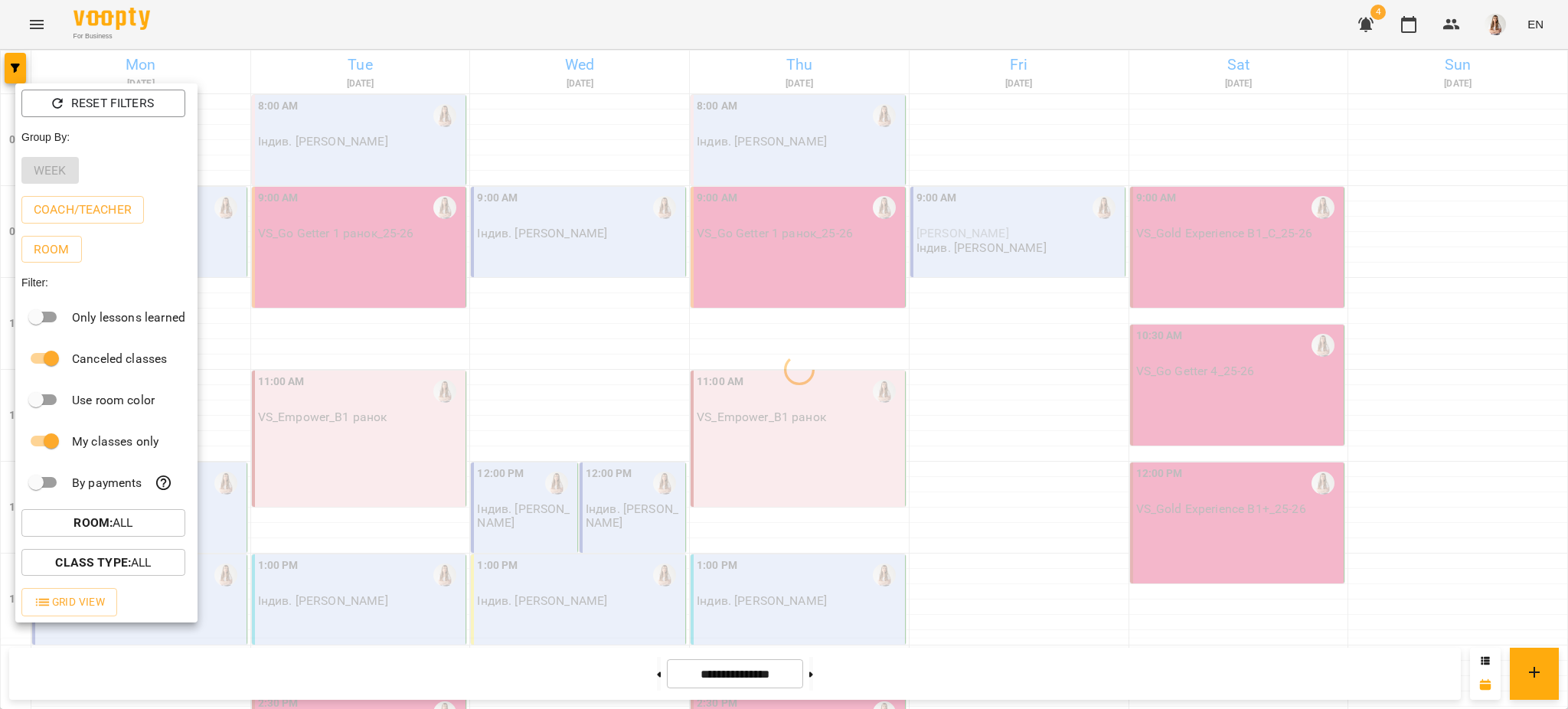
click at [239, 14] on div at bounding box center [784, 354] width 1568 height 709
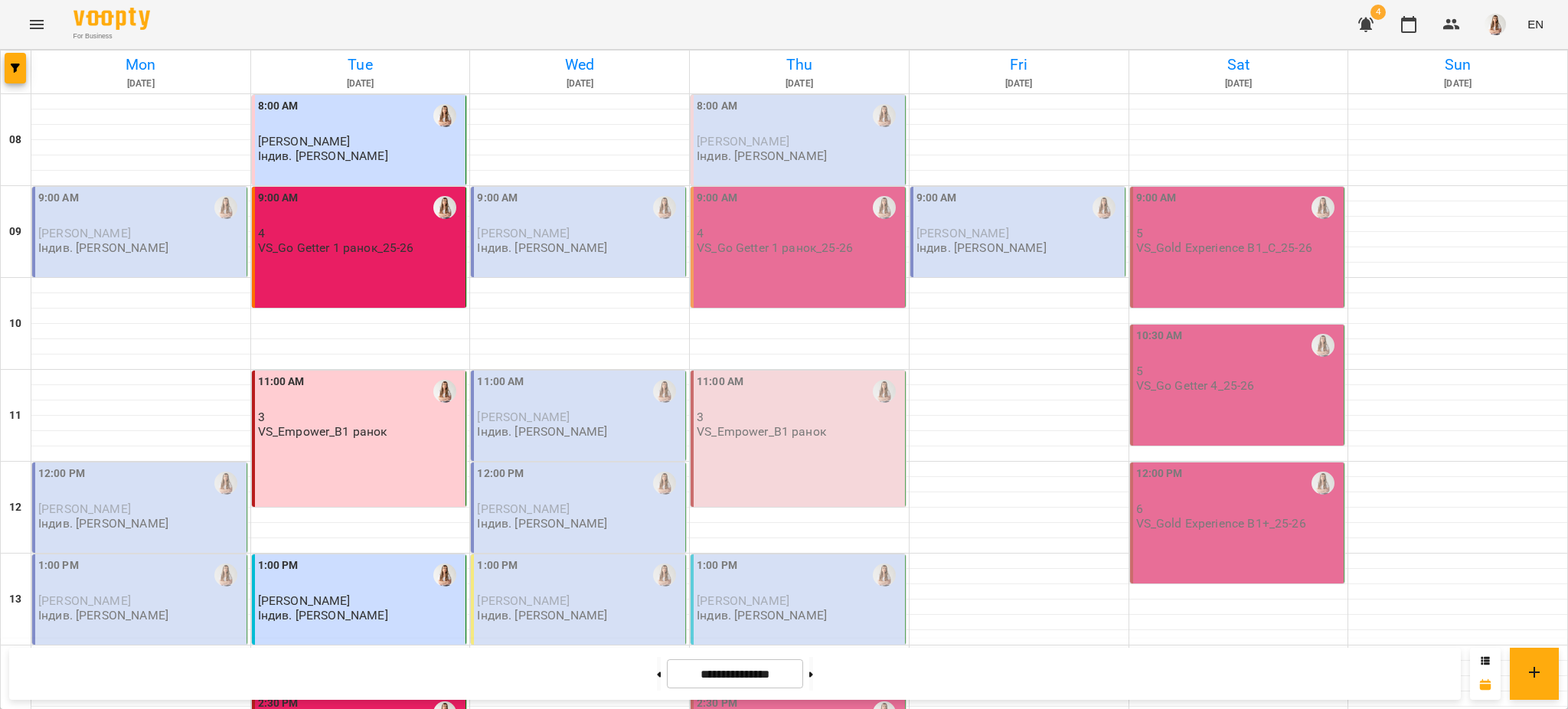
scroll to position [444, 0]
